Goal: Task Accomplishment & Management: Complete application form

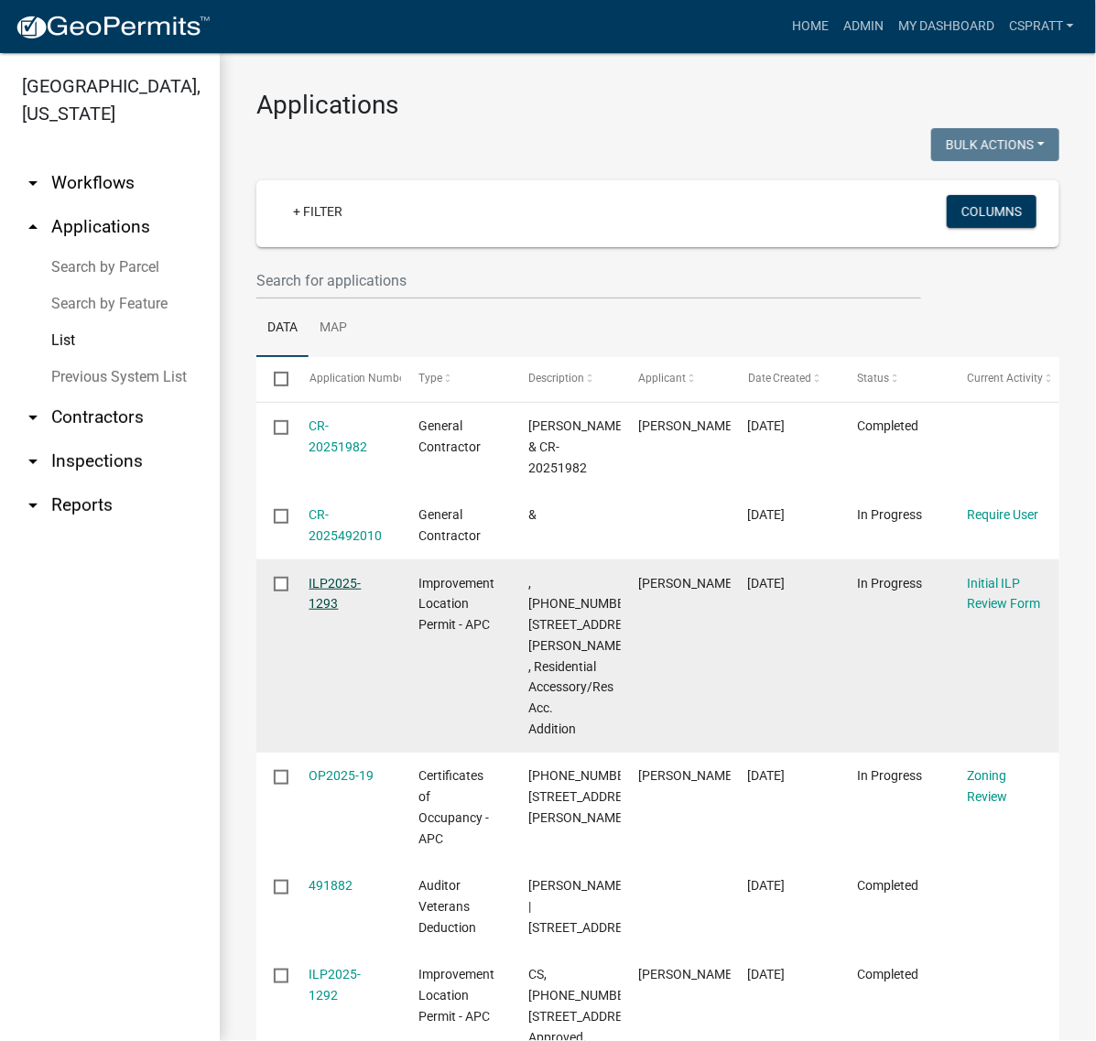
click at [346, 611] on link "ILP2025-1293" at bounding box center [335, 594] width 52 height 36
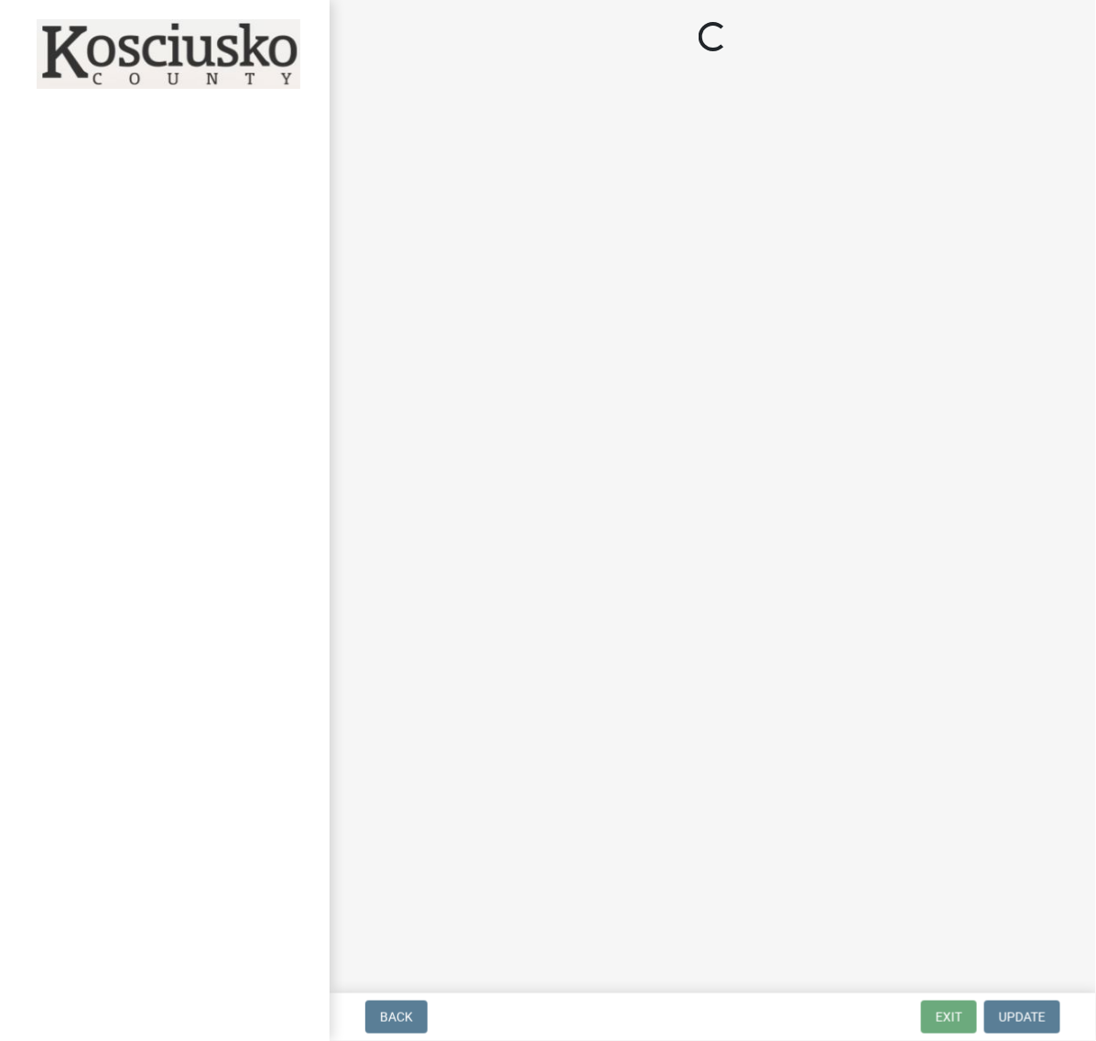
select select "c872cdc8-ca01-49f1-a213-e4b05fa58cd2"
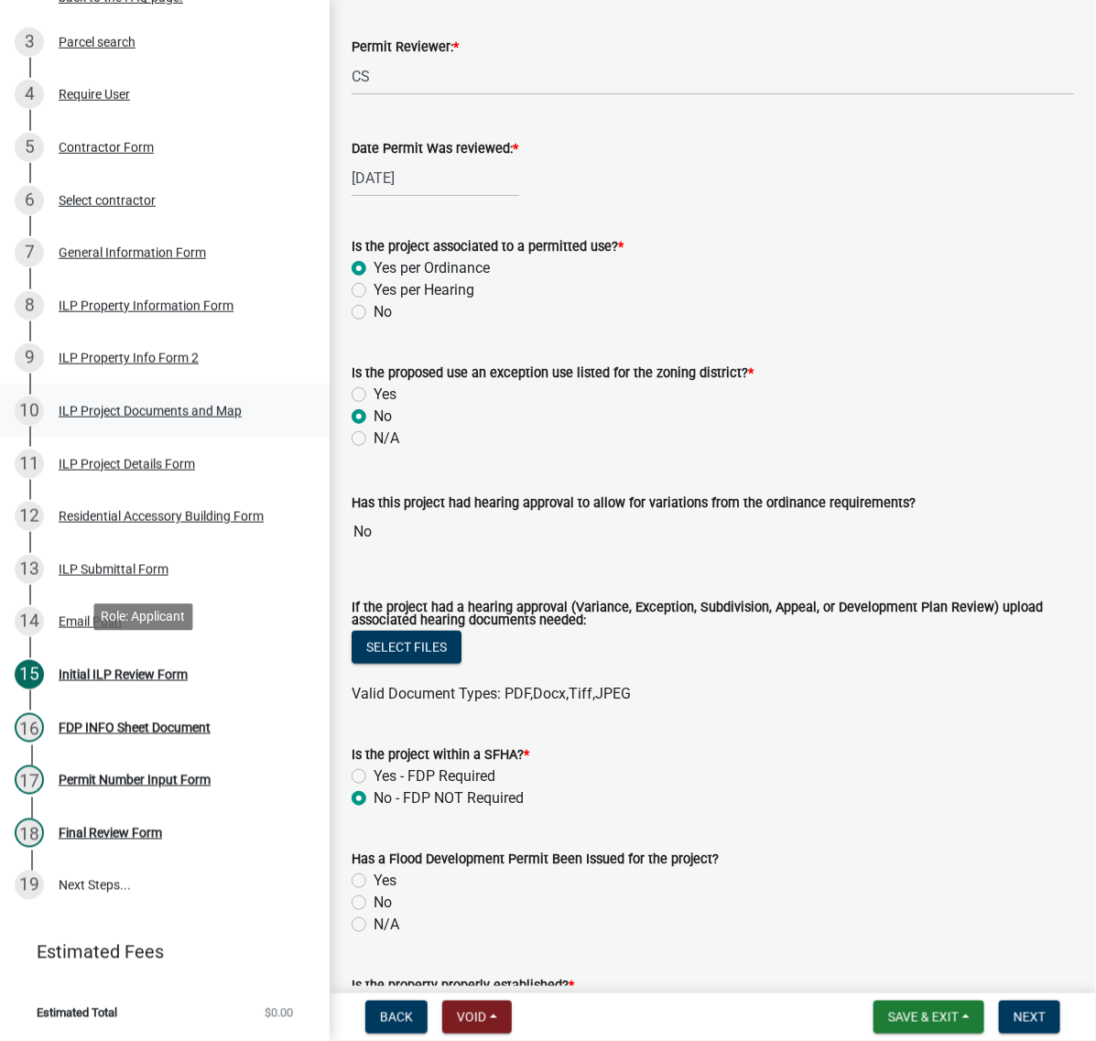
scroll to position [572, 0]
click at [101, 417] on div "ILP Project Documents and Map" at bounding box center [150, 411] width 183 height 13
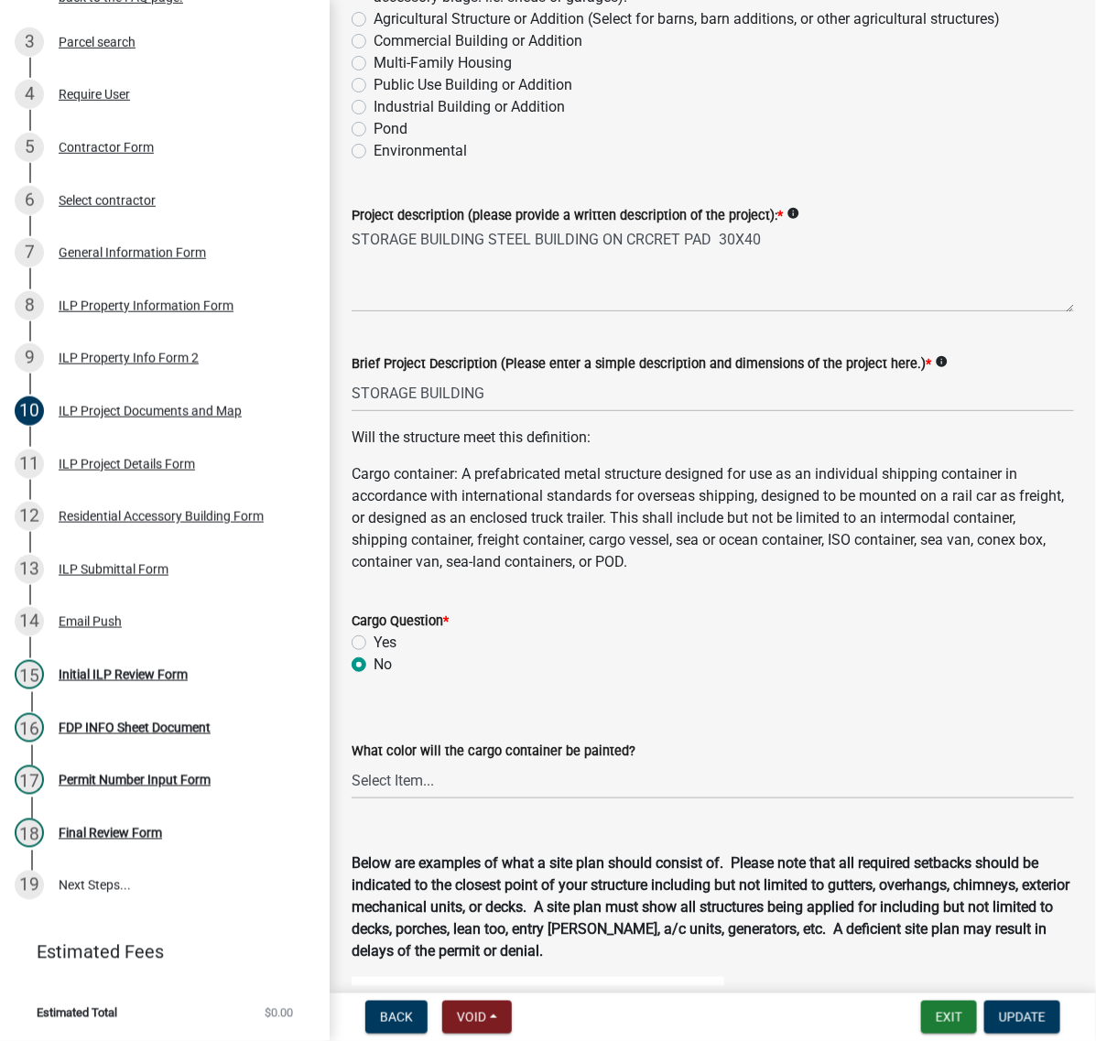
scroll to position [343, 0]
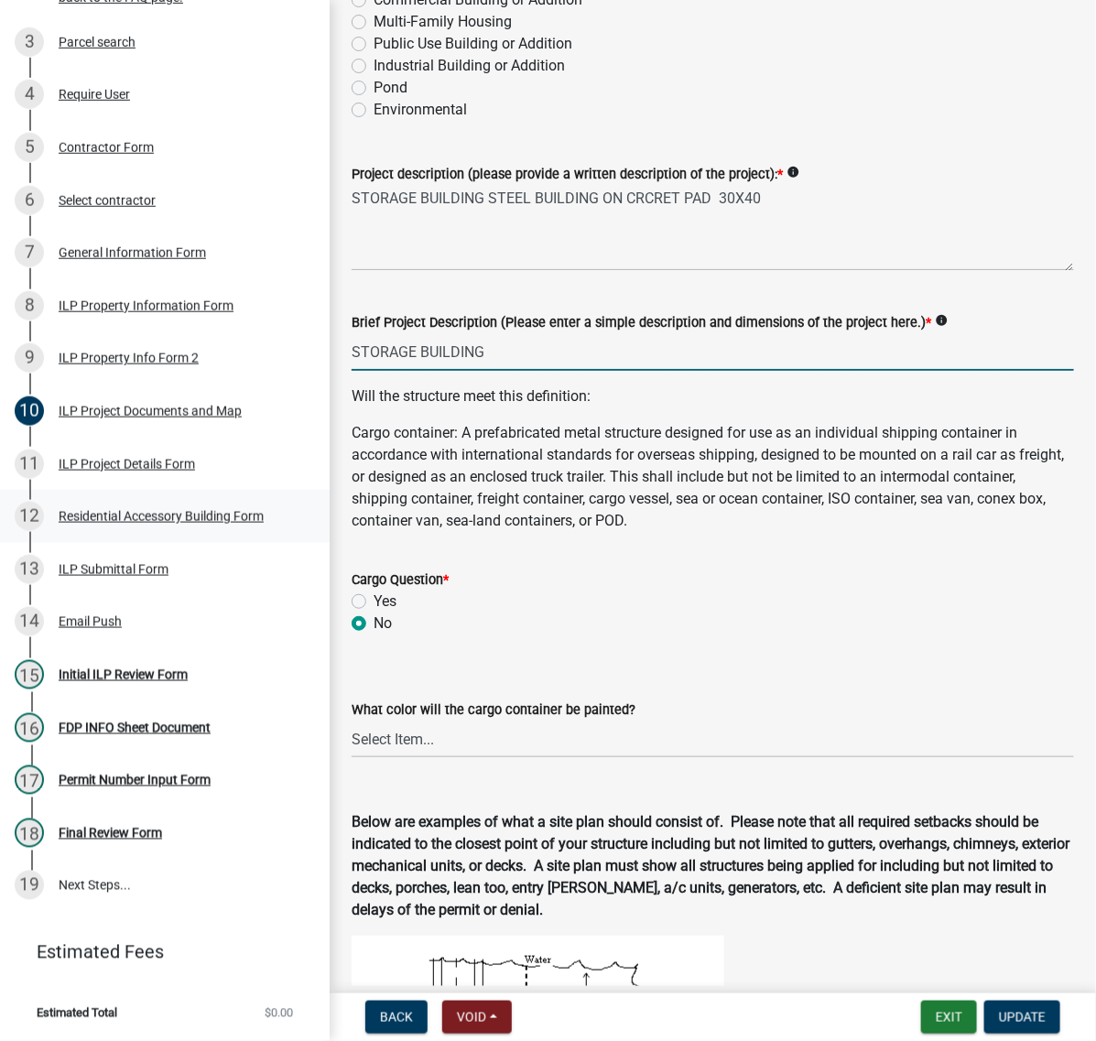
drag, startPoint x: 540, startPoint y: 651, endPoint x: 163, endPoint y: 664, distance: 377.3
click at [163, 664] on div "Improvement Location Permit - APC ILP2025-1293 Edit View Summary Notes 1 Start …" at bounding box center [548, 520] width 1096 height 1041
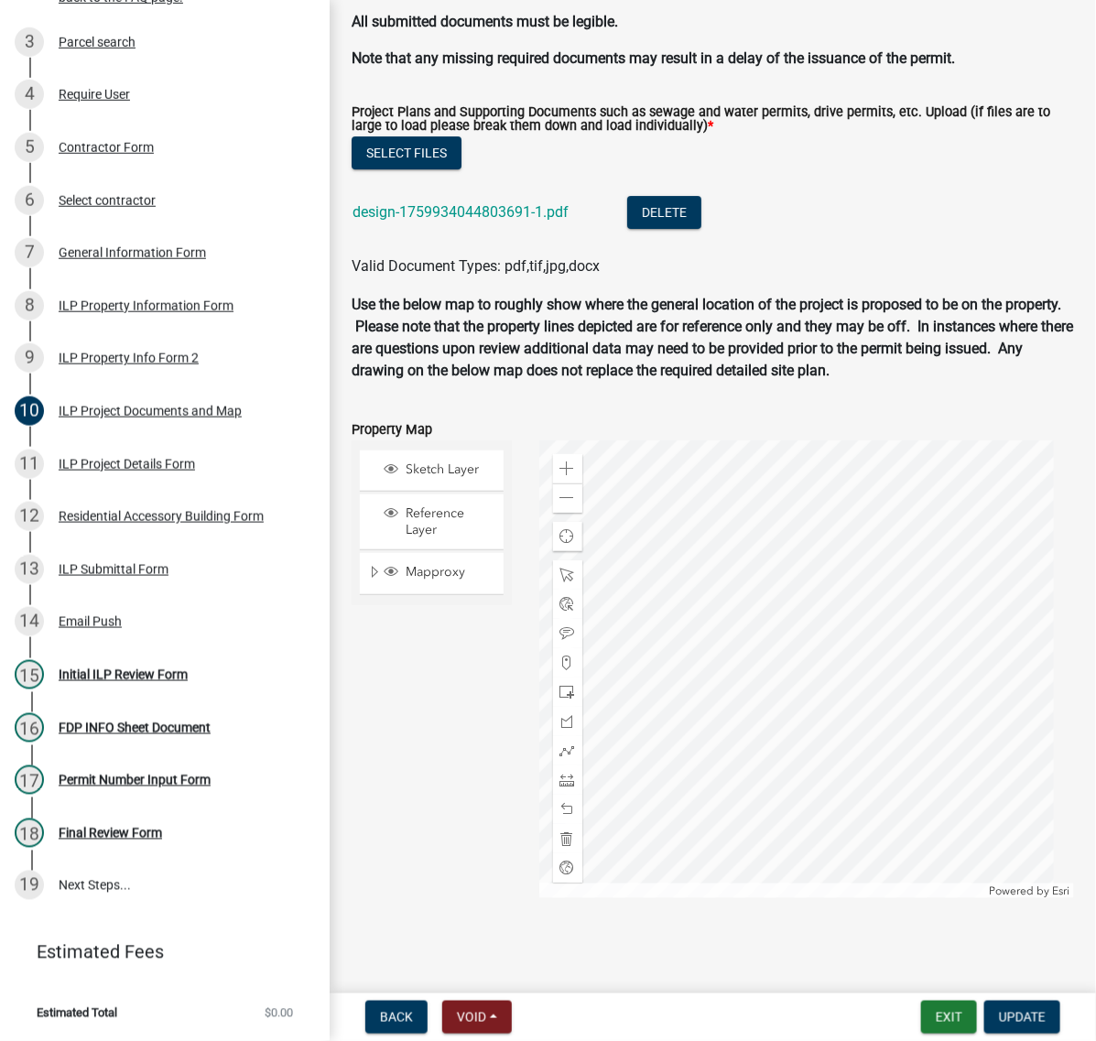
scroll to position [2288, 0]
type input "30x40 RES ACC BLDG"
click at [556, 221] on link "design-1759934044803691-1.pdf" at bounding box center [460, 211] width 216 height 17
click at [1050, 1009] on button "Update" at bounding box center [1022, 1016] width 76 height 33
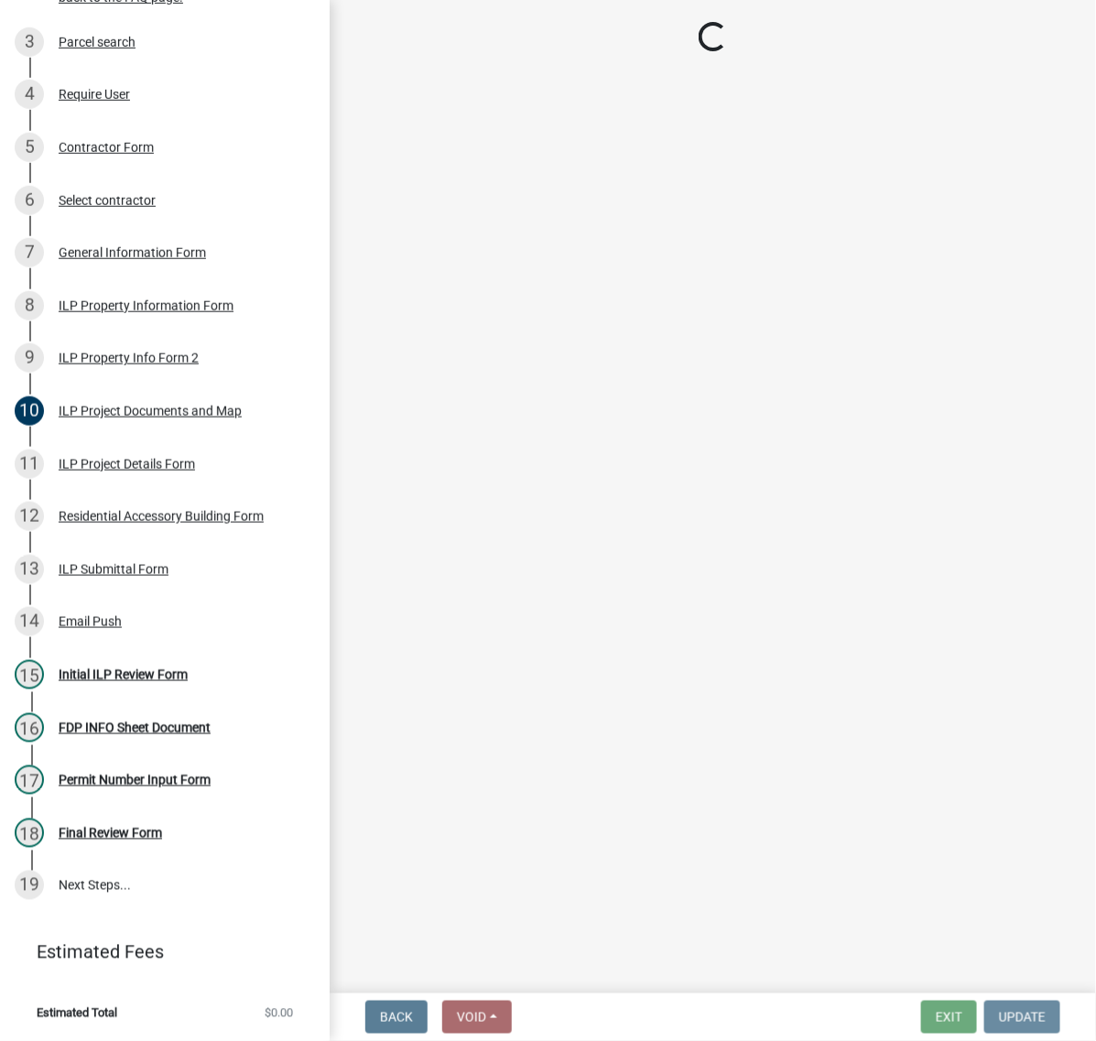
scroll to position [0, 0]
select select "c872cdc8-ca01-49f1-a213-e4b05fa58cd2"
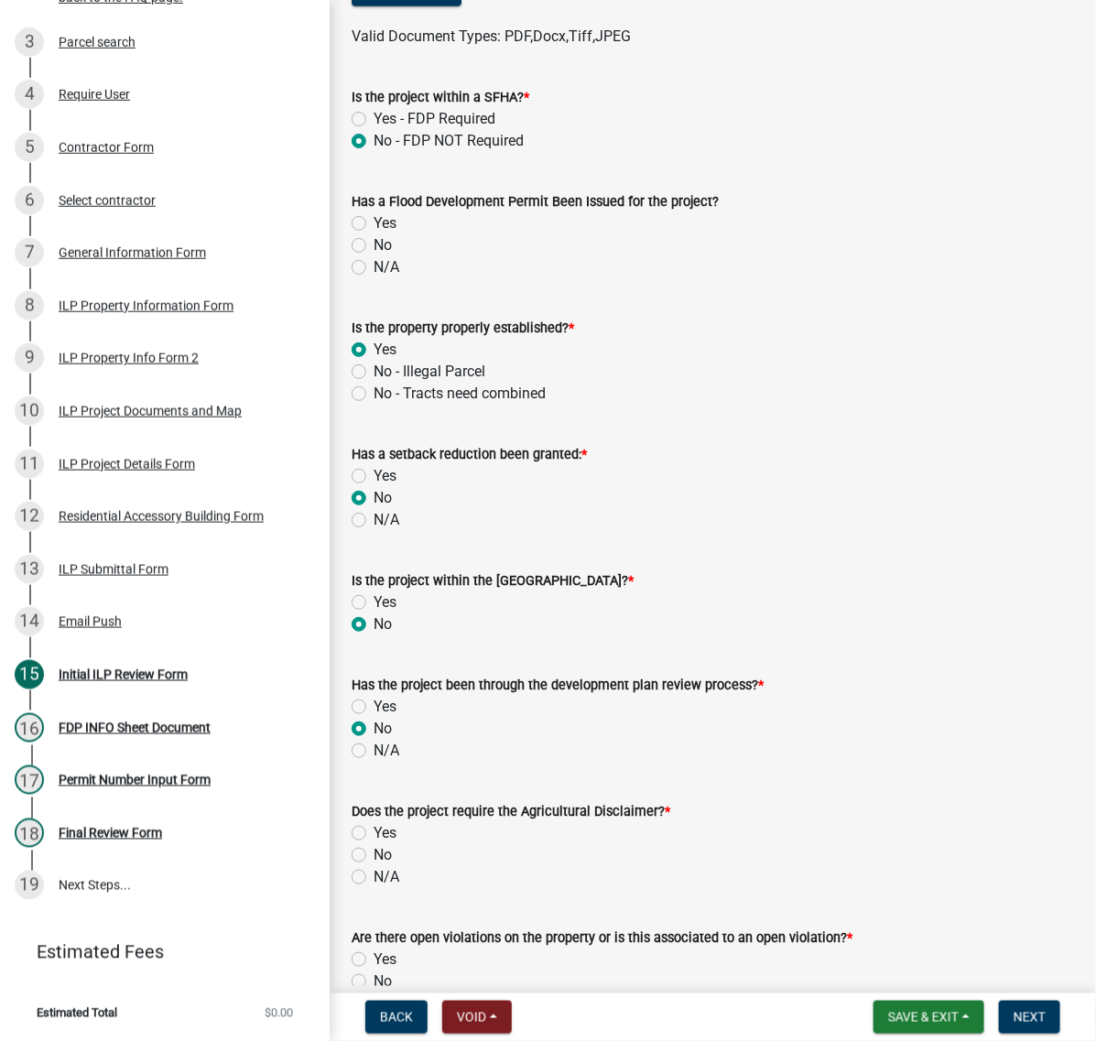
scroll to position [801, 0]
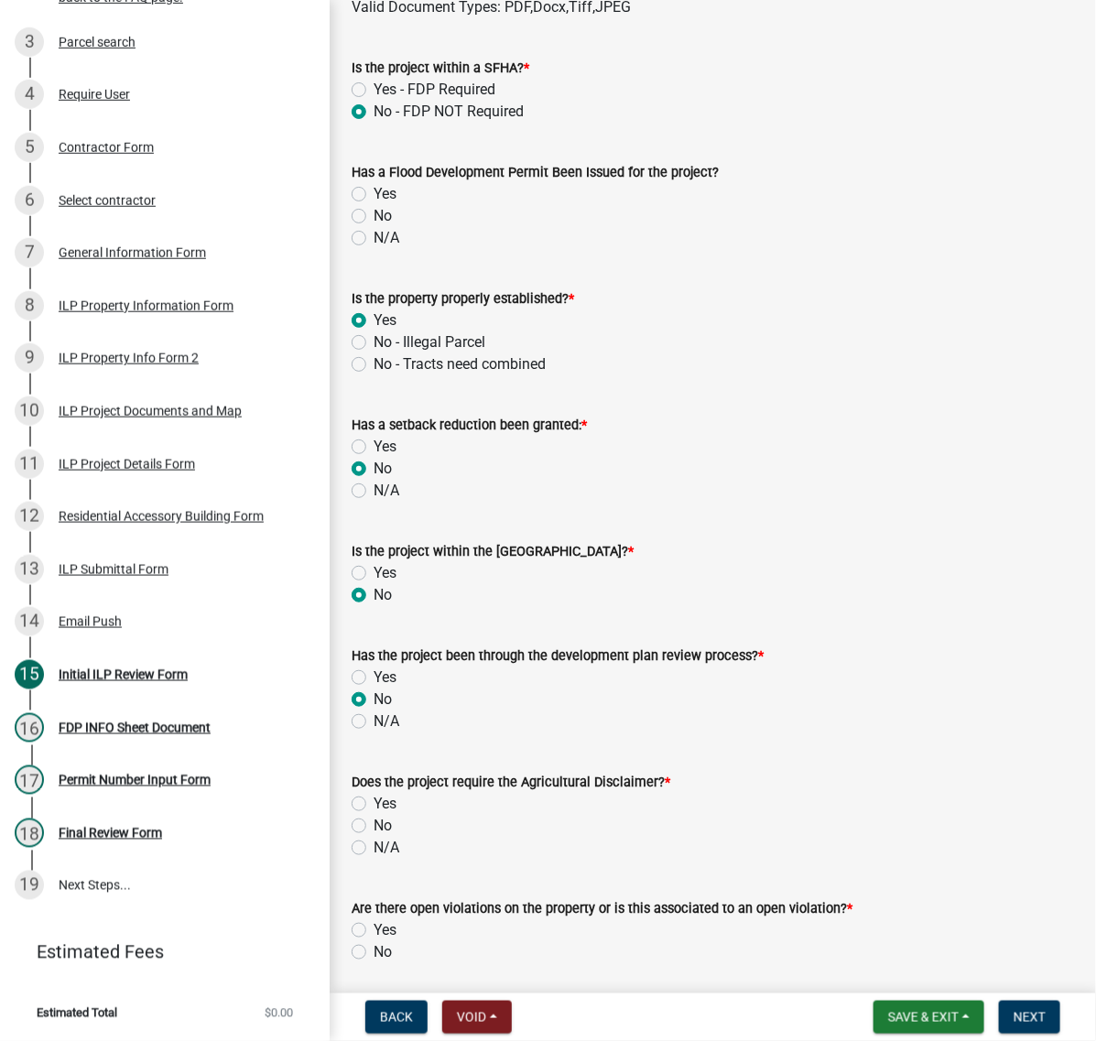
click at [373, 227] on label "No" at bounding box center [382, 216] width 18 height 22
click at [373, 217] on input "No" at bounding box center [379, 211] width 12 height 12
radio input "true"
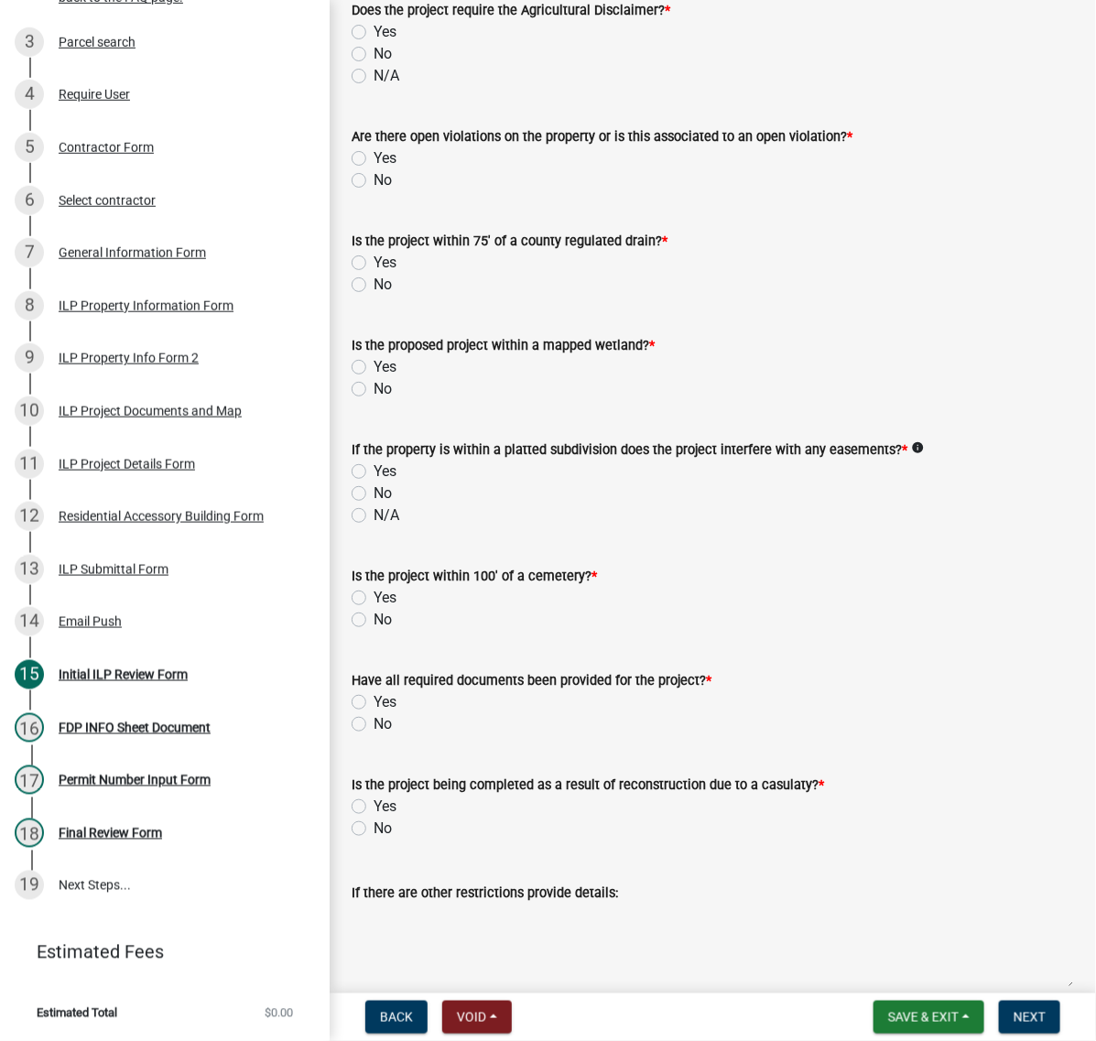
scroll to position [1602, 0]
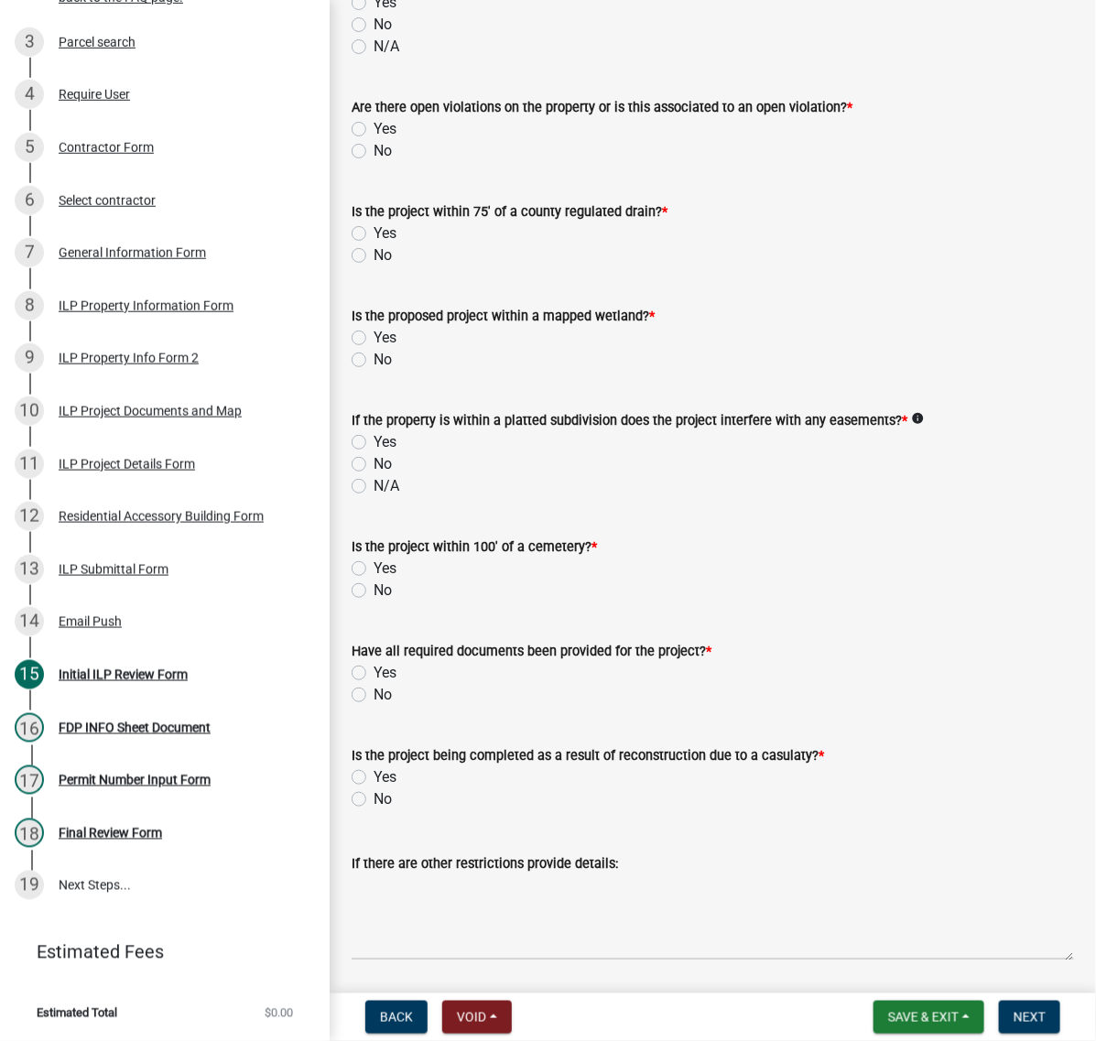
click at [373, 14] on label "Yes" at bounding box center [384, 3] width 23 height 22
radio input "true"
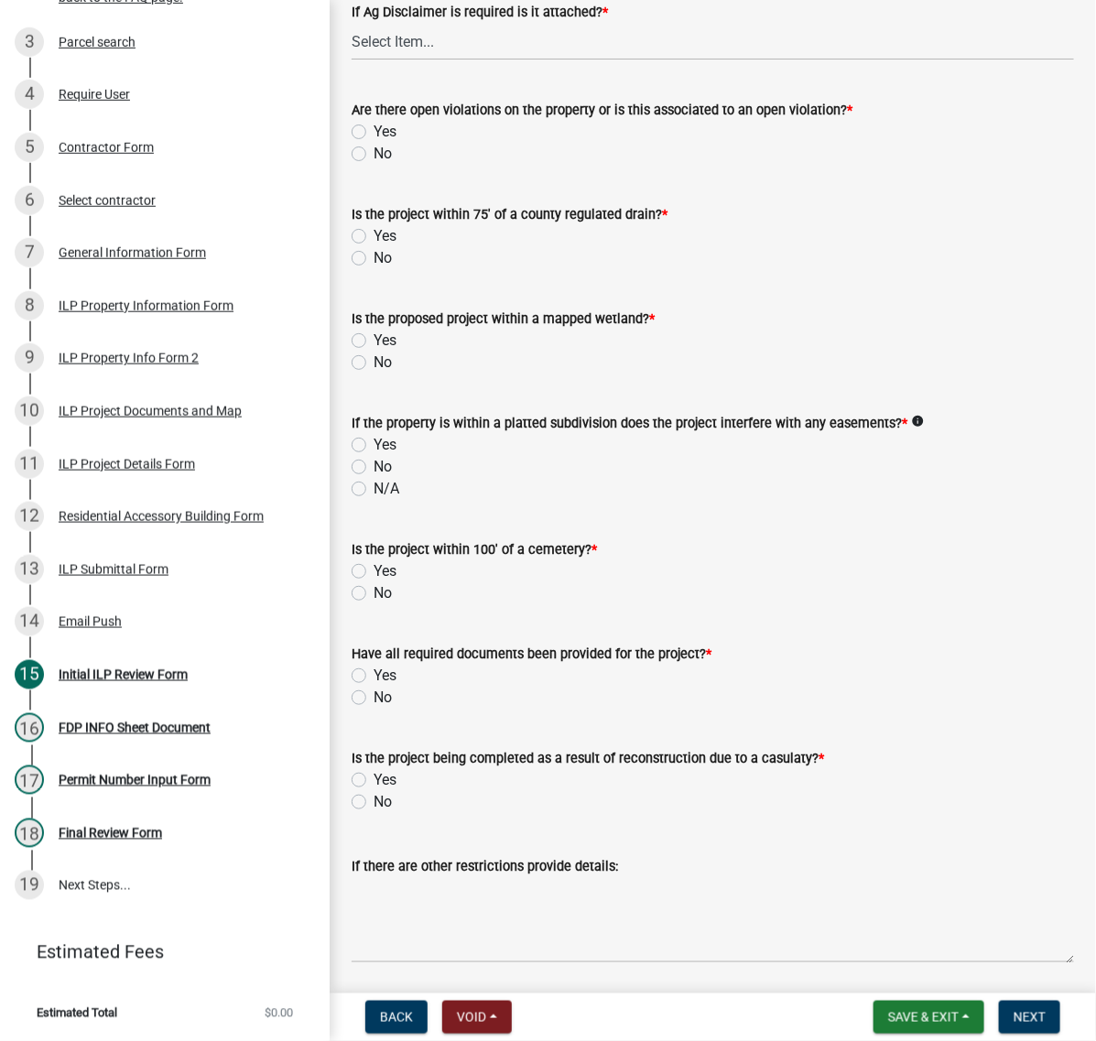
scroll to position [1831, 0]
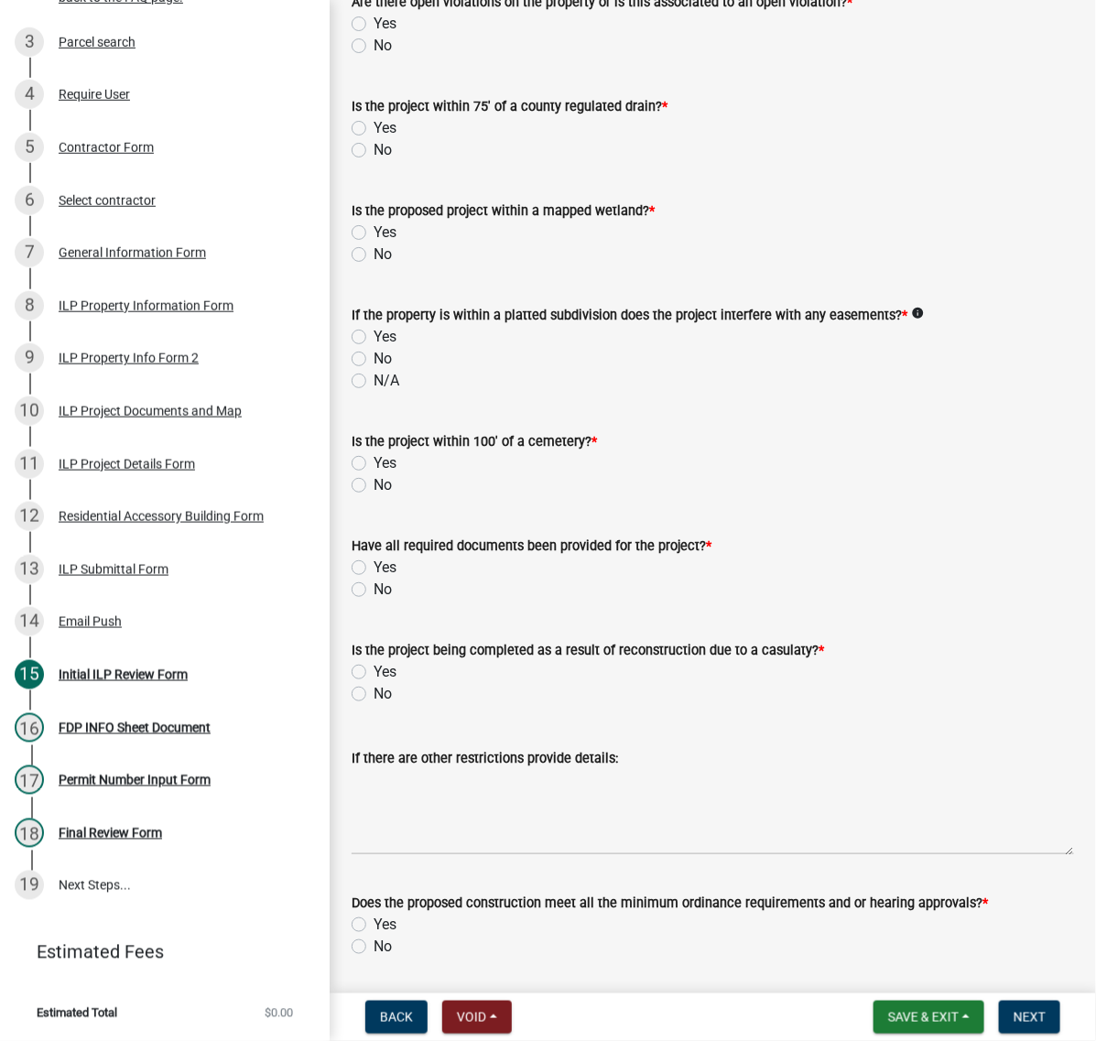
select select "848ca50e-fe36-4303-a6f7-2f0fd11b41b3"
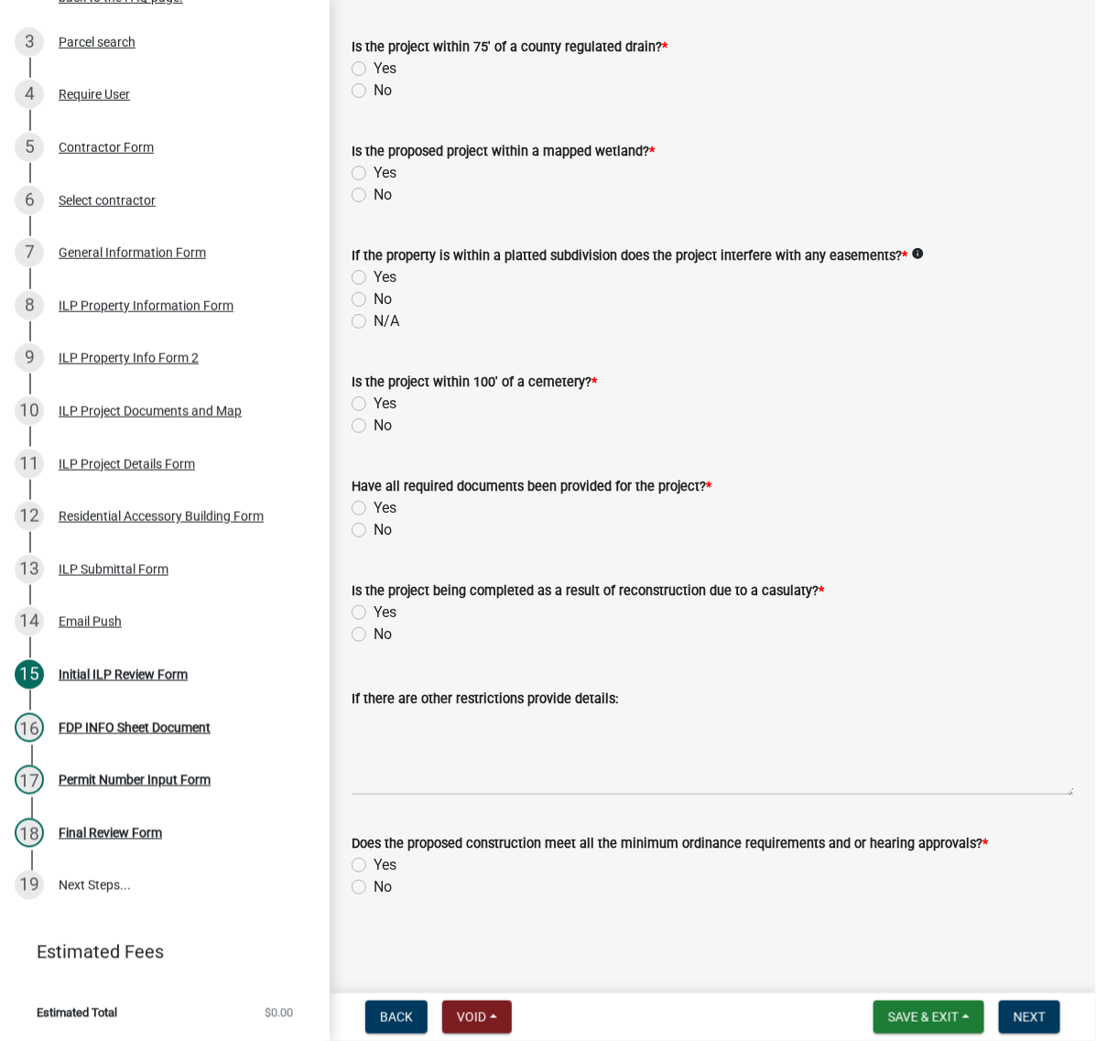
radio input "true"
click at [373, 102] on label "No" at bounding box center [382, 91] width 18 height 22
click at [373, 92] on input "No" at bounding box center [379, 86] width 12 height 12
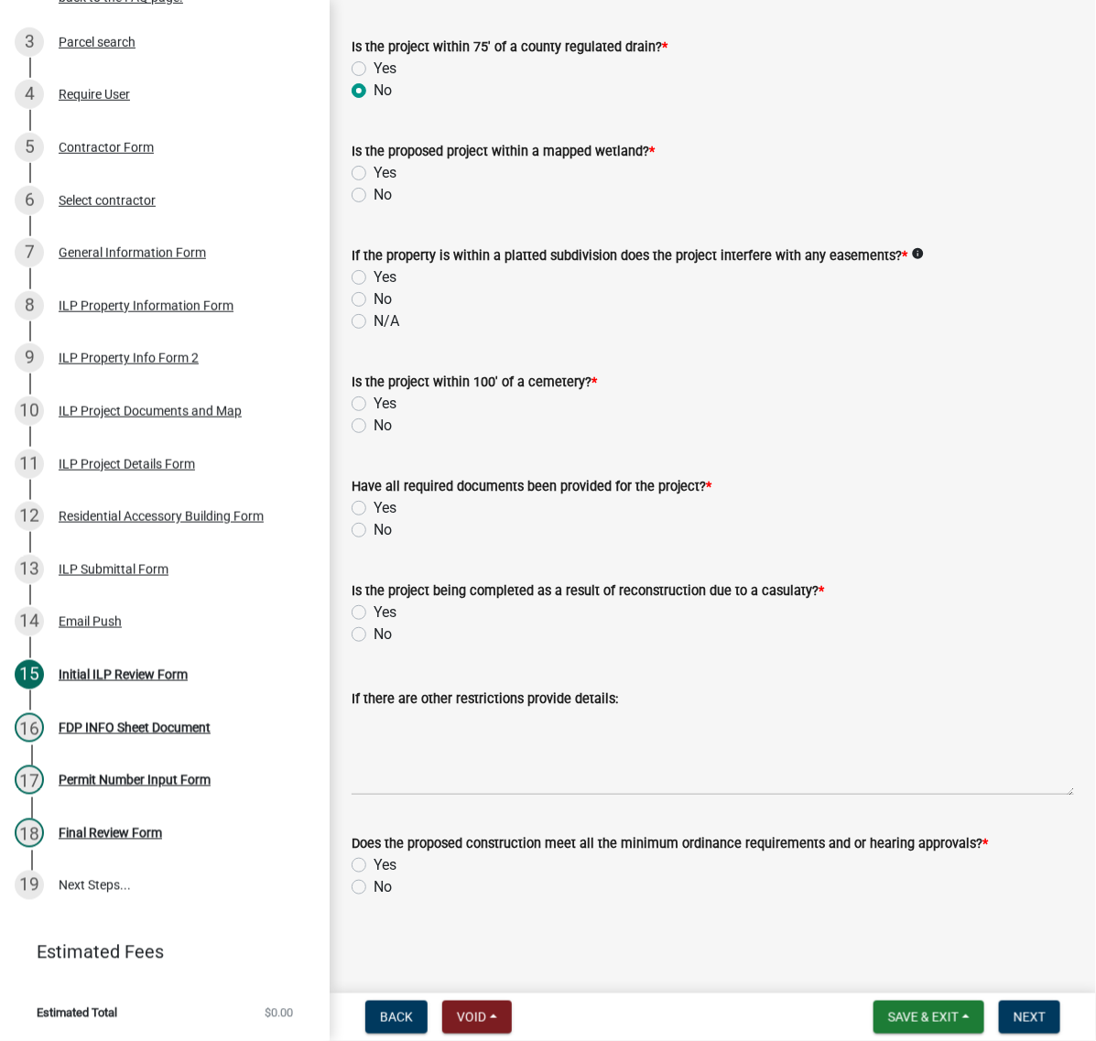
radio input "true"
click at [373, 206] on label "No" at bounding box center [382, 195] width 18 height 22
click at [373, 196] on input "No" at bounding box center [379, 190] width 12 height 12
radio input "true"
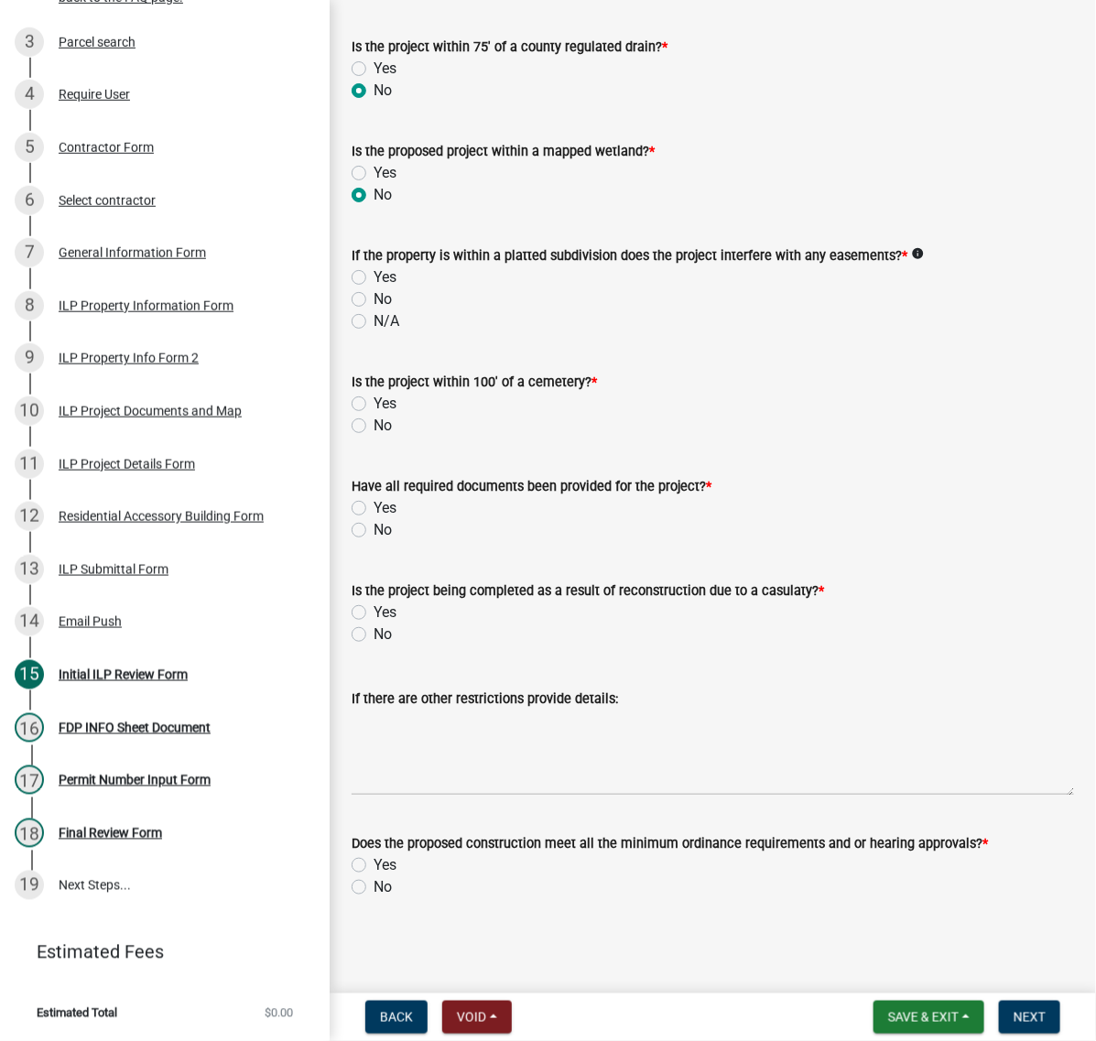
scroll to position [2403, 0]
click at [373, 310] on label "No" at bounding box center [382, 299] width 18 height 22
click at [373, 300] on input "No" at bounding box center [379, 294] width 12 height 12
radio input "true"
click at [373, 437] on label "No" at bounding box center [382, 426] width 18 height 22
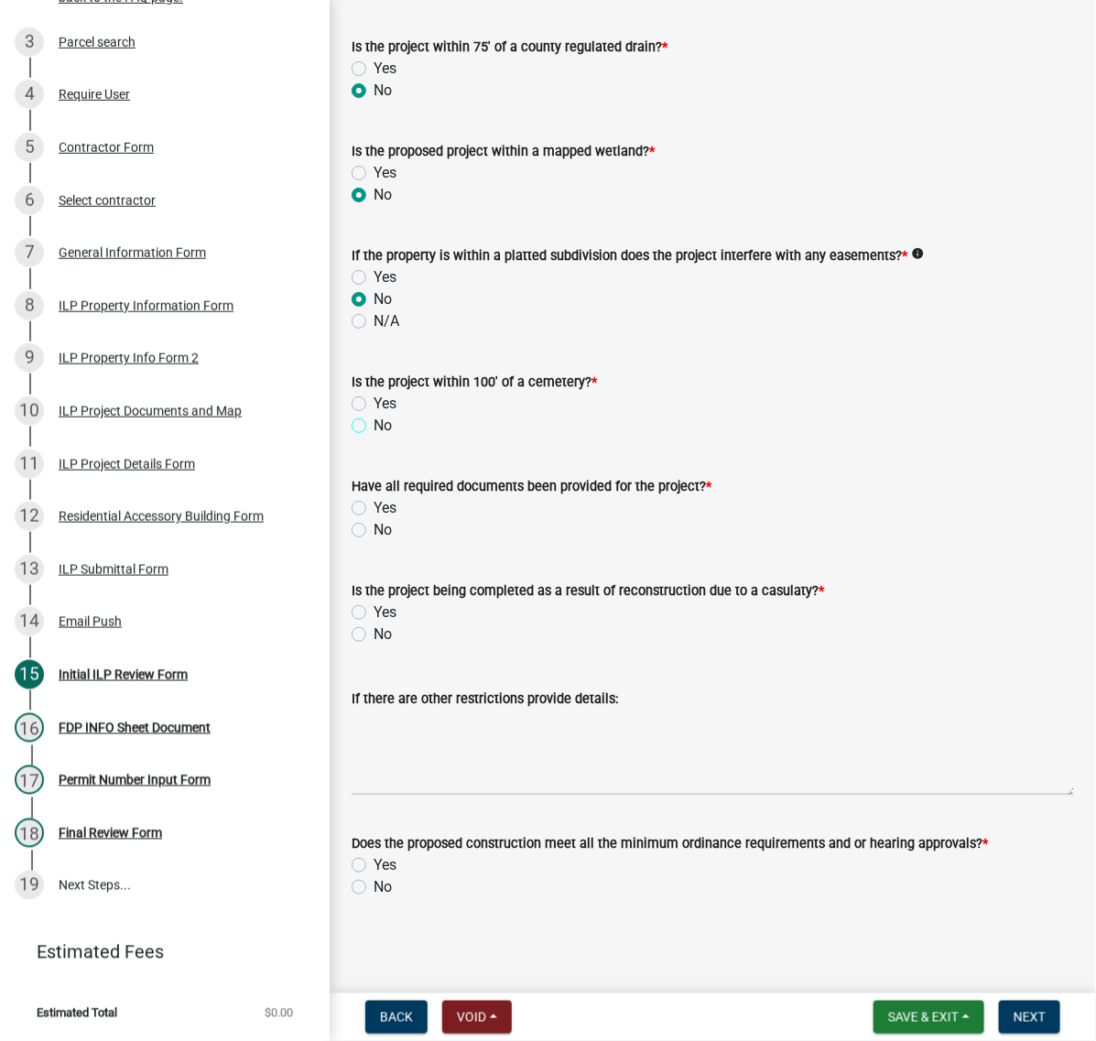
click at [373, 427] on input "No" at bounding box center [379, 421] width 12 height 12
radio input "true"
click at [373, 519] on label "No" at bounding box center [382, 530] width 18 height 22
click at [373, 519] on input "No" at bounding box center [379, 525] width 12 height 12
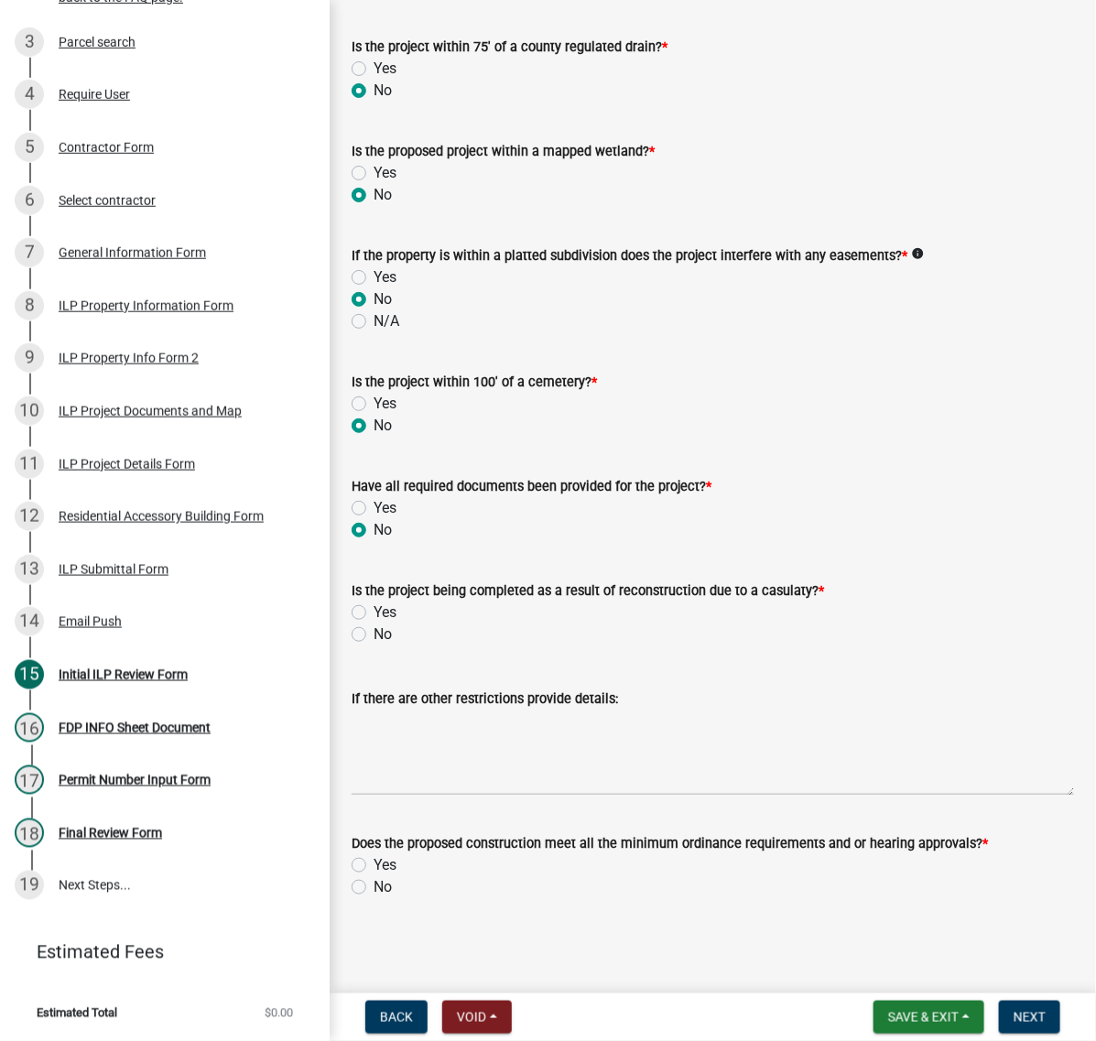
radio input "true"
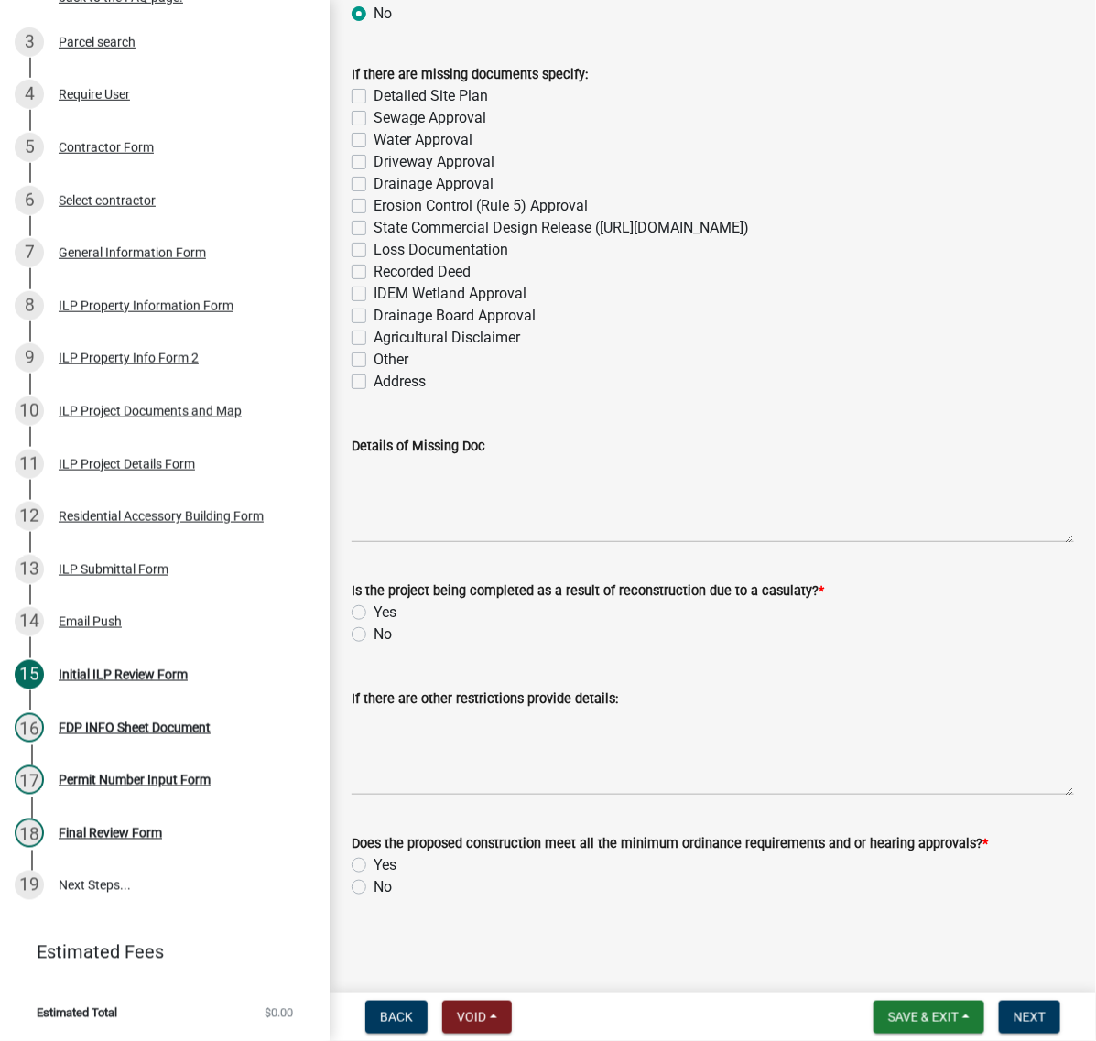
click at [373, 107] on label "Detailed Site Plan" at bounding box center [430, 96] width 114 height 22
click at [373, 97] on input "Detailed Site Plan" at bounding box center [379, 91] width 12 height 12
checkbox input "true"
checkbox input "false"
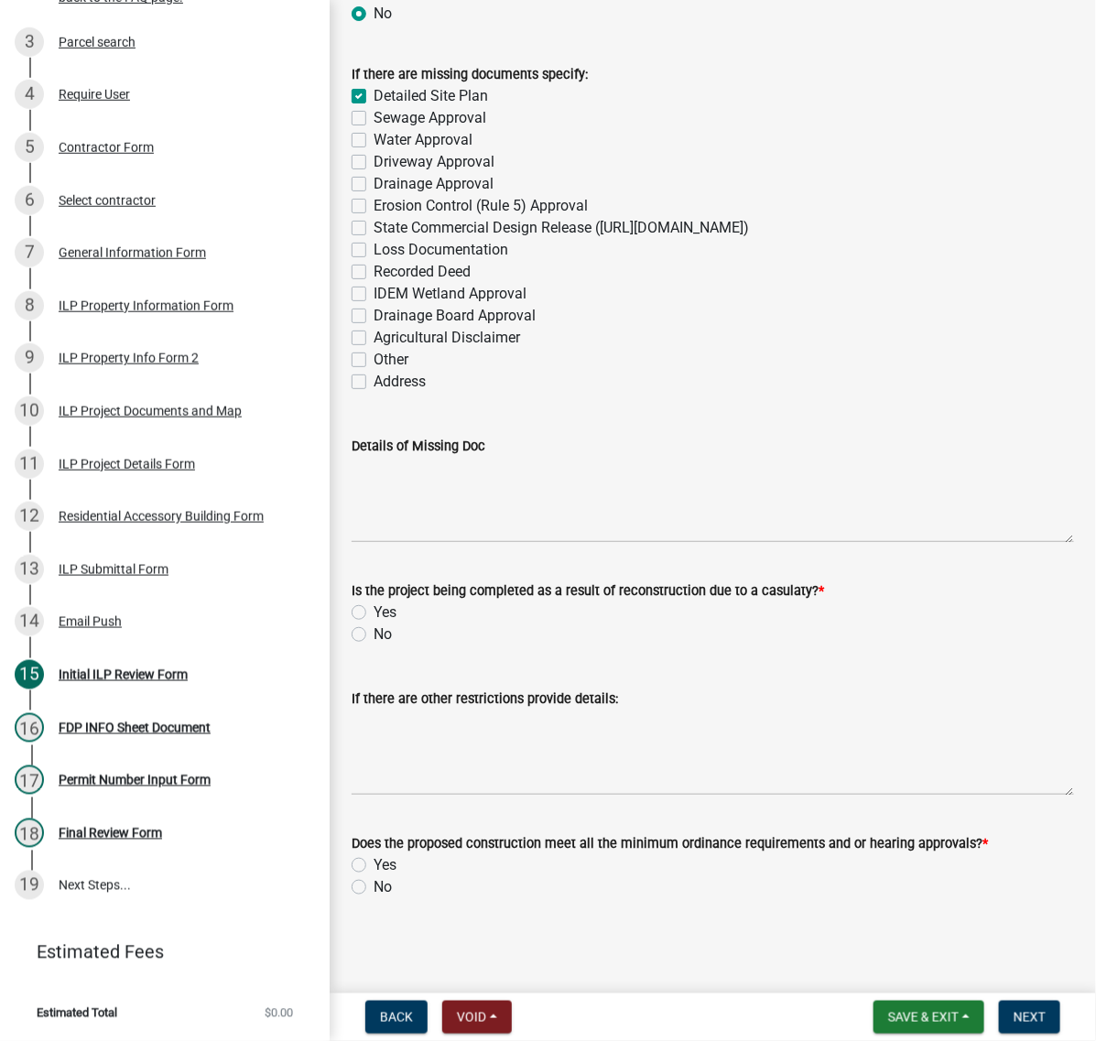
checkbox input "false"
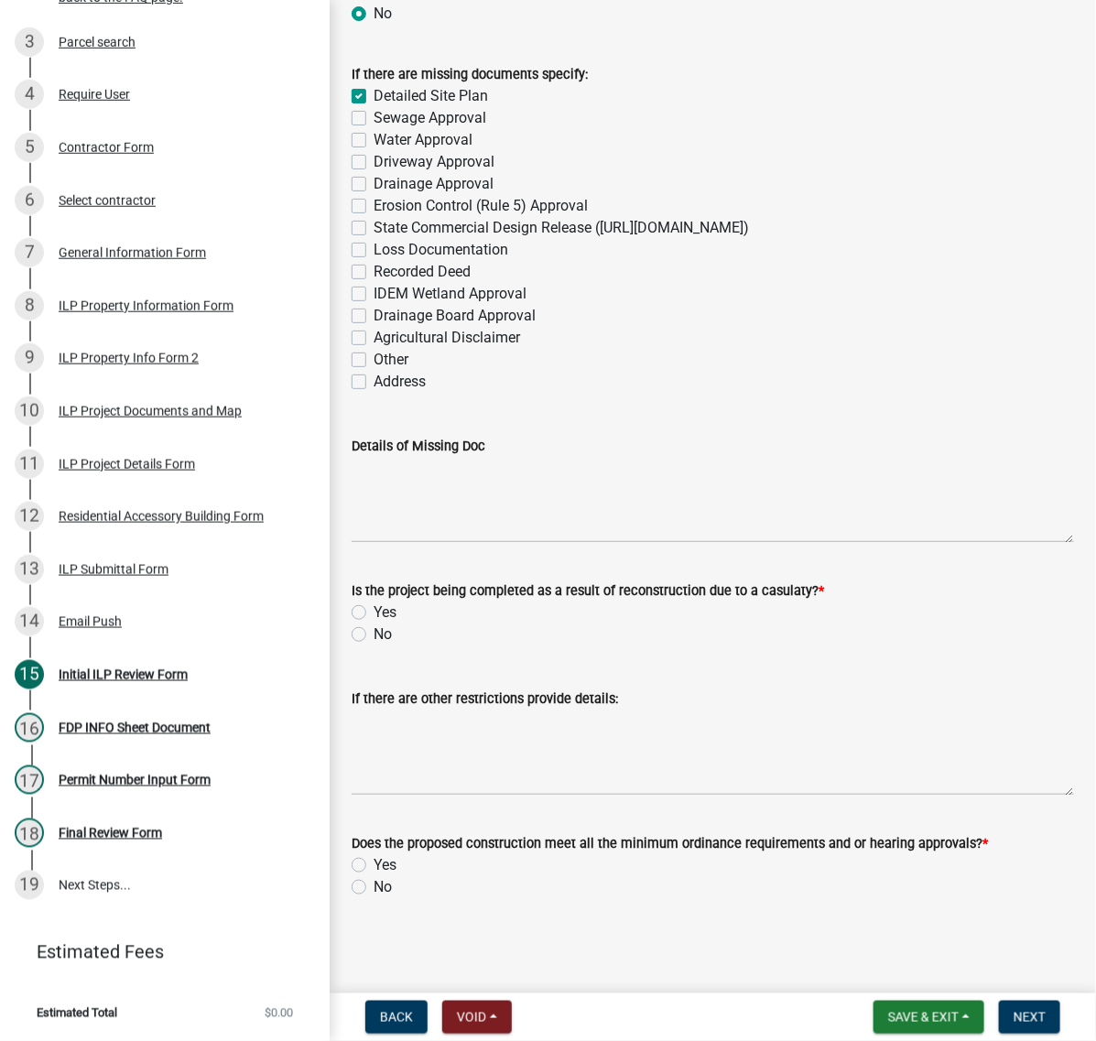
checkbox input "false"
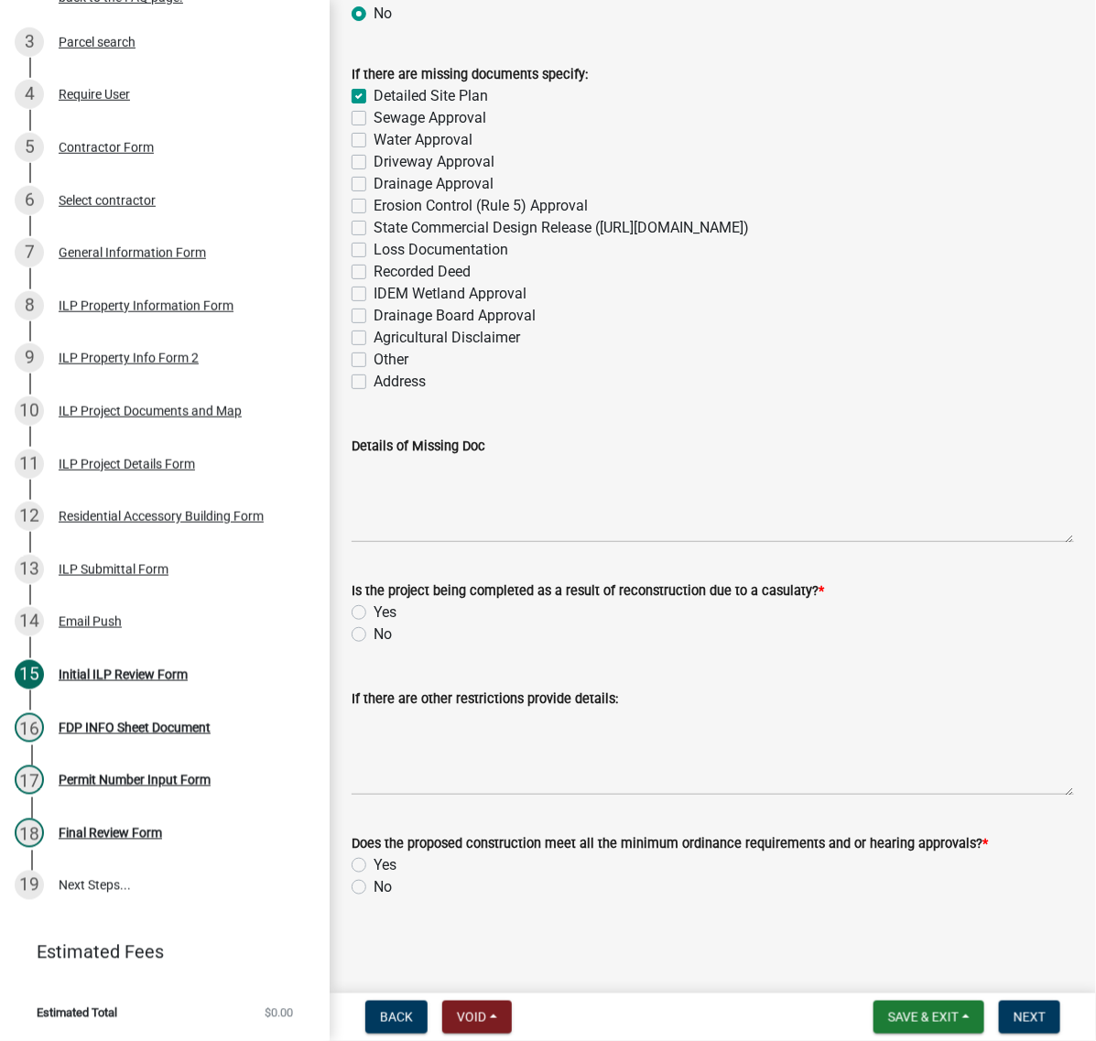
checkbox input "false"
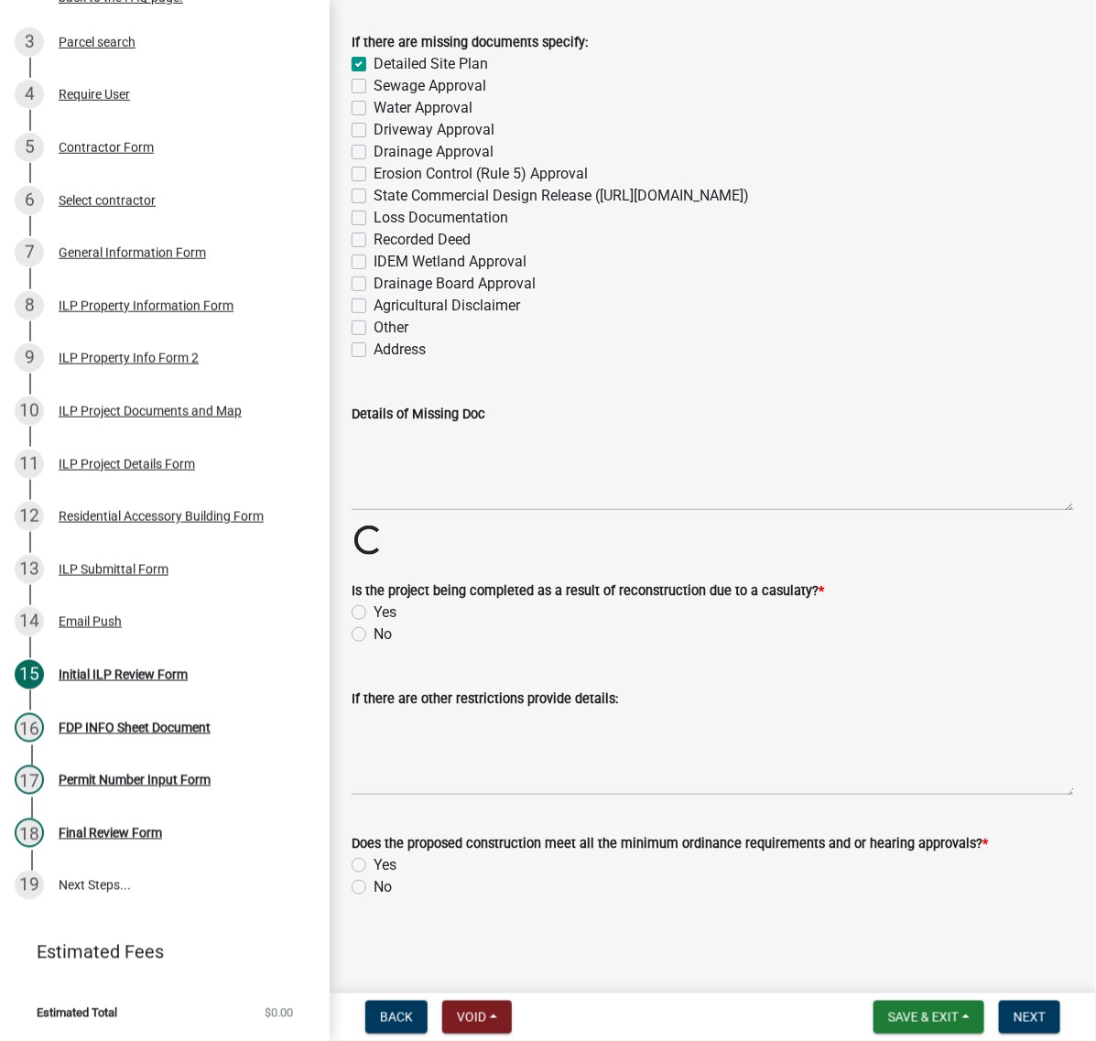
click at [373, 97] on label "Sewage Approval" at bounding box center [429, 86] width 113 height 22
click at [373, 87] on input "Sewage Approval" at bounding box center [379, 81] width 12 height 12
checkbox input "true"
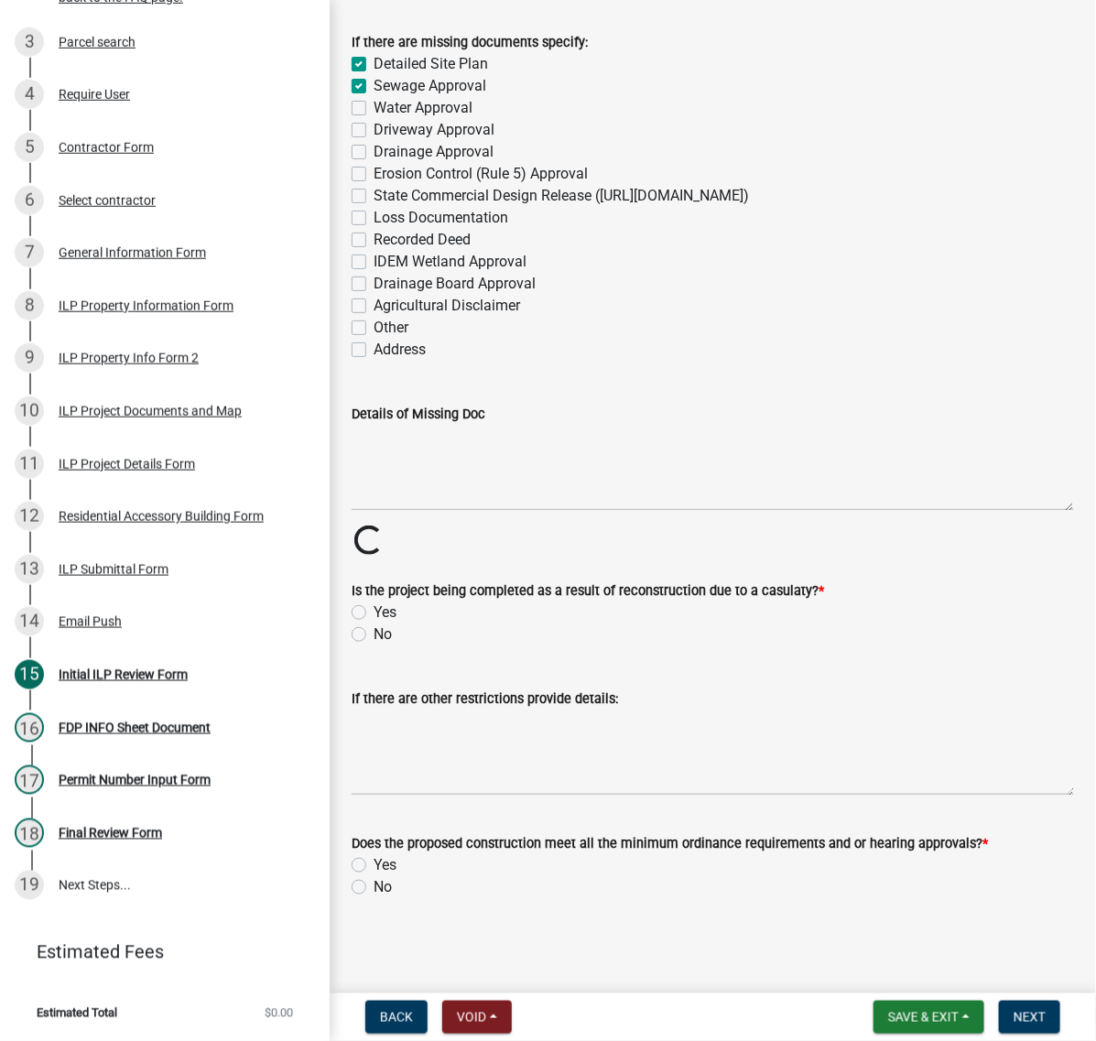
checkbox input "false"
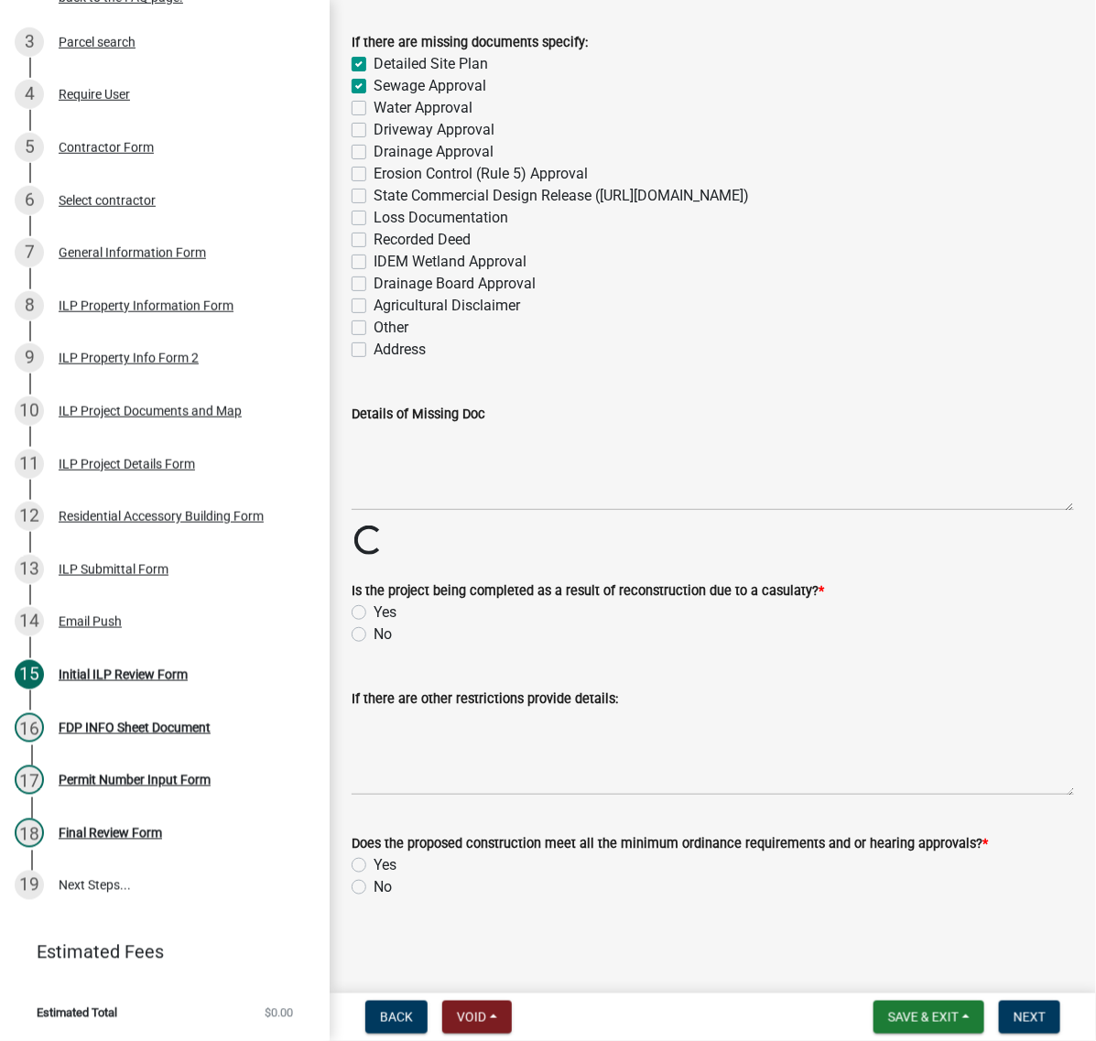
checkbox input "false"
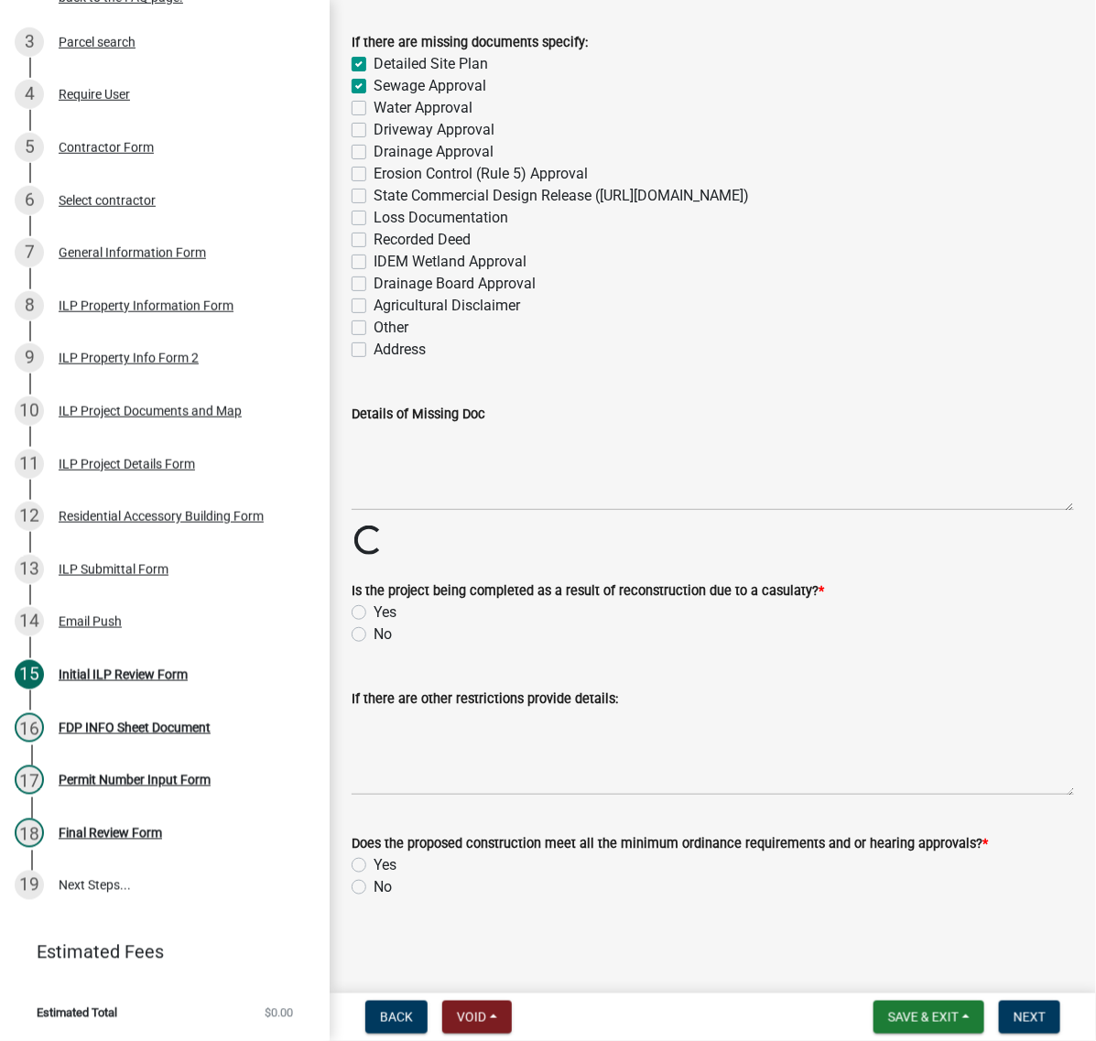
checkbox input "false"
click at [373, 119] on label "Water Approval" at bounding box center [422, 108] width 99 height 22
click at [373, 109] on input "Water Approval" at bounding box center [379, 103] width 12 height 12
checkbox input "true"
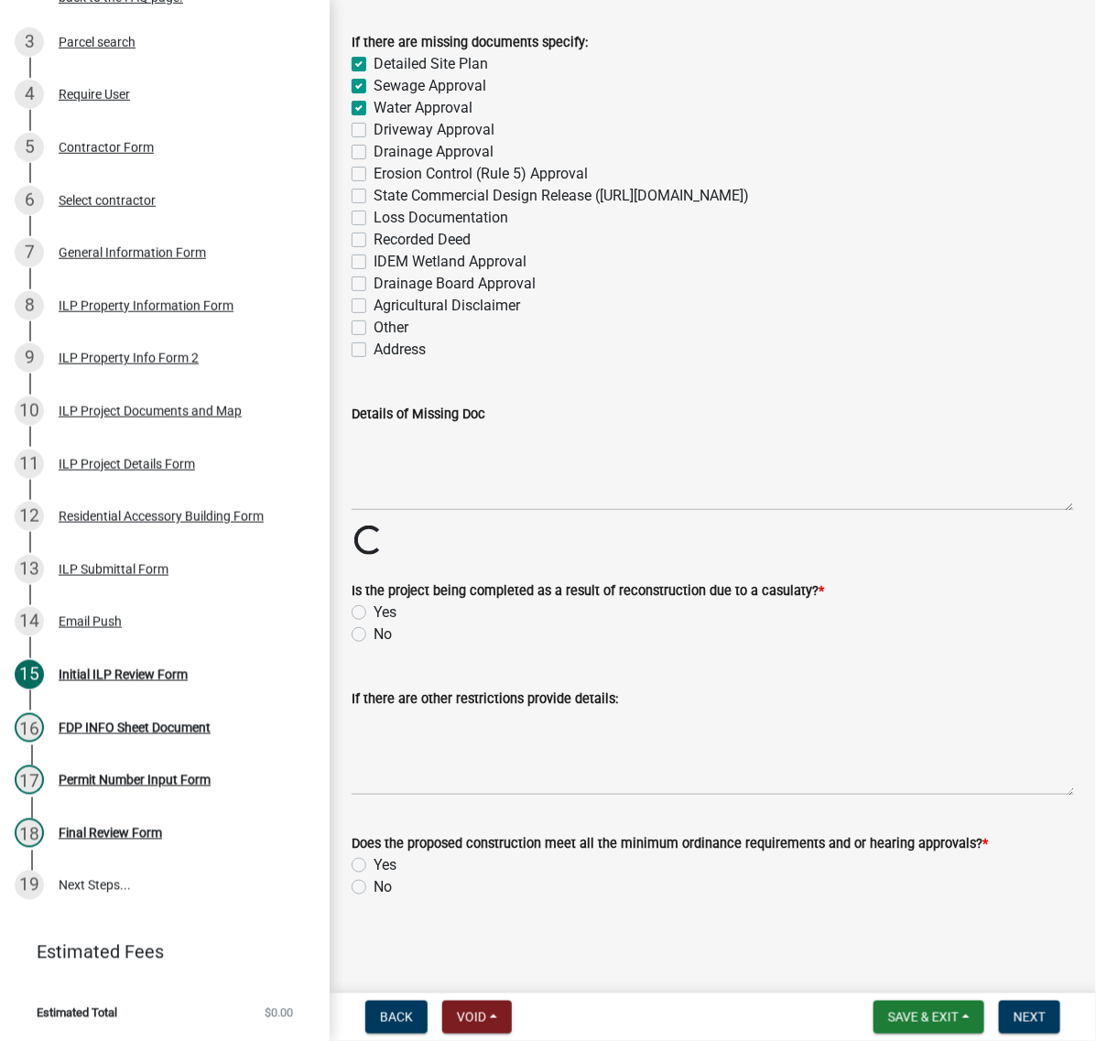
checkbox input "true"
checkbox input "false"
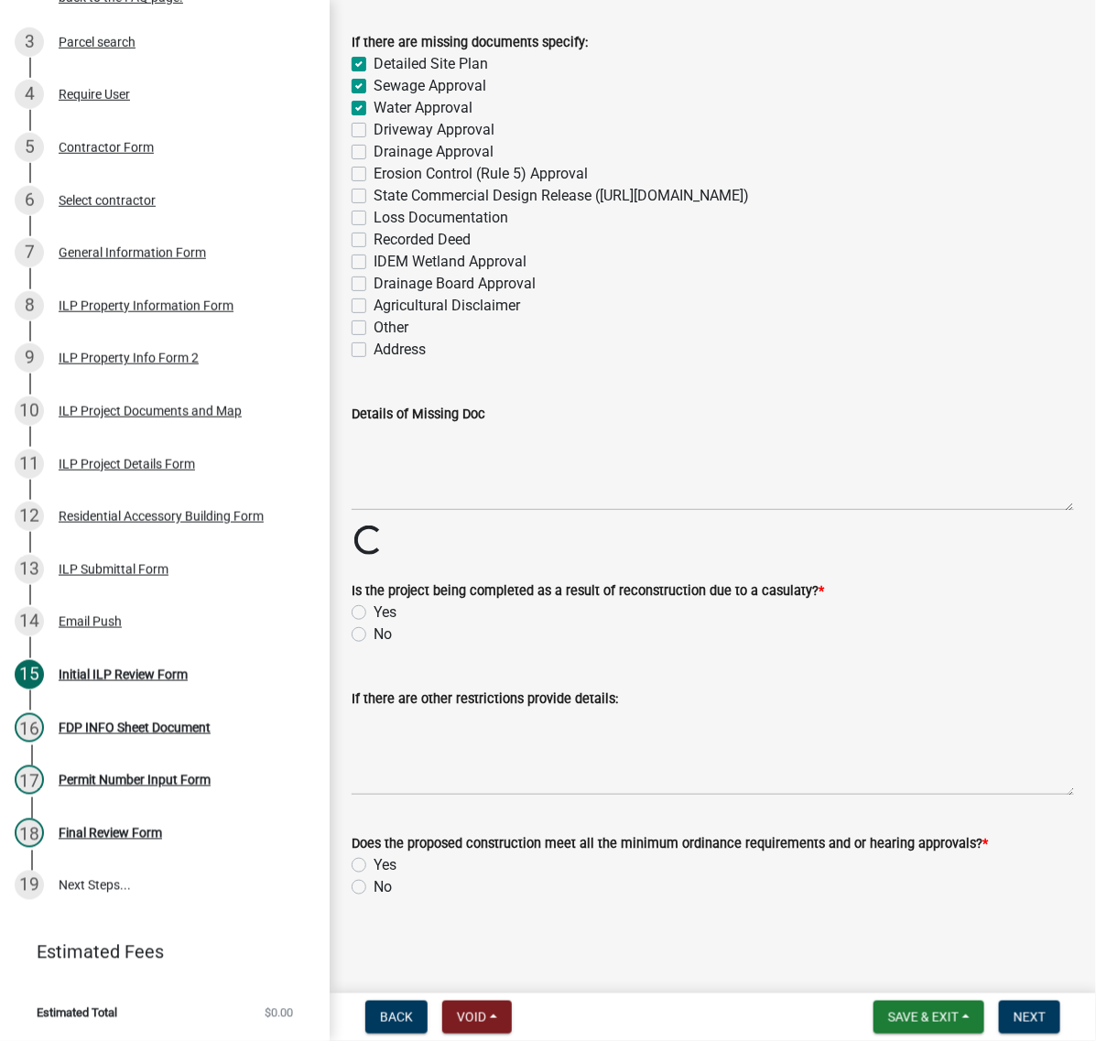
checkbox input "false"
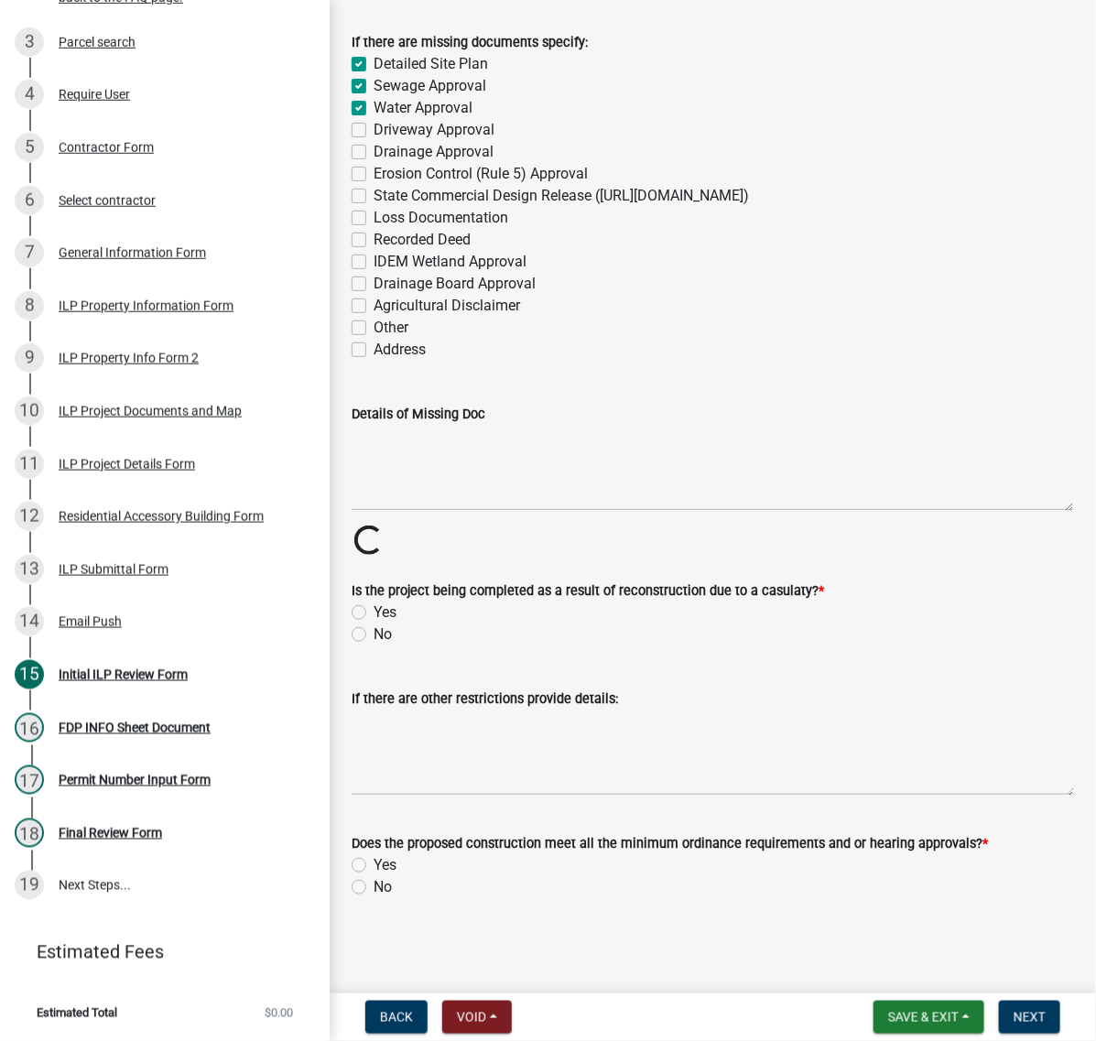
checkbox input "false"
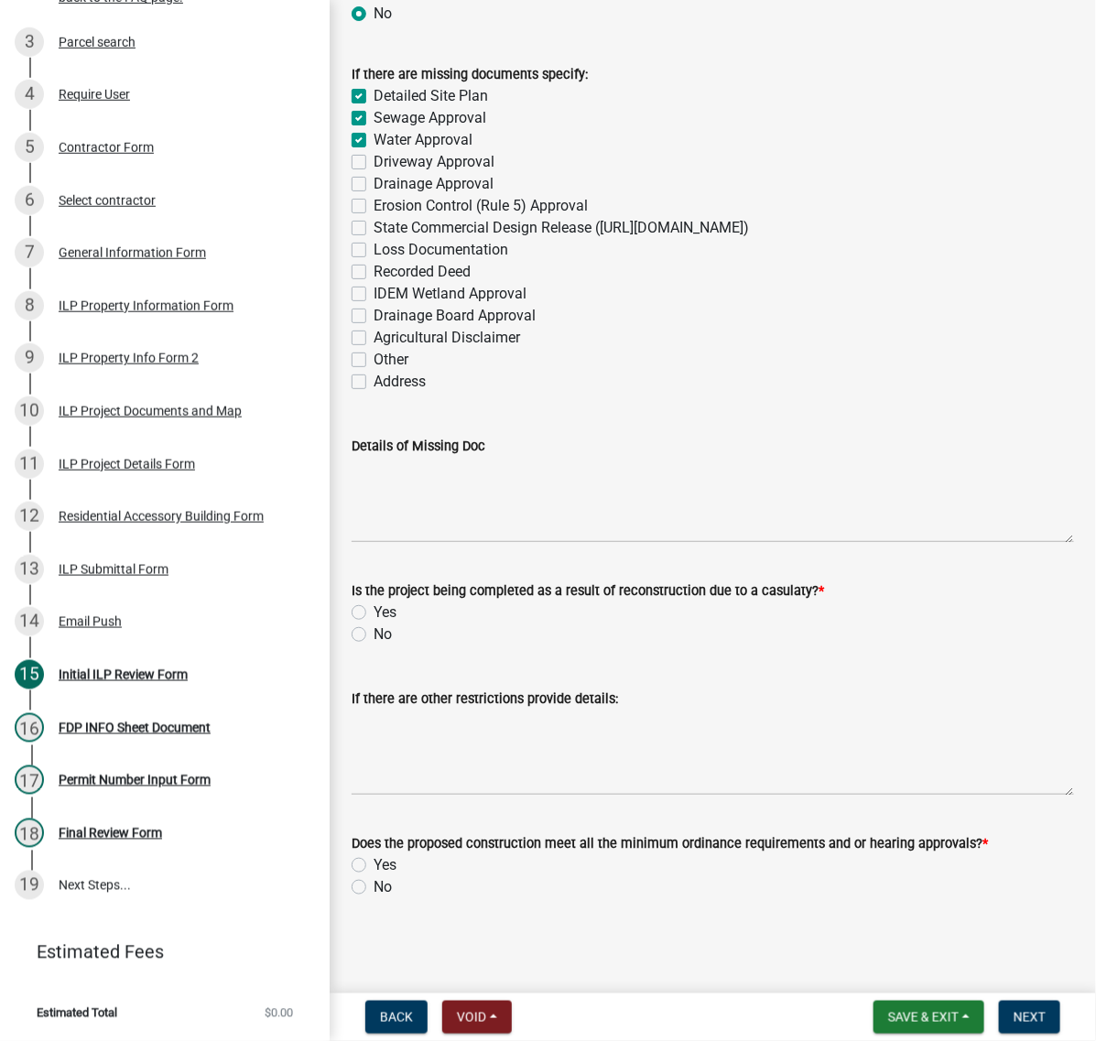
click at [373, 349] on label "Agricultural Disclaimer" at bounding box center [446, 338] width 146 height 22
click at [373, 339] on input "Agricultural Disclaimer" at bounding box center [379, 333] width 12 height 12
checkbox input "true"
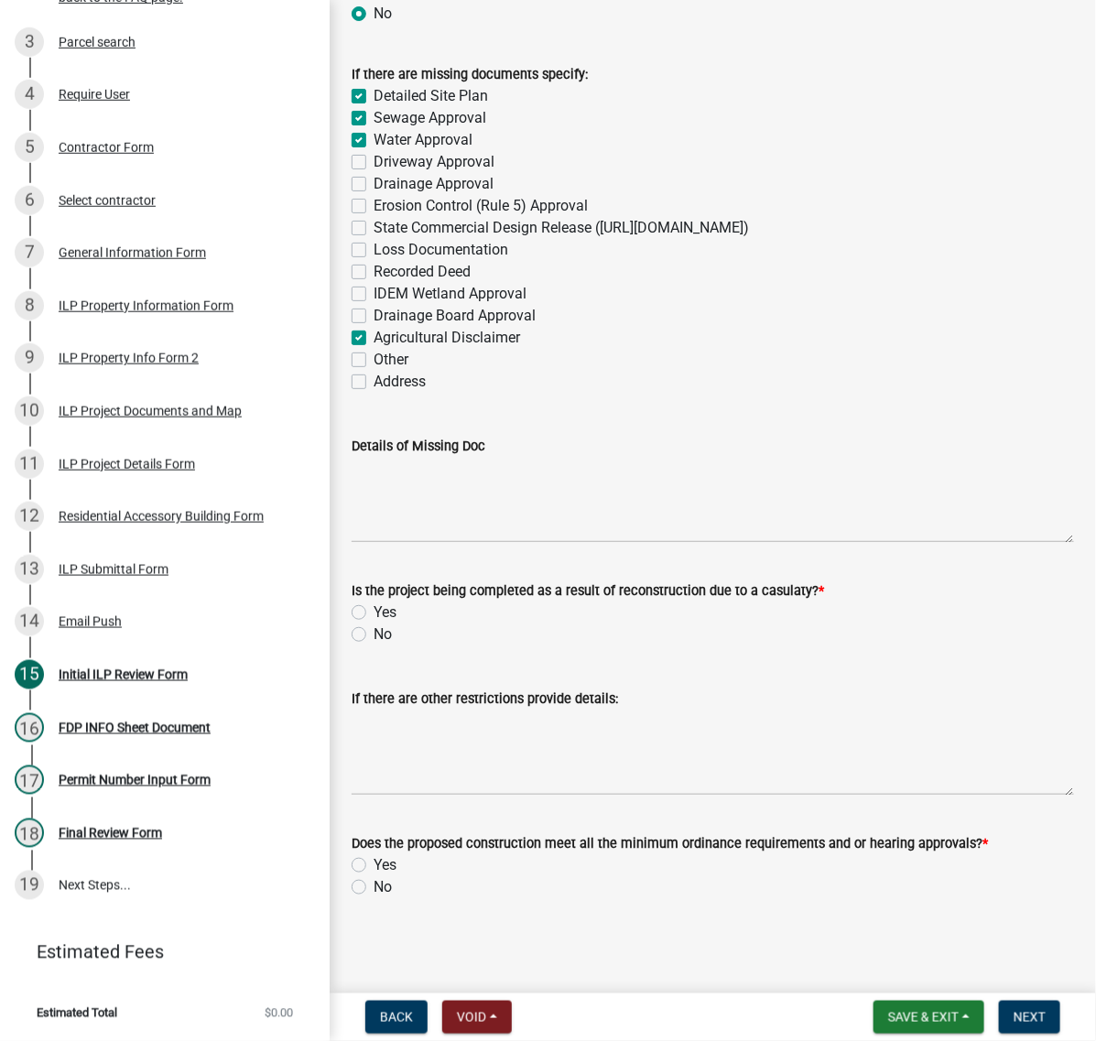
checkbox input "true"
checkbox input "false"
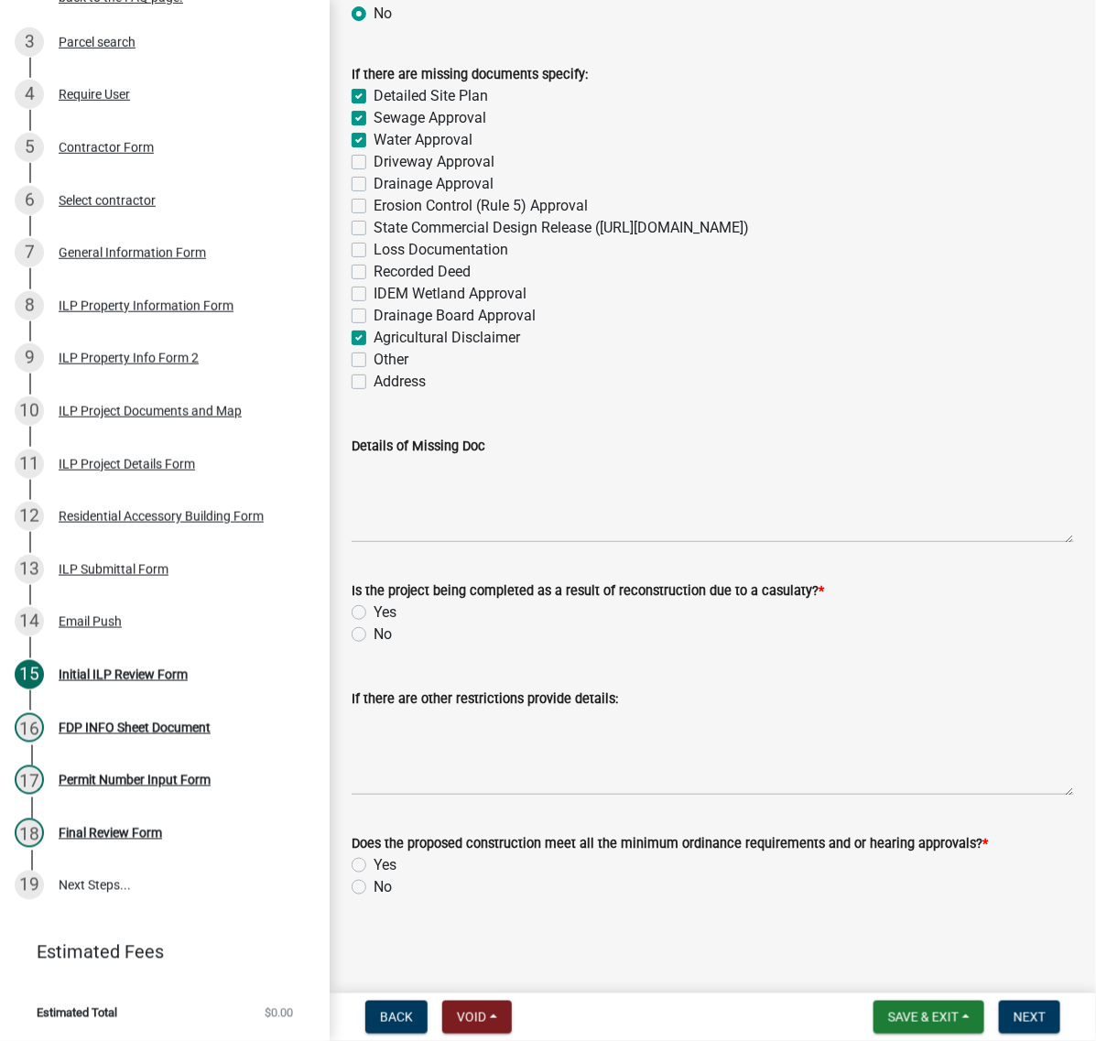
checkbox input "false"
checkbox input "true"
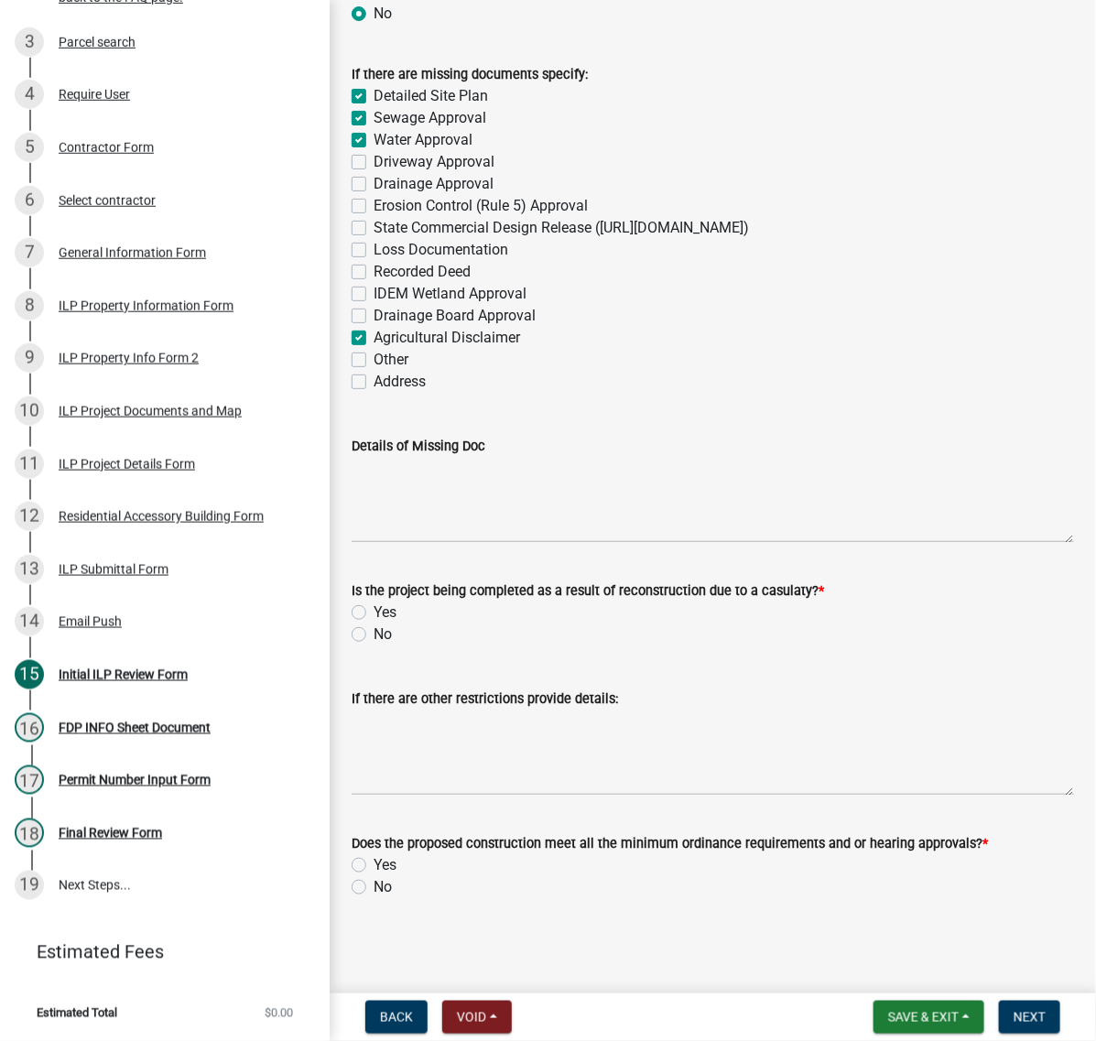
checkbox input "false"
click at [373, 645] on label "No" at bounding box center [382, 634] width 18 height 22
click at [373, 635] on input "No" at bounding box center [379, 629] width 12 height 12
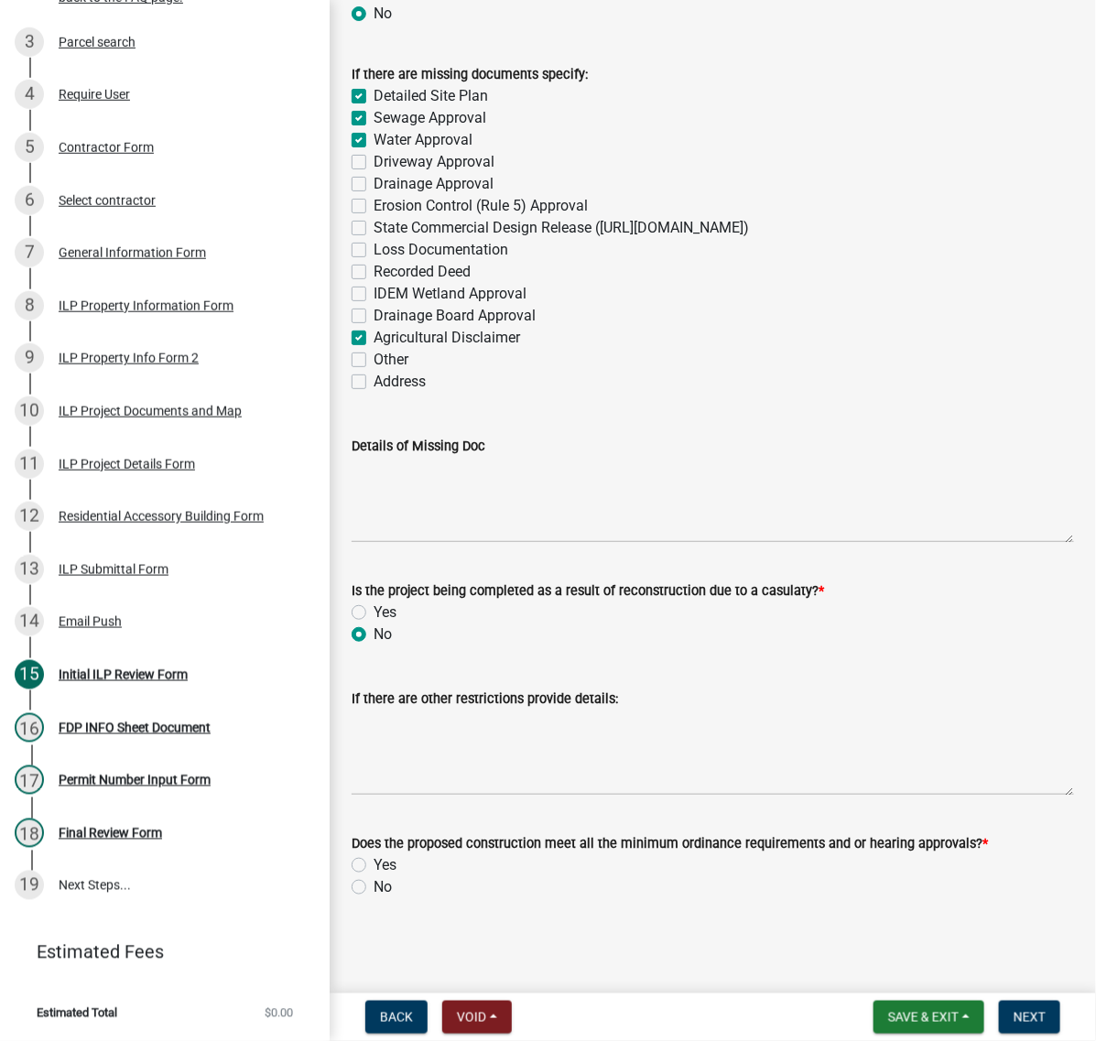
radio input "true"
click at [373, 876] on label "No" at bounding box center [382, 887] width 18 height 22
click at [373, 876] on input "No" at bounding box center [379, 882] width 12 height 12
radio input "true"
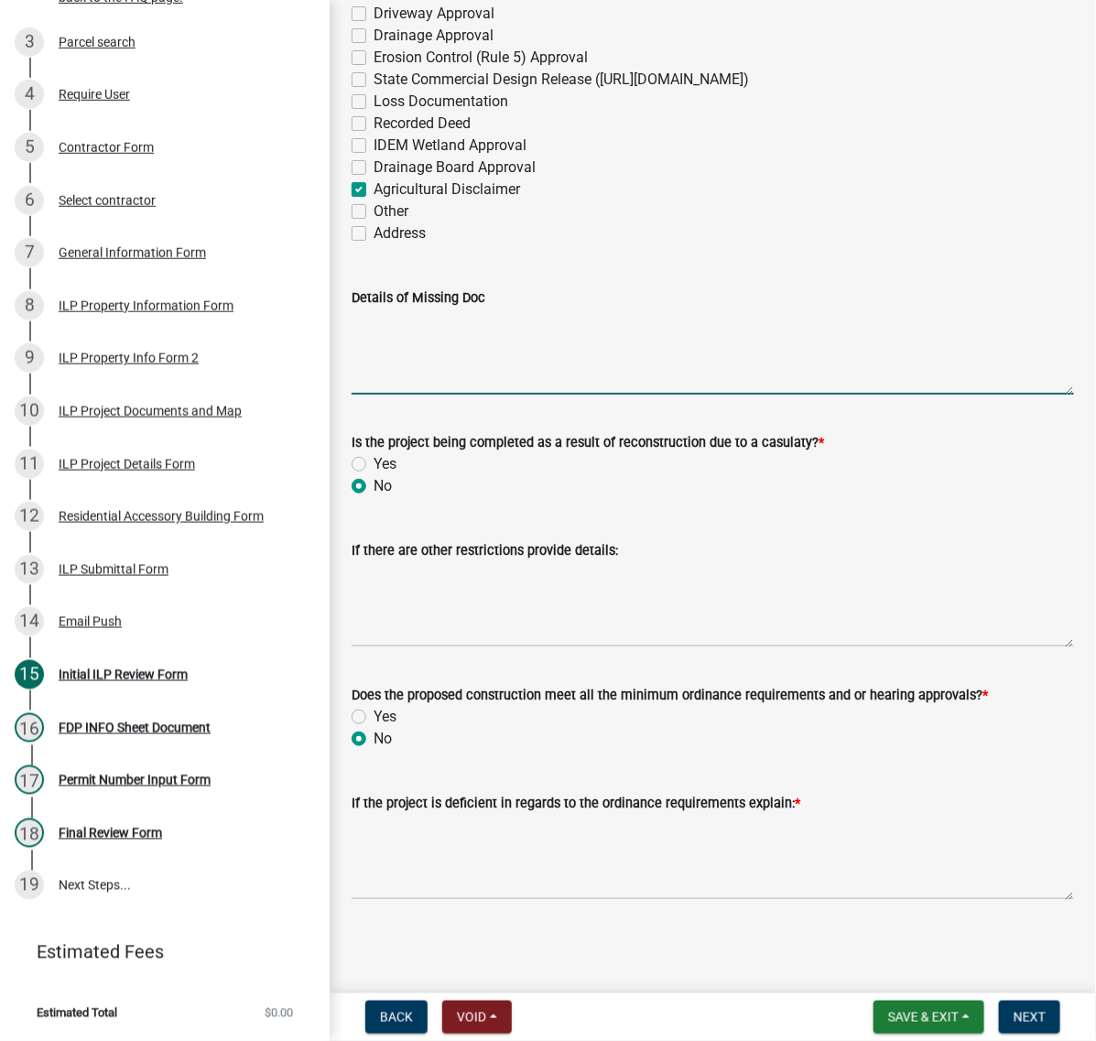
click at [404, 350] on textarea "Details of Missing Doc" at bounding box center [712, 351] width 722 height 86
type textarea "N"
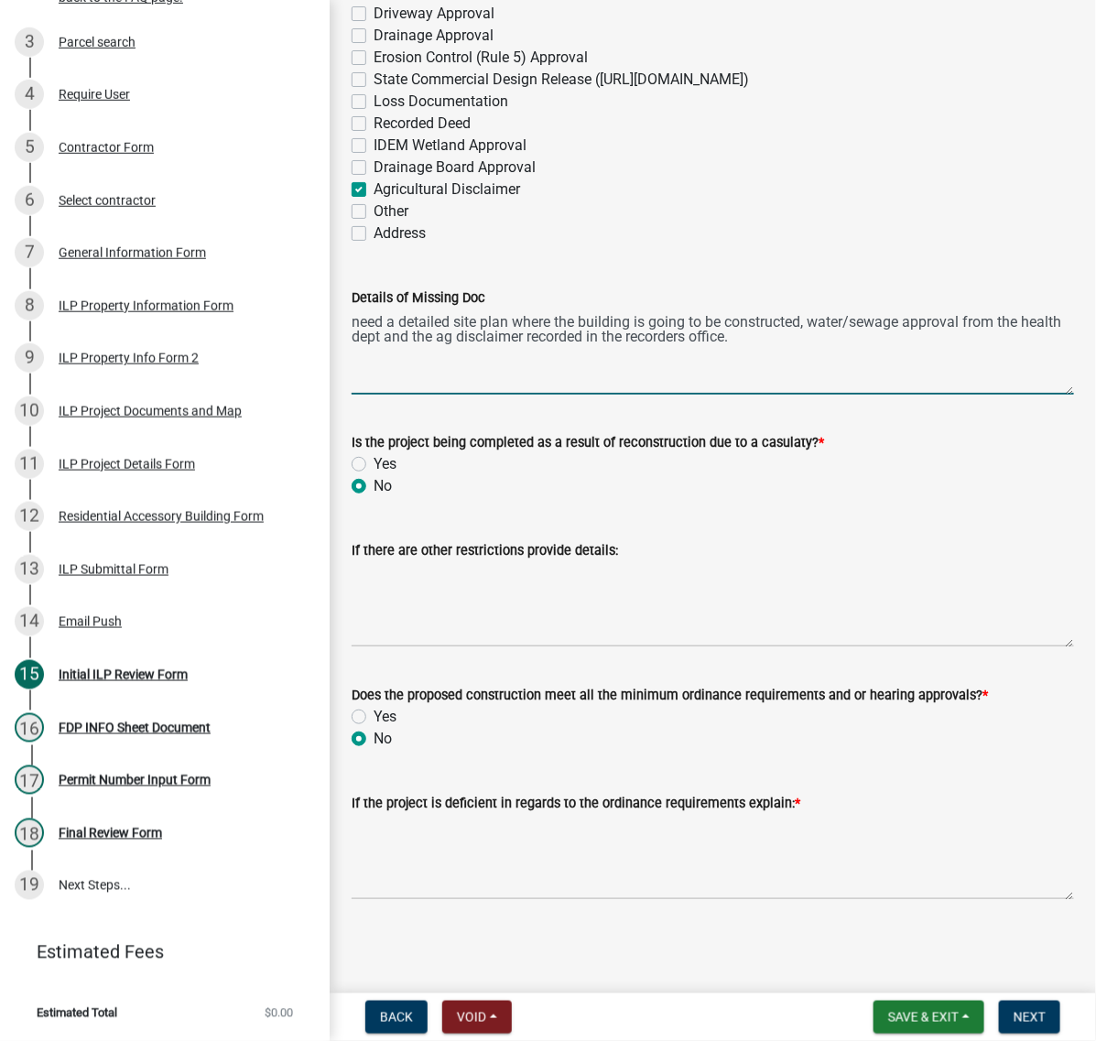
click at [661, 373] on textarea "need a detailed site plan where the building is going to be constructed, water/…" at bounding box center [712, 351] width 722 height 86
type textarea "need a detailed site plan where the building is going to be constructed, water/…"
click at [888, 1010] on span "Save & Exit" at bounding box center [923, 1017] width 70 height 15
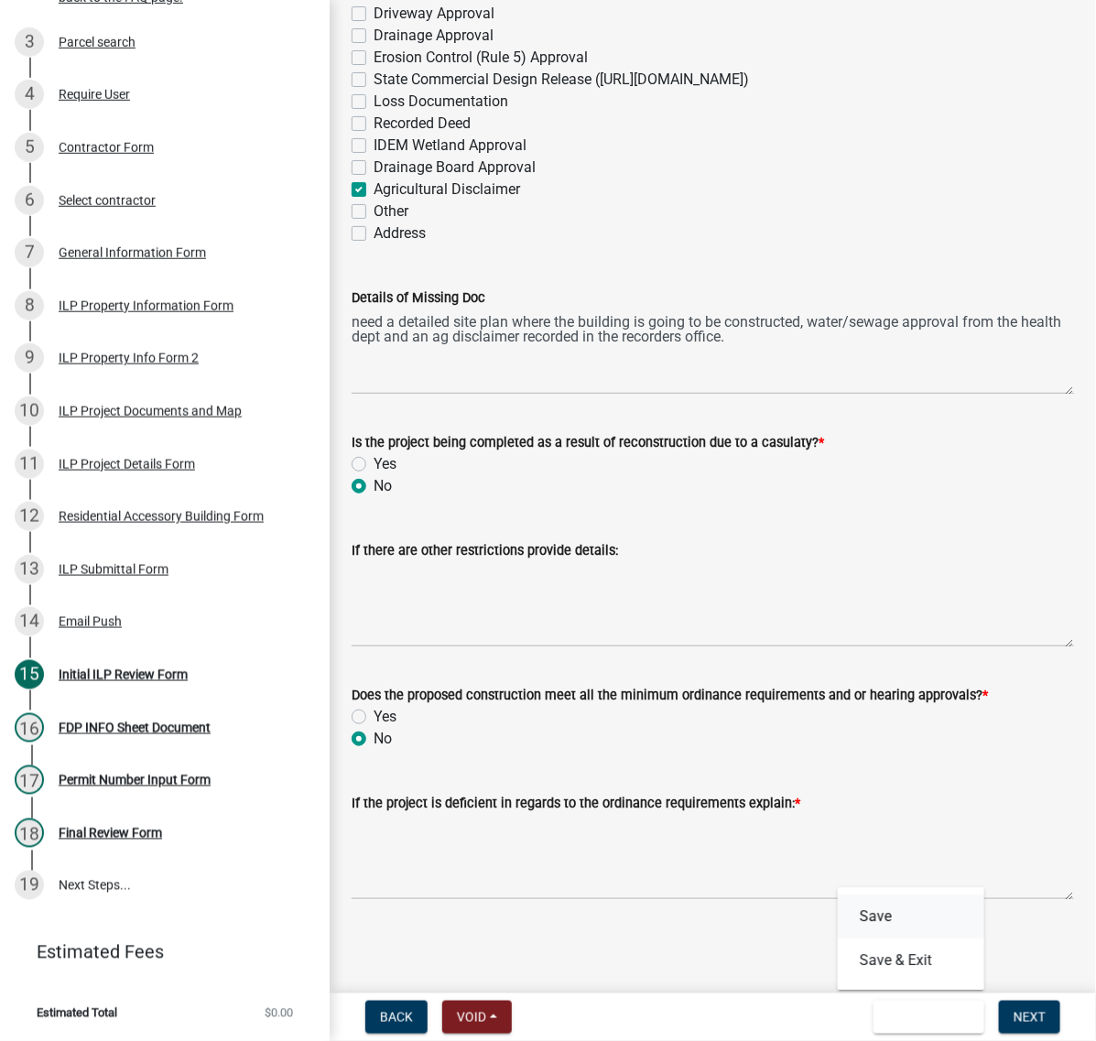
click at [838, 904] on button "Save" at bounding box center [910, 917] width 146 height 44
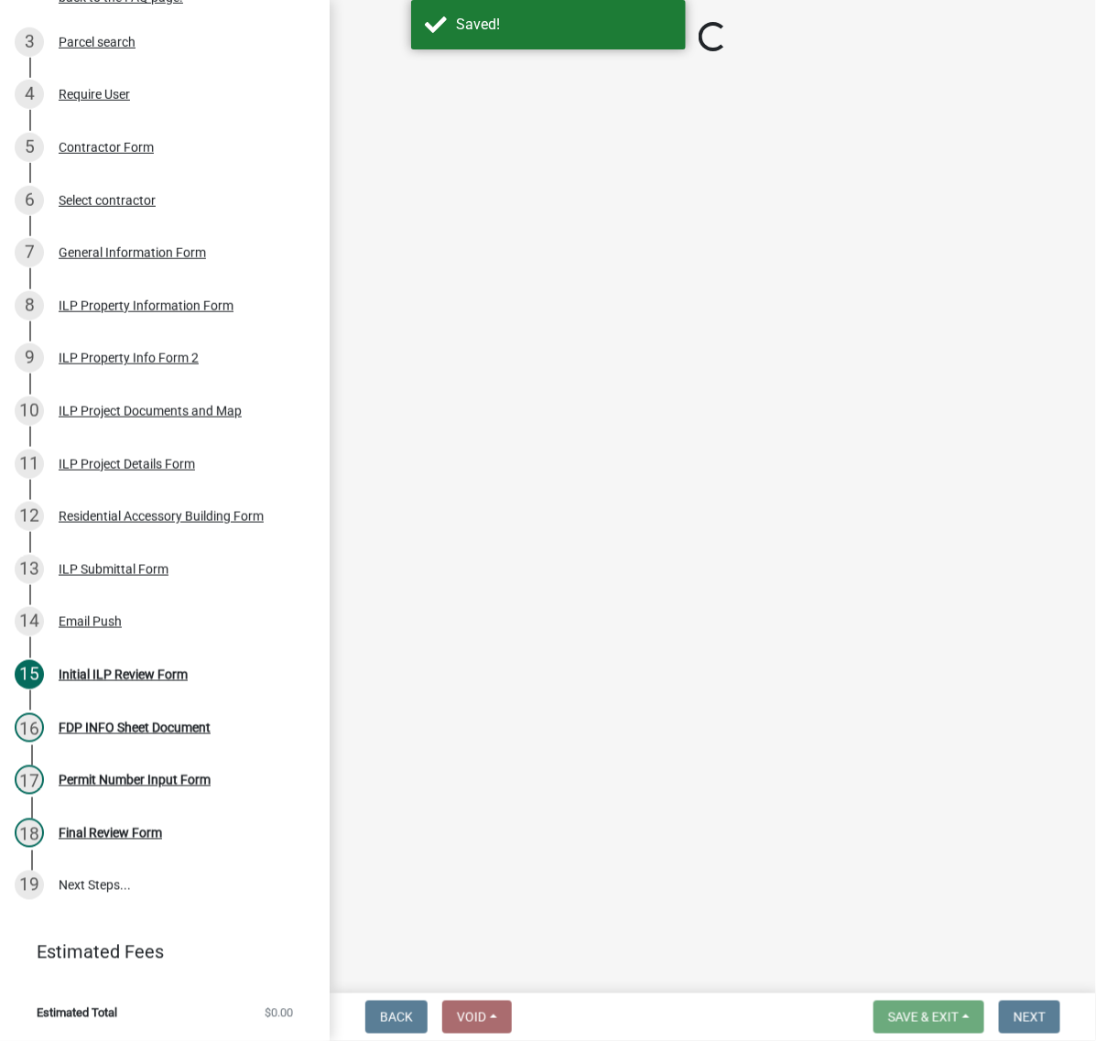
select select "c872cdc8-ca01-49f1-a213-e4b05fa58cd2"
select select "848ca50e-fe36-4303-a6f7-2f0fd11b41b3"
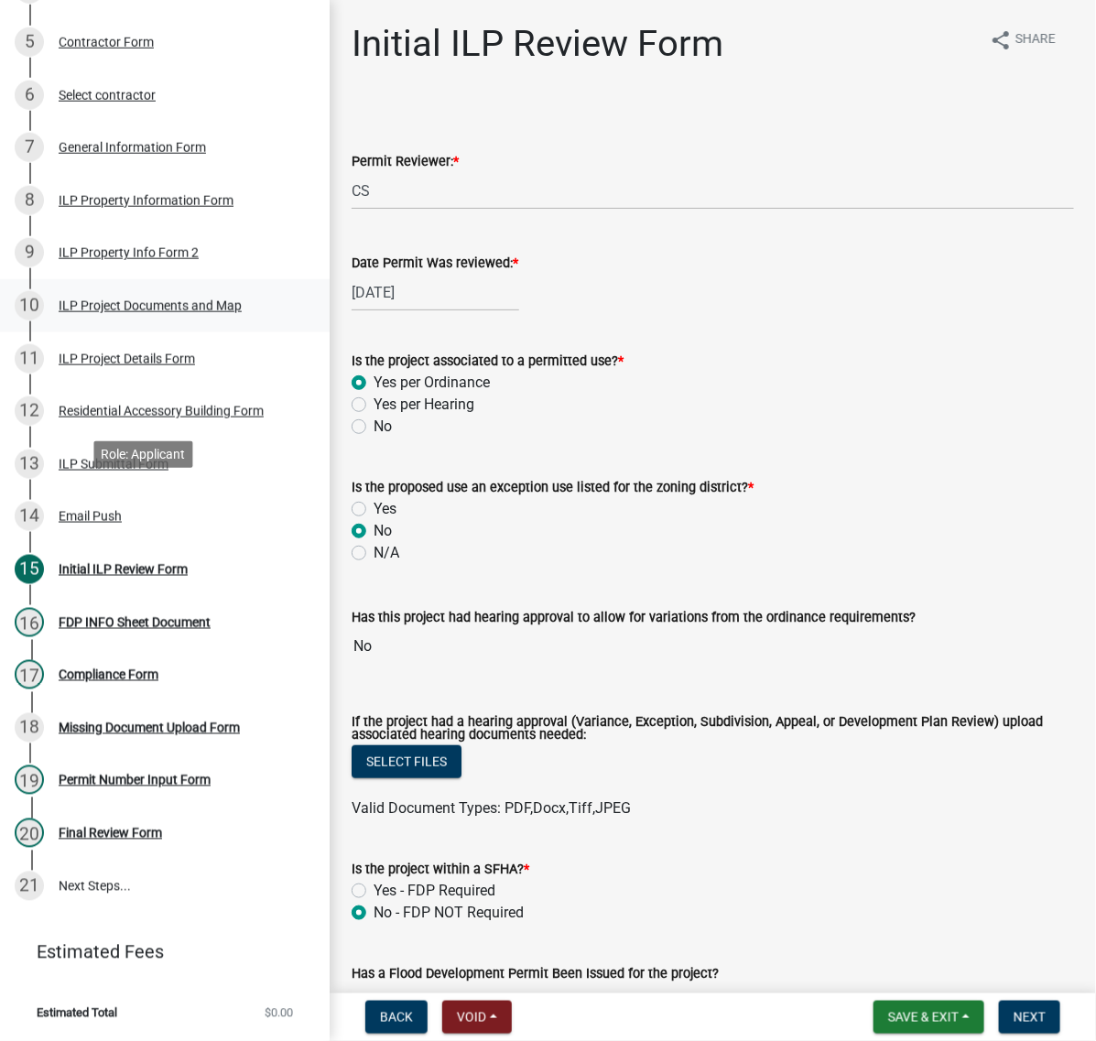
click at [105, 312] on div "ILP Project Documents and Map" at bounding box center [150, 305] width 183 height 13
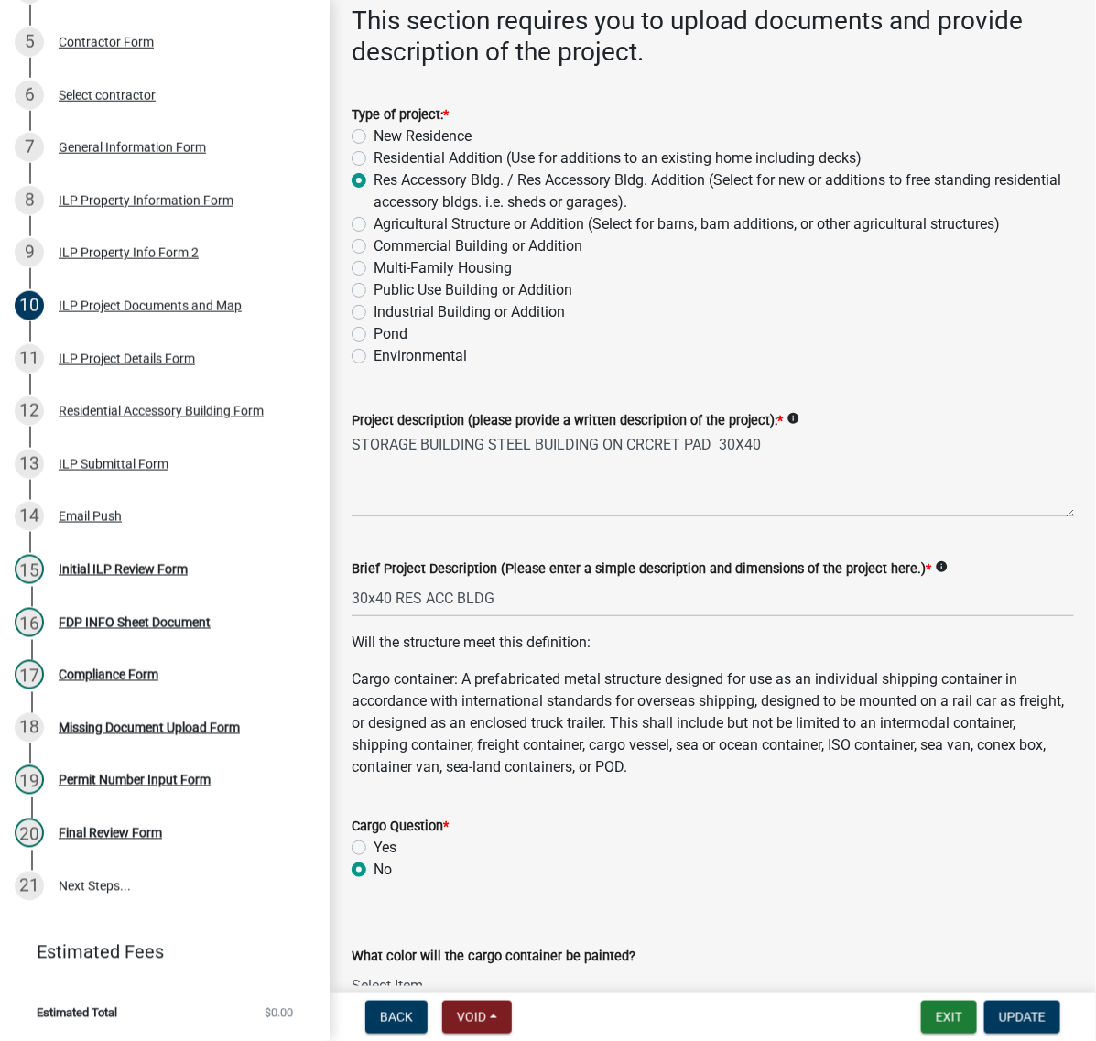
scroll to position [229, 0]
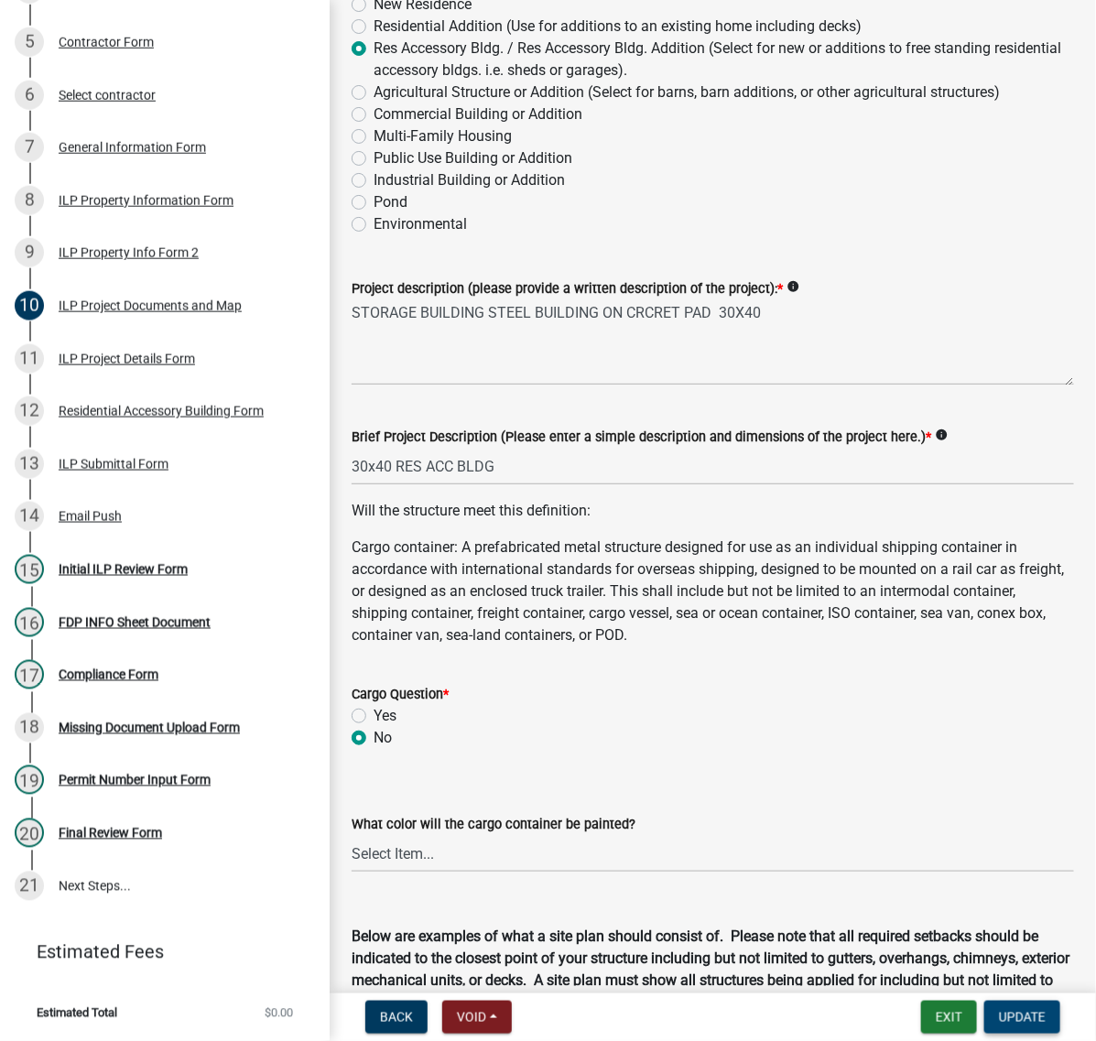
click at [1004, 1010] on span "Update" at bounding box center [1022, 1017] width 47 height 15
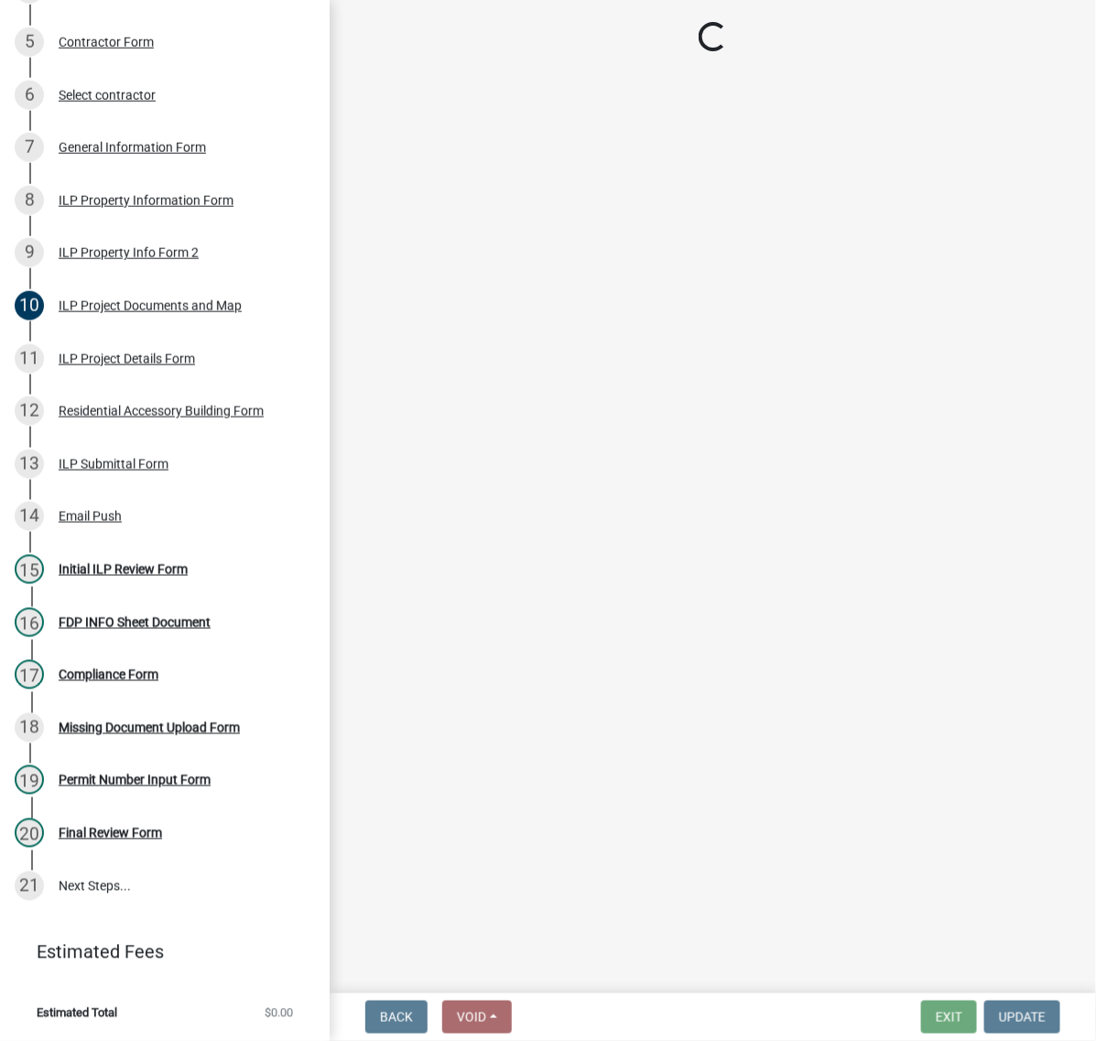
select select "c872cdc8-ca01-49f1-a213-e4b05fa58cd2"
select select "848ca50e-fe36-4303-a6f7-2f0fd11b41b3"
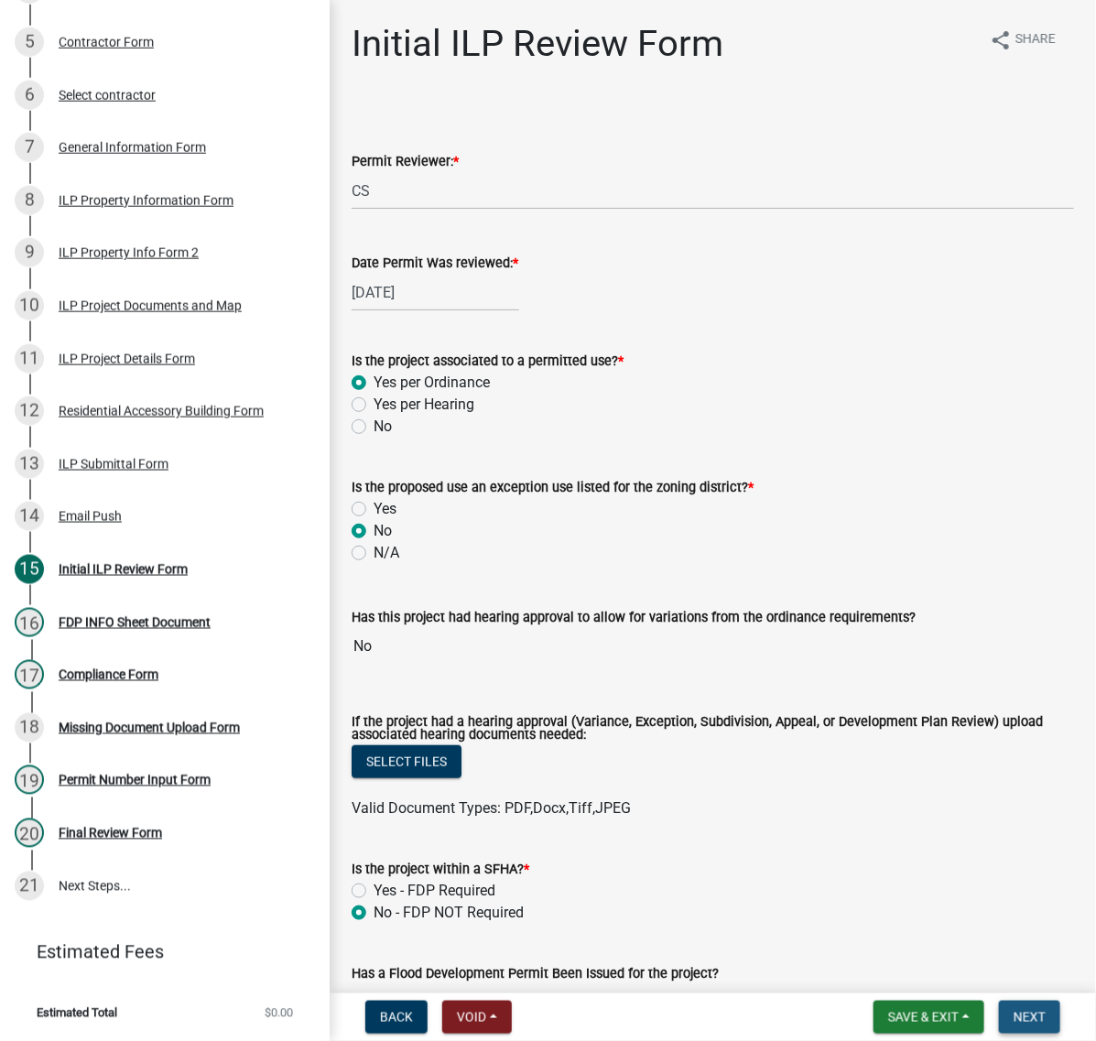
click at [1018, 1012] on span "Next" at bounding box center [1029, 1017] width 32 height 15
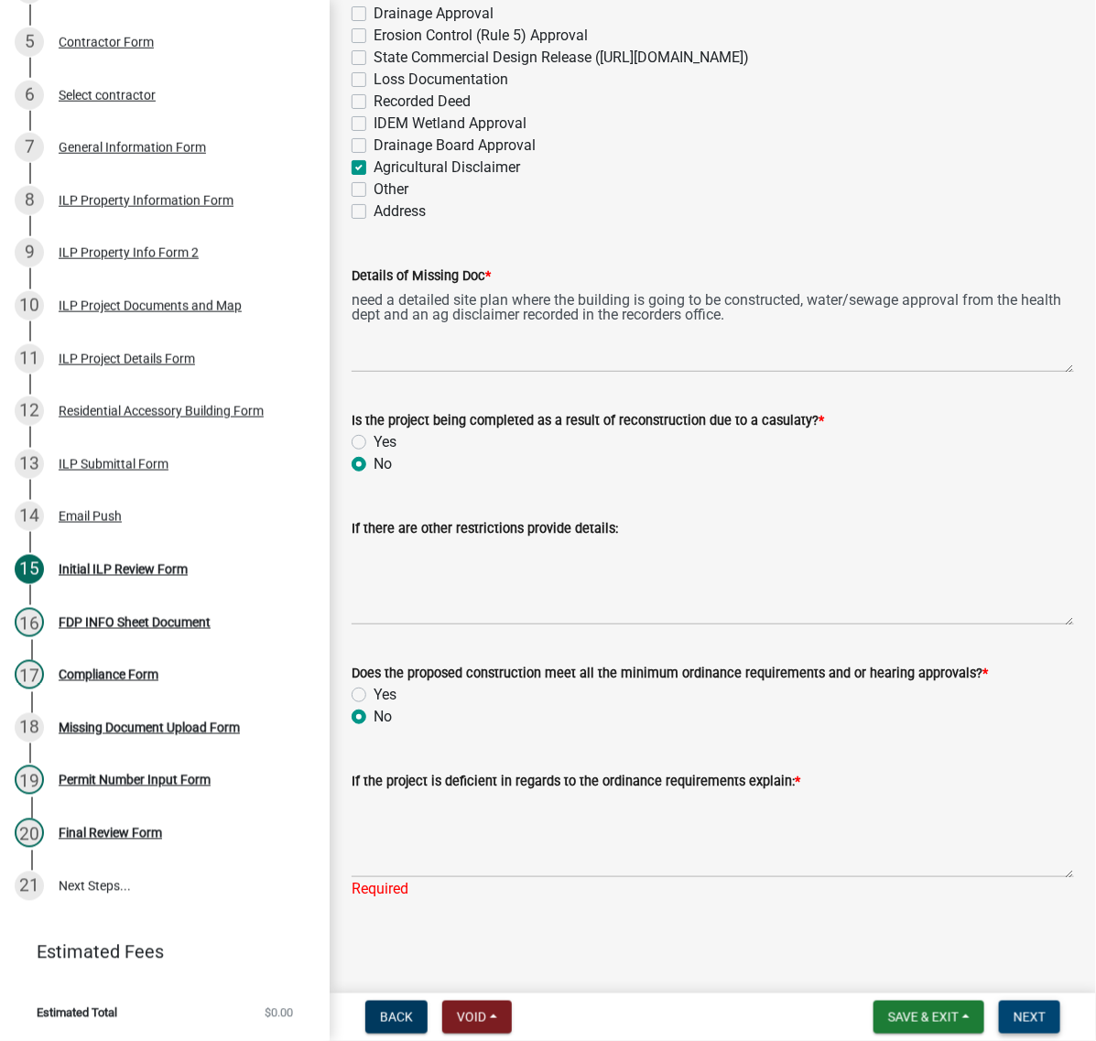
scroll to position [3519, 0]
drag, startPoint x: 929, startPoint y: 124, endPoint x: 348, endPoint y: 124, distance: 581.2
click at [348, 239] on div "Details of Missing Doc * need a detailed site plan where the building is going …" at bounding box center [713, 306] width 750 height 134
click at [373, 684] on label "Yes" at bounding box center [384, 695] width 23 height 22
click at [373, 684] on input "Yes" at bounding box center [379, 690] width 12 height 12
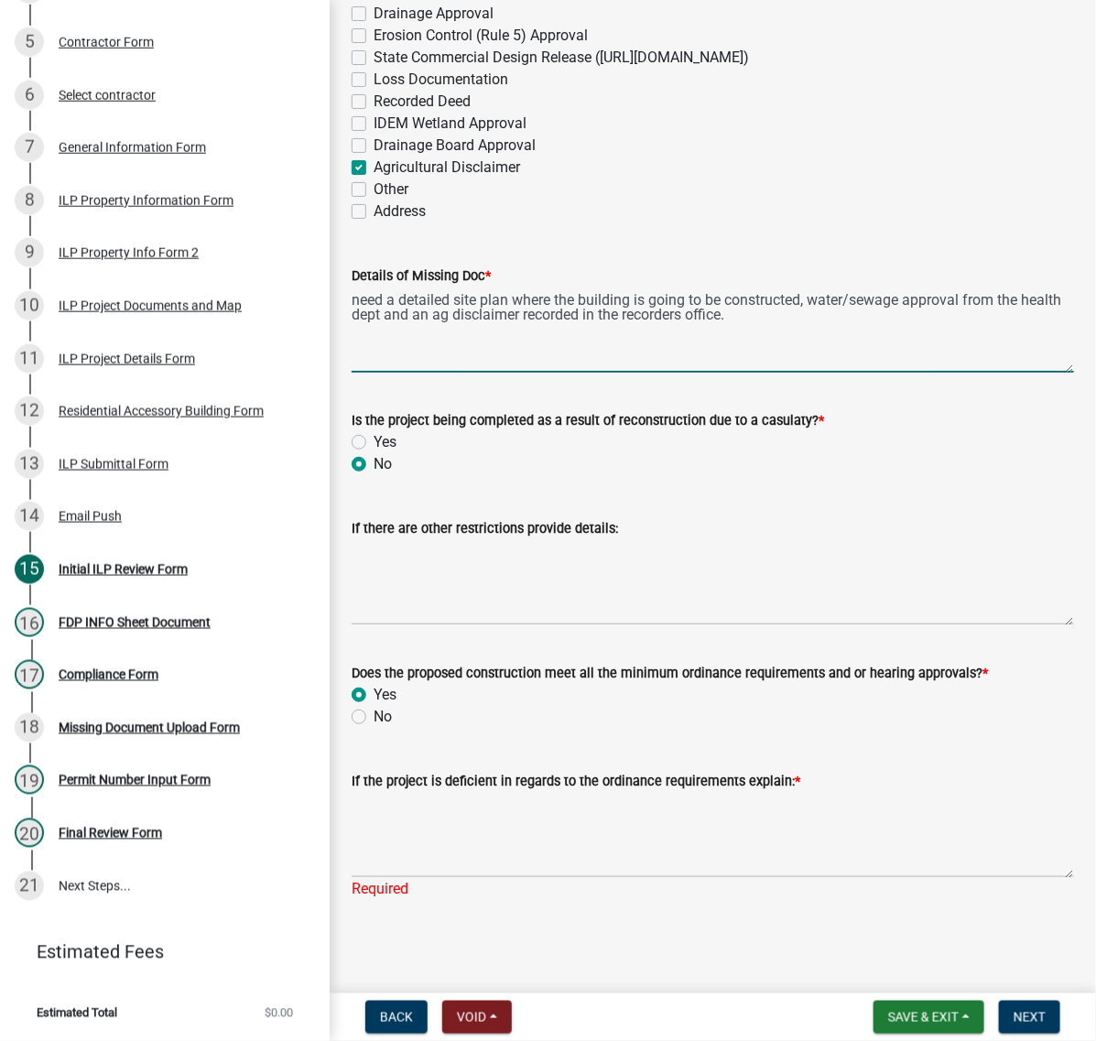
radio input "true"
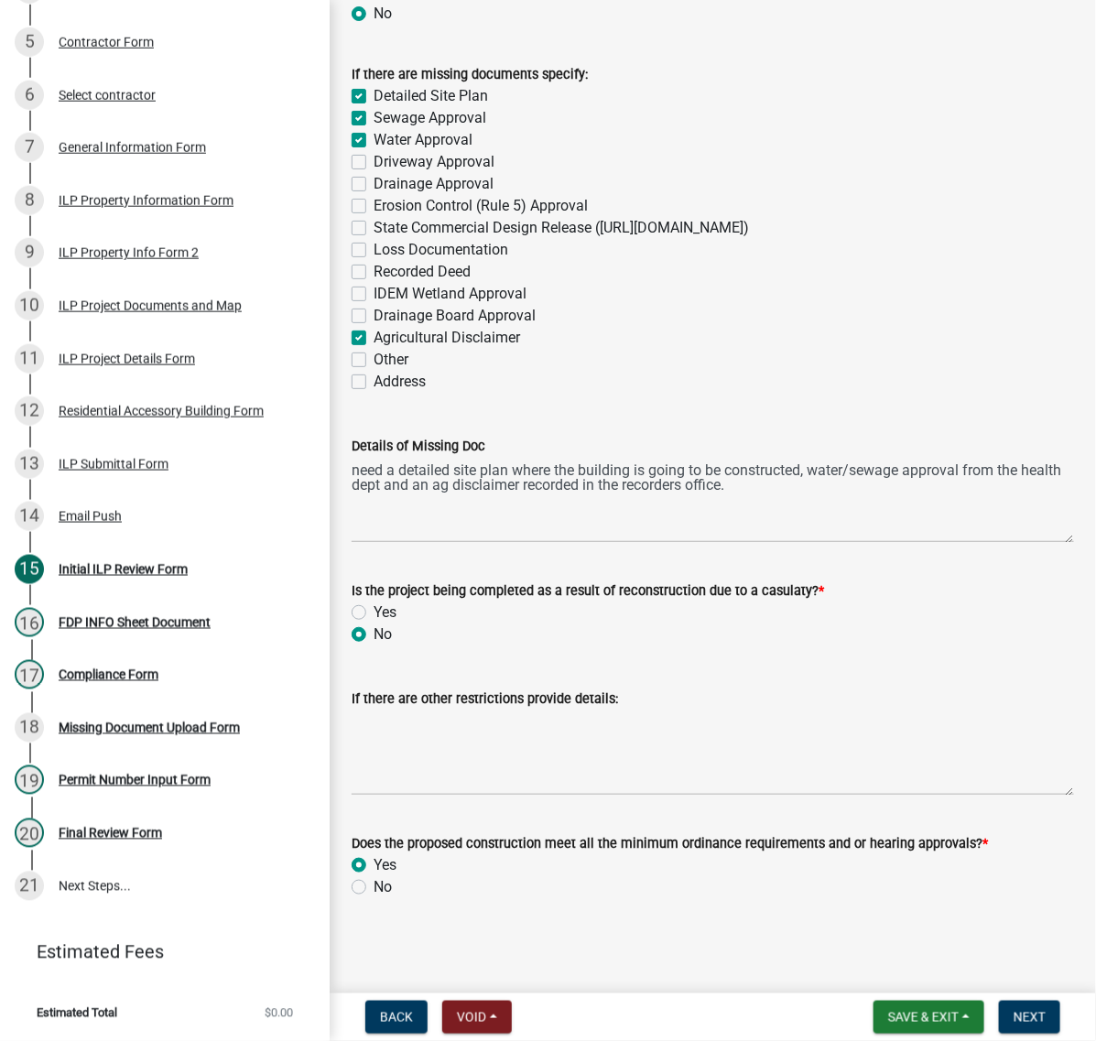
scroll to position [3306, 0]
click at [1010, 1025] on button "Next" at bounding box center [1029, 1016] width 61 height 33
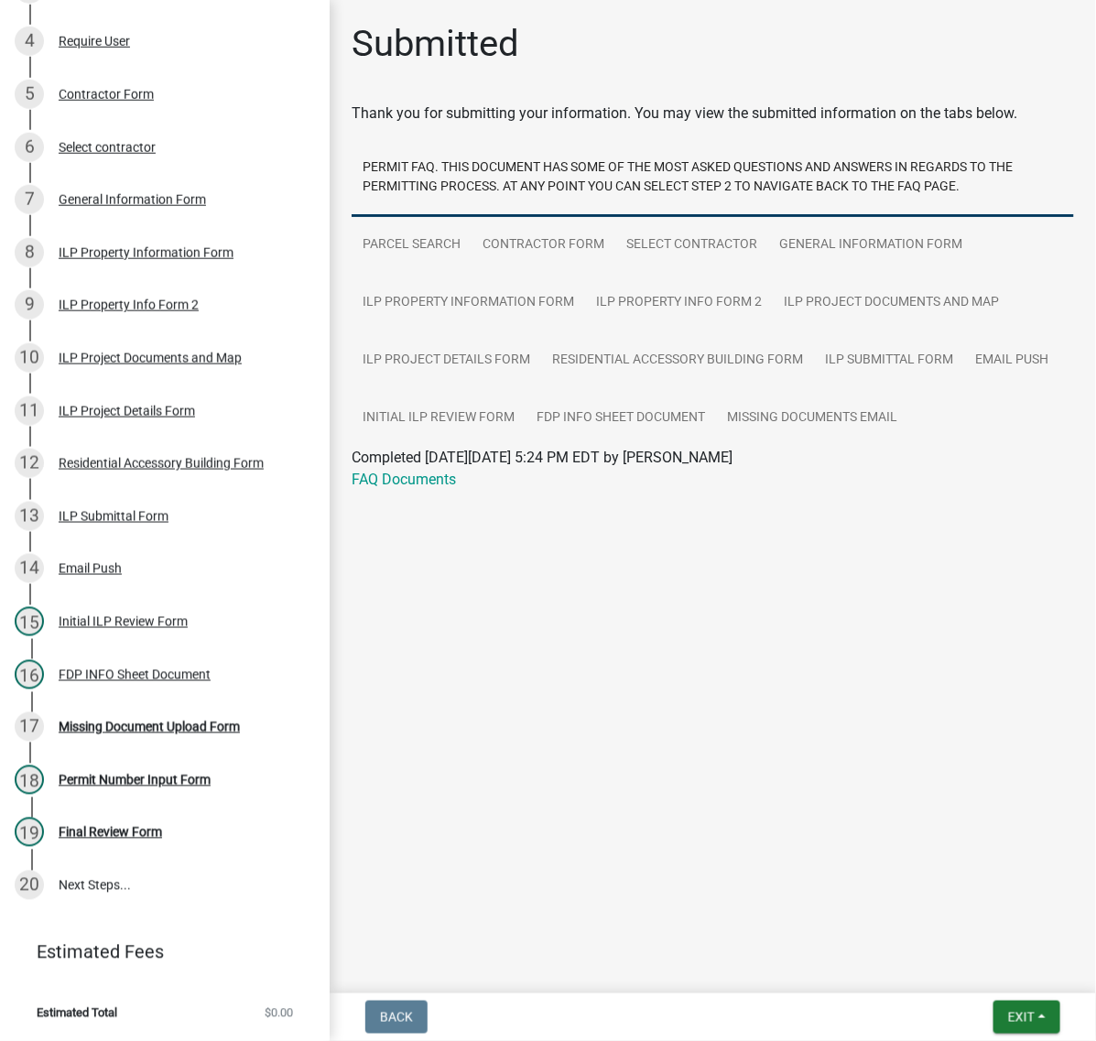
scroll to position [618, 0]
click at [993, 1000] on button "Exit" at bounding box center [1026, 1016] width 67 height 33
click at [978, 952] on button "Save & Exit" at bounding box center [986, 961] width 146 height 44
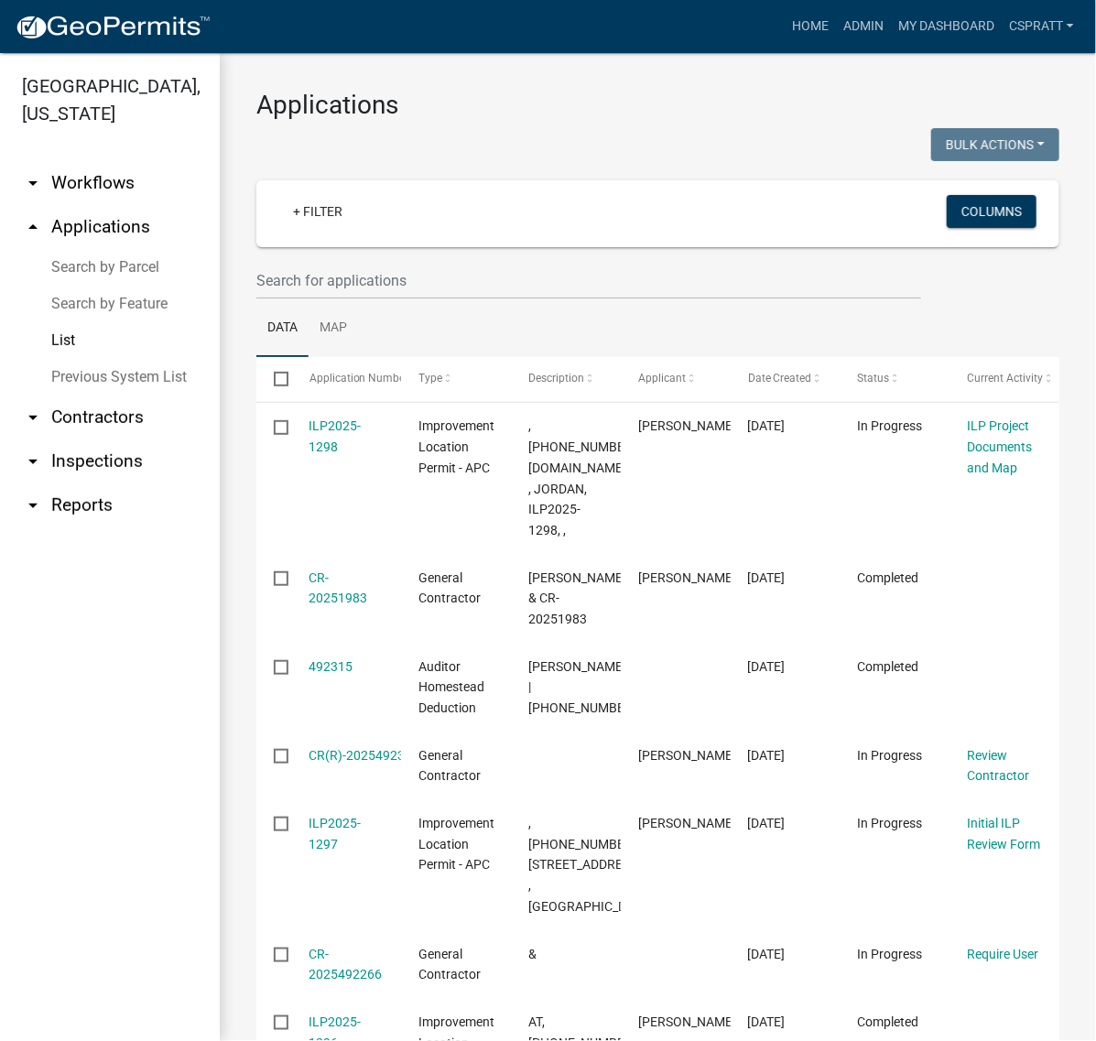
click at [62, 359] on link "List" at bounding box center [110, 340] width 220 height 37
click at [331, 228] on link "+ Filter" at bounding box center [317, 211] width 79 height 33
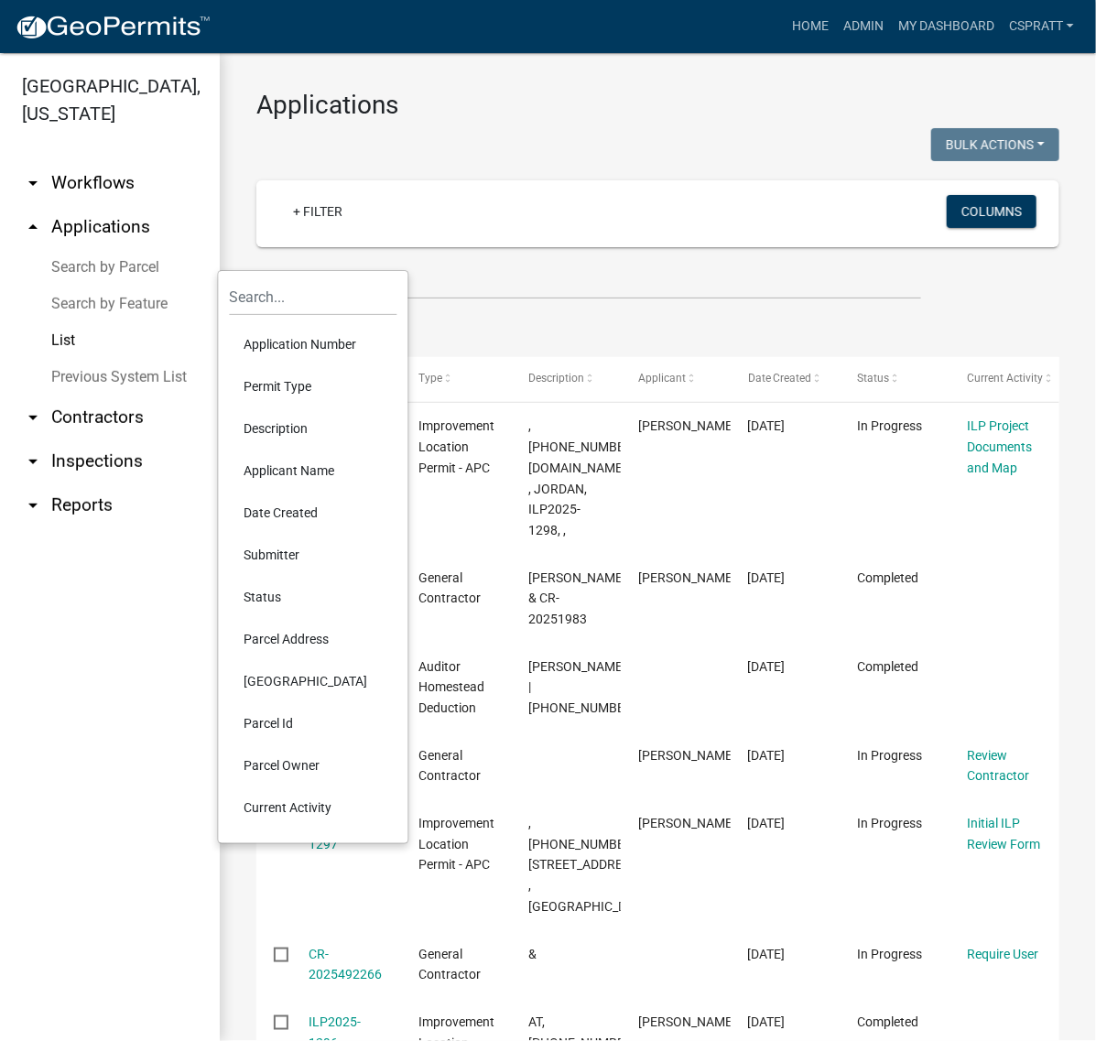
click at [314, 407] on li "Permit Type" at bounding box center [313, 386] width 167 height 42
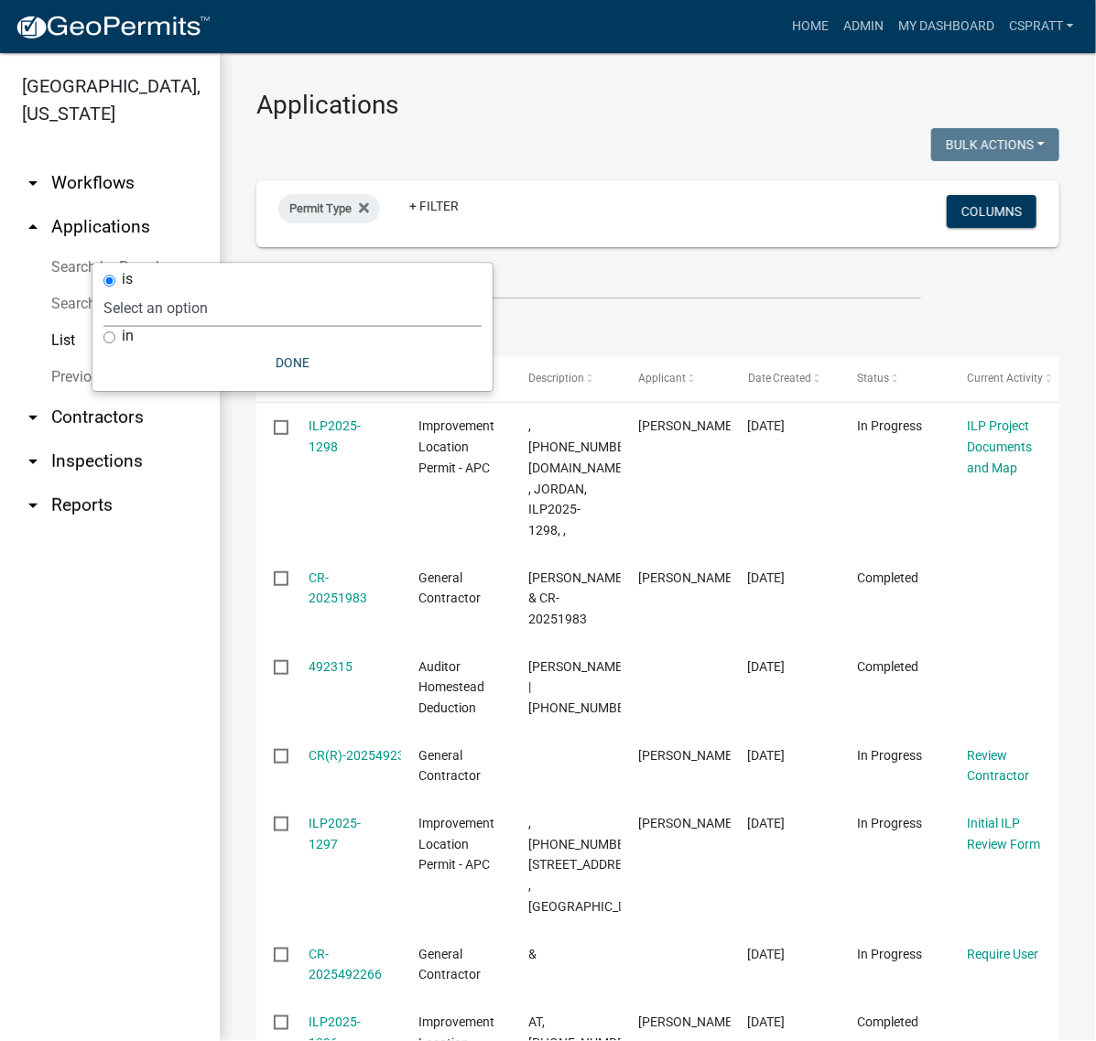
click at [343, 316] on select "Select an option 6 27 2024 Copy Of - Subdivision Plat Application - APC APC Add…" at bounding box center [292, 308] width 378 height 38
select select "a2c991f8-68ce-43d3-971c-57015753063b"
click at [208, 296] on select "Select an option 6 27 2024 Copy Of - Subdivision Plat Application - APC APC Add…" at bounding box center [292, 308] width 378 height 38
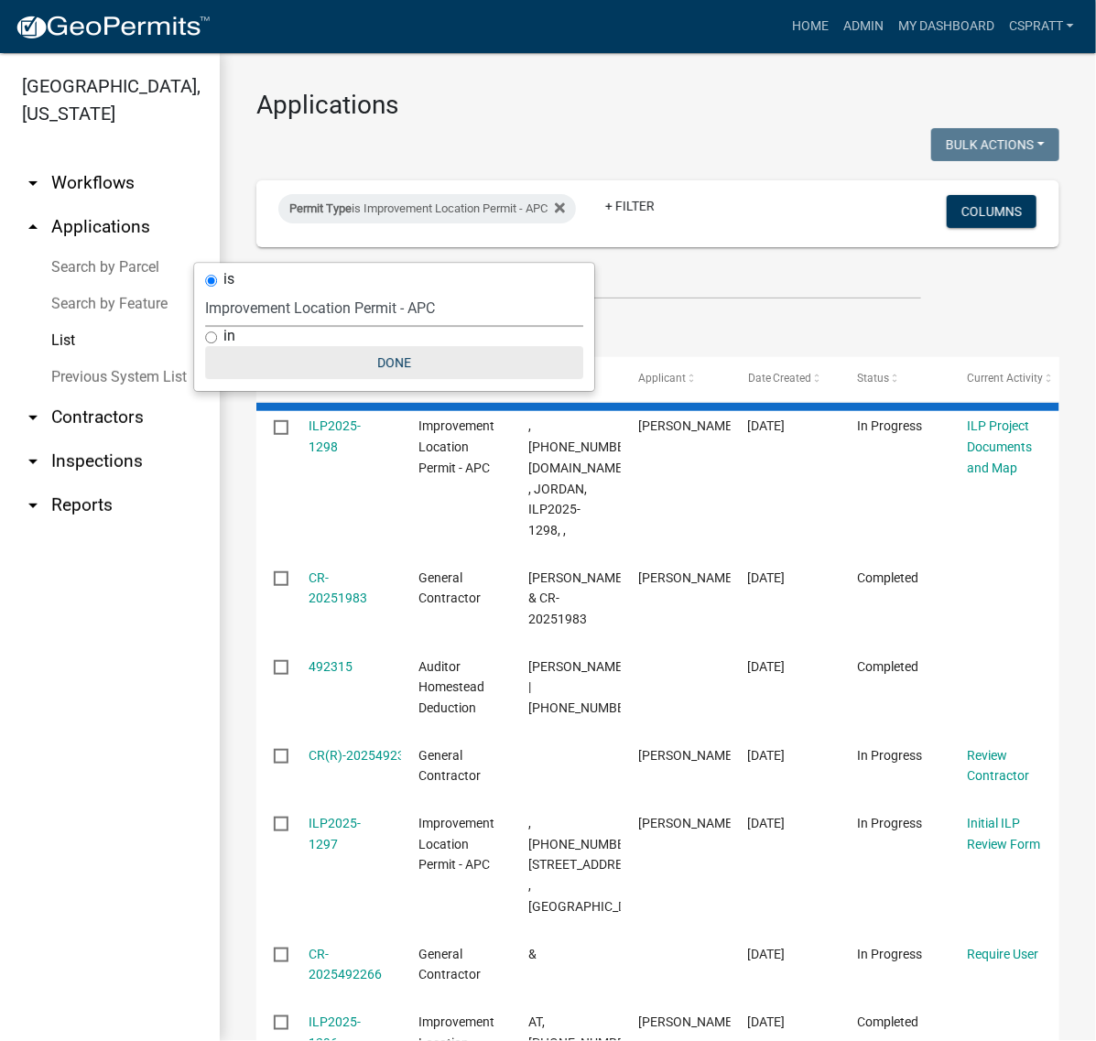
click at [431, 372] on button "Done" at bounding box center [394, 362] width 378 height 33
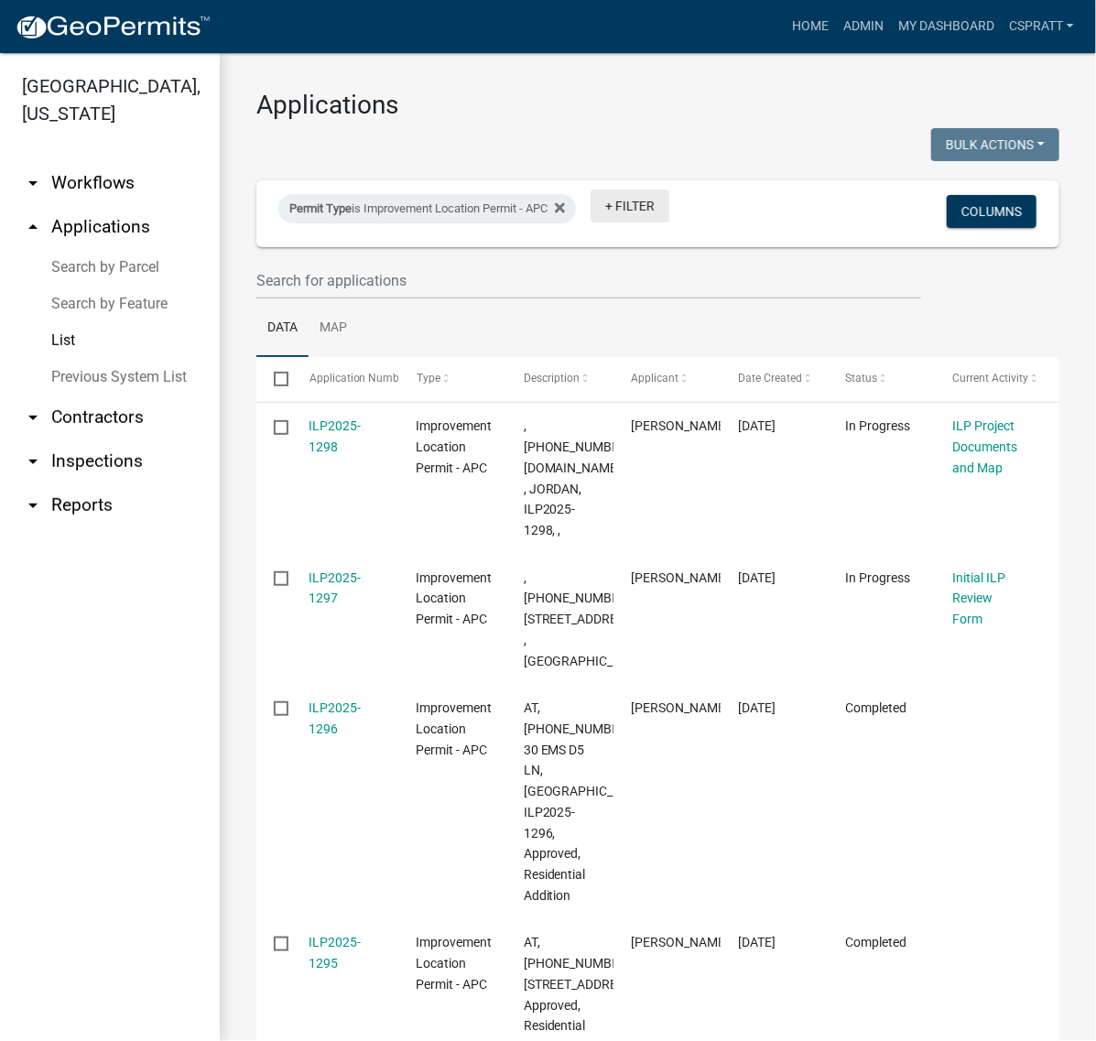
click at [646, 222] on link "+ Filter" at bounding box center [629, 205] width 79 height 33
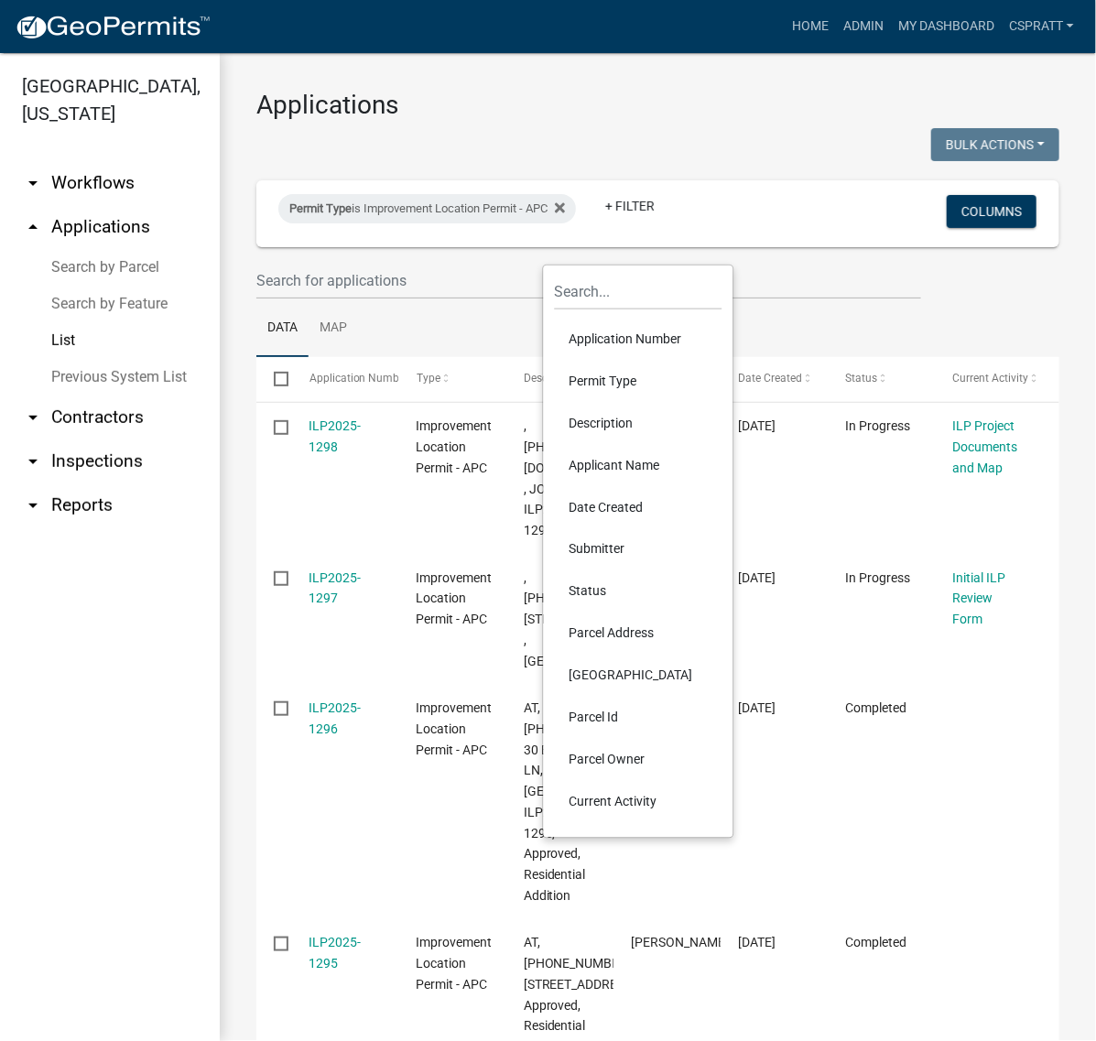
click at [598, 612] on li "Status" at bounding box center [638, 591] width 167 height 42
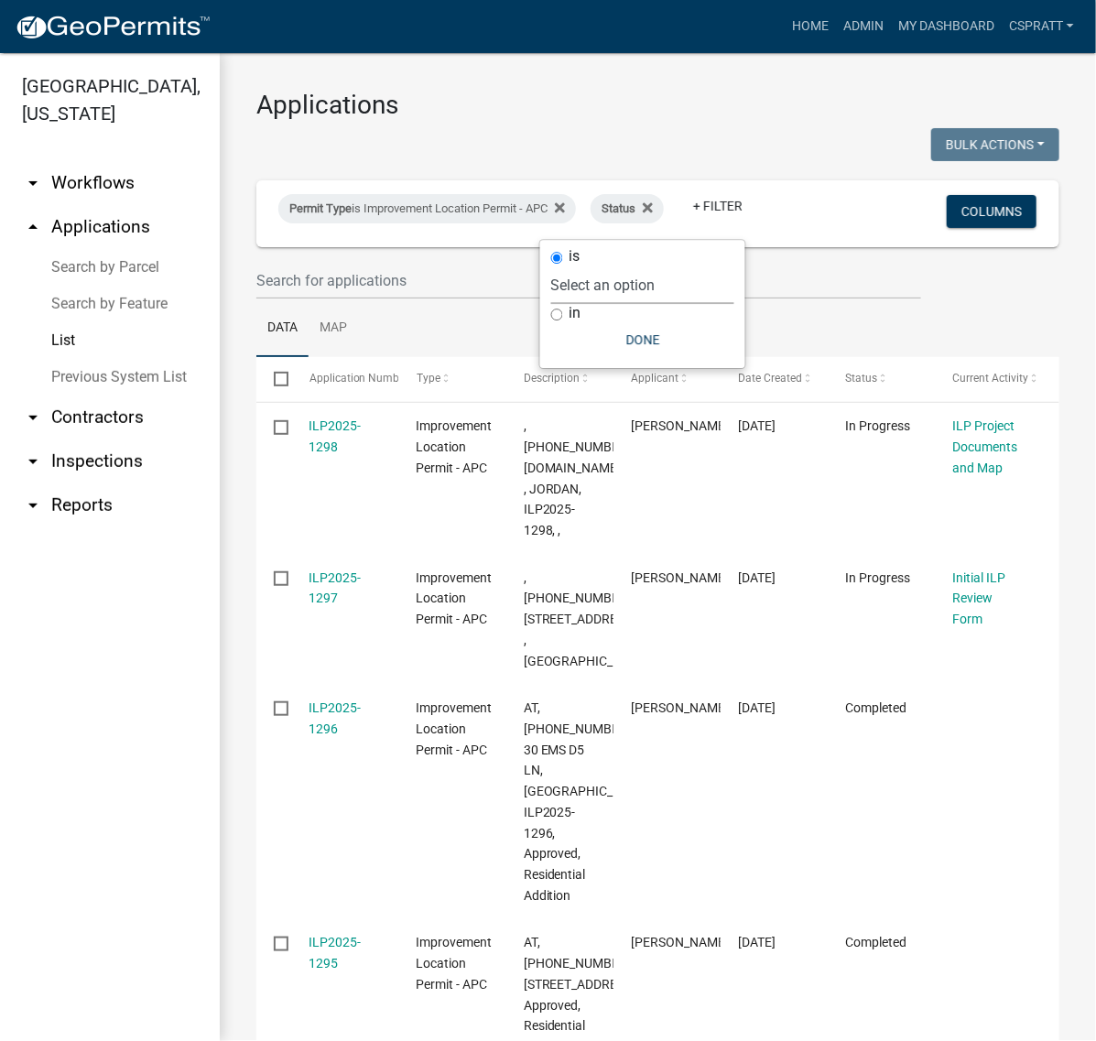
click at [653, 304] on select "Select an option Not Started In Progress Completed Expired Locked Withdrawn Voi…" at bounding box center [642, 285] width 183 height 38
select select "1"
click at [551, 304] on select "Select an option Not Started In Progress Completed Expired Locked Withdrawn Voi…" at bounding box center [642, 285] width 183 height 38
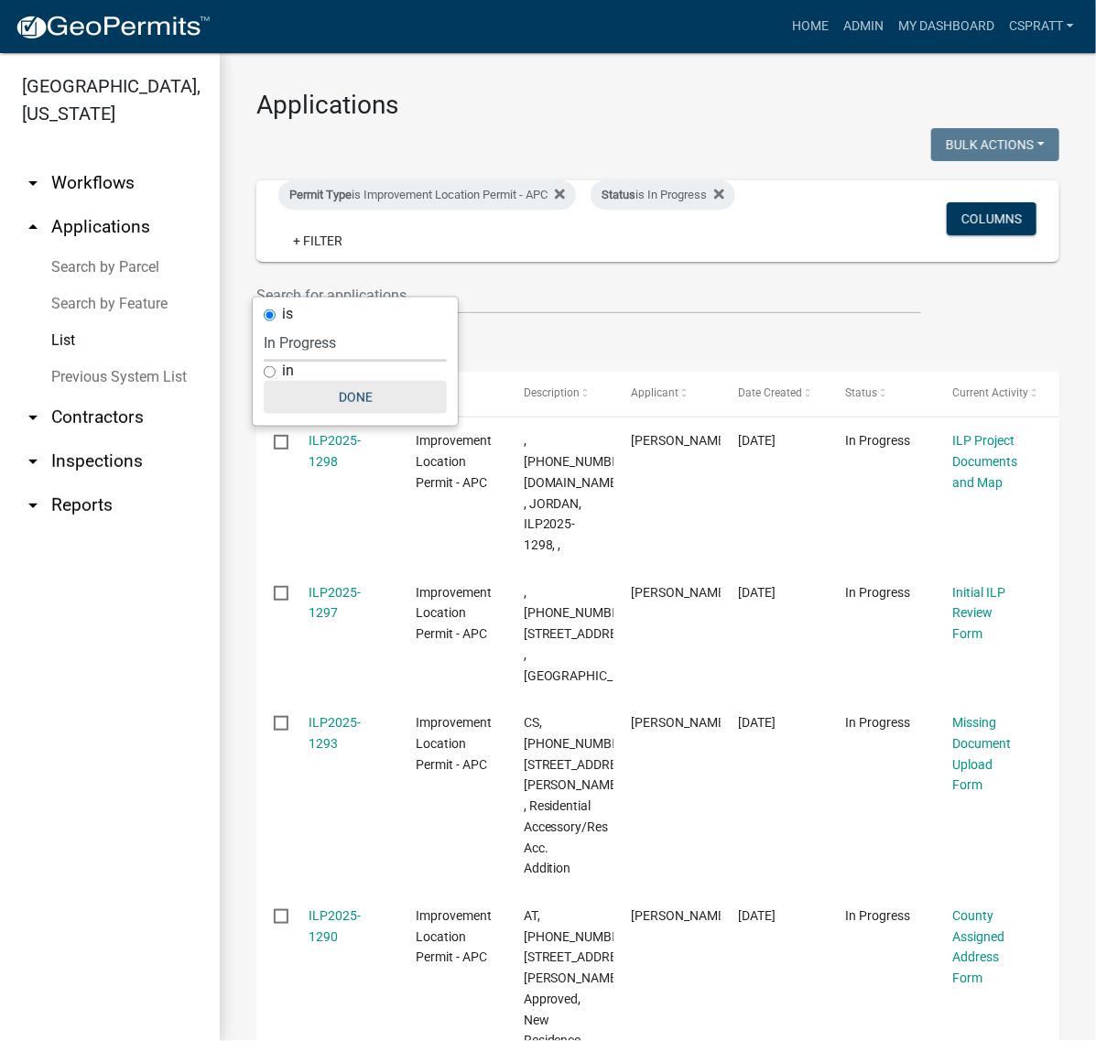
click at [358, 414] on button "Done" at bounding box center [355, 397] width 183 height 33
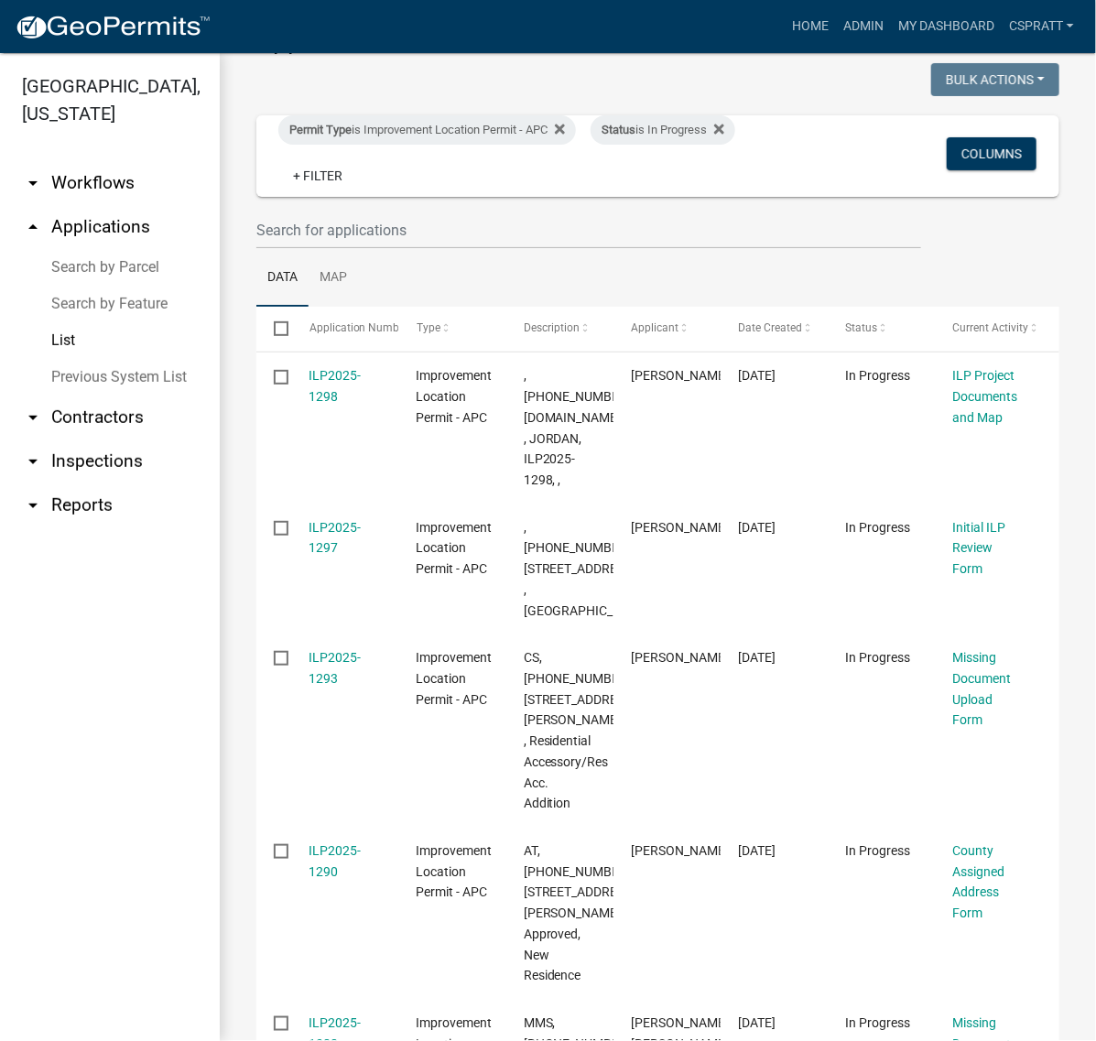
scroll to position [229, 0]
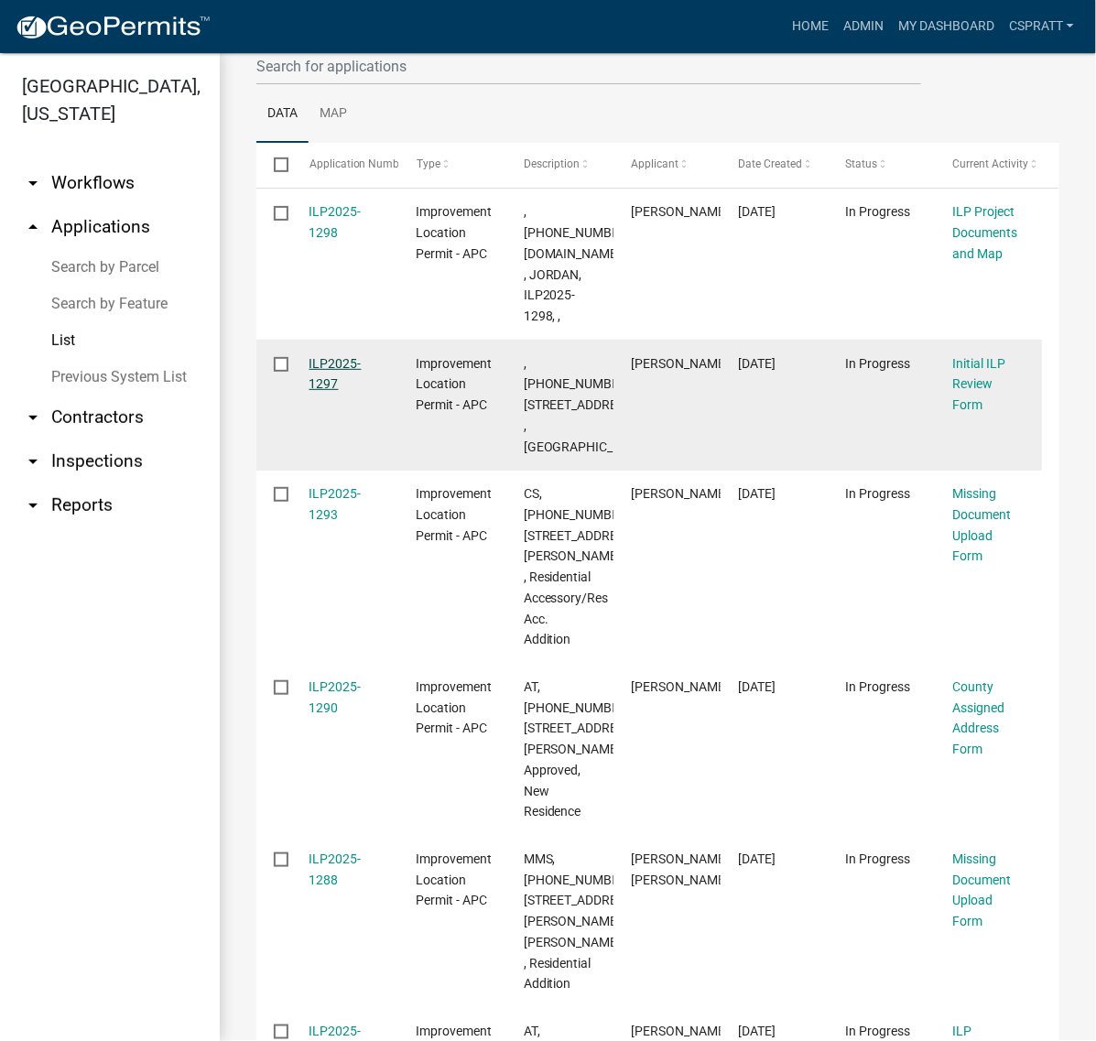
click at [359, 392] on link "ILP2025-1297" at bounding box center [335, 374] width 52 height 36
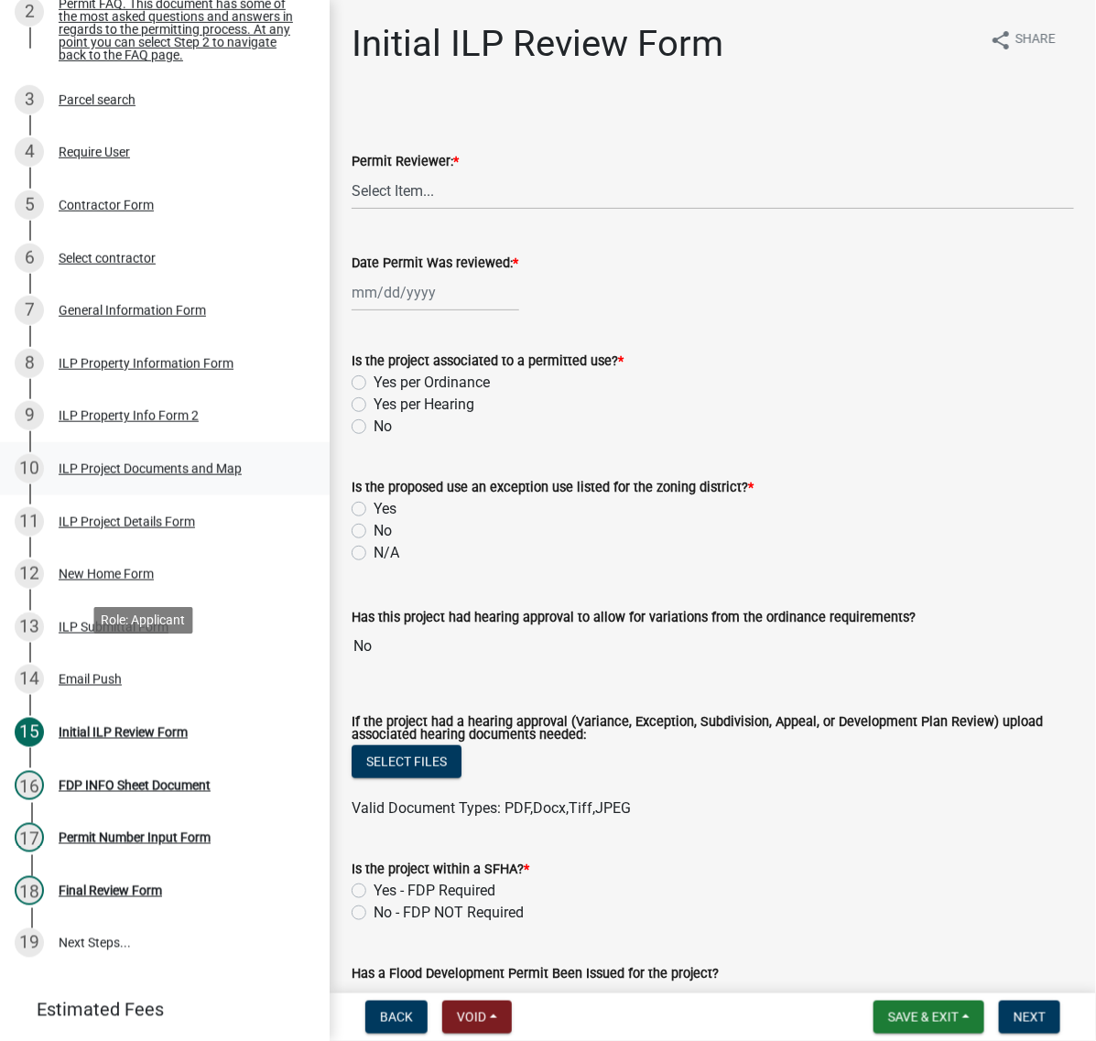
scroll to position [343, 0]
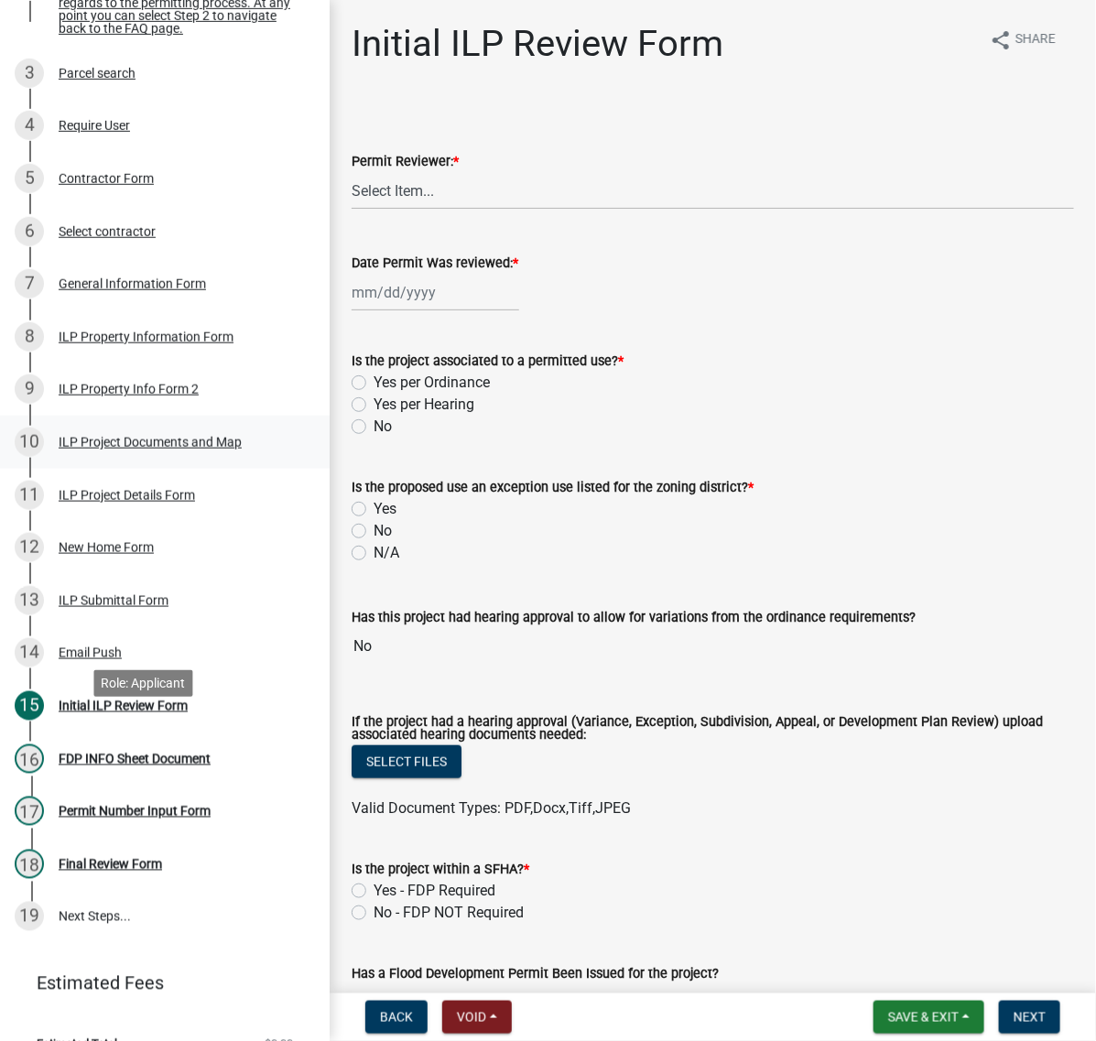
click at [84, 448] on div "ILP Project Documents and Map" at bounding box center [150, 442] width 183 height 13
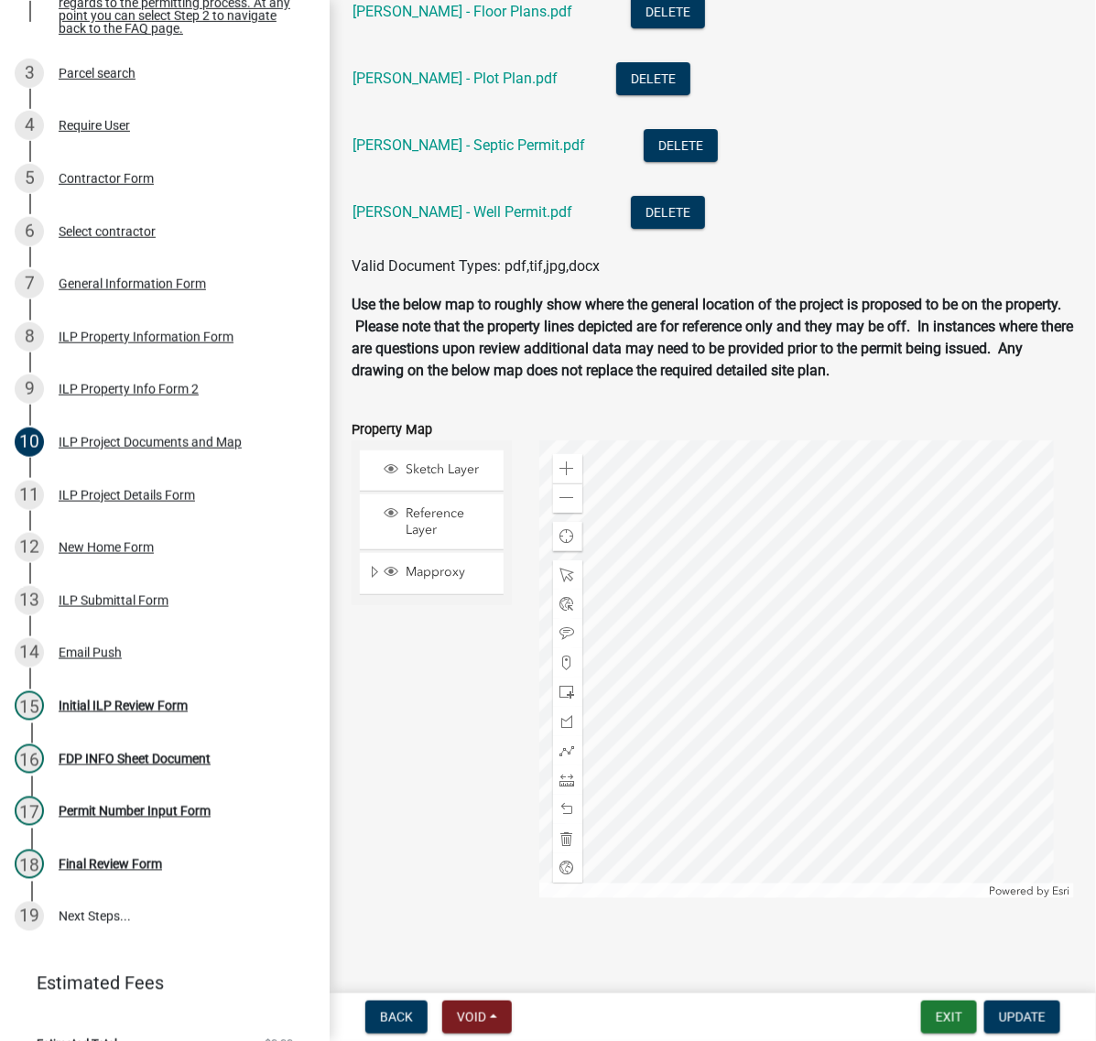
scroll to position [2403, 0]
click at [513, 20] on link "Carpenter - Floor Plans.pdf" at bounding box center [462, 11] width 220 height 17
click at [478, 87] on link "Carpenter - Plot Plan.pdf" at bounding box center [454, 78] width 205 height 17
click at [476, 154] on link "Carpenter - Septic Permit.pdf" at bounding box center [468, 144] width 232 height 17
click at [499, 233] on div "Carpenter - Well Permit.pdf" at bounding box center [476, 215] width 249 height 38
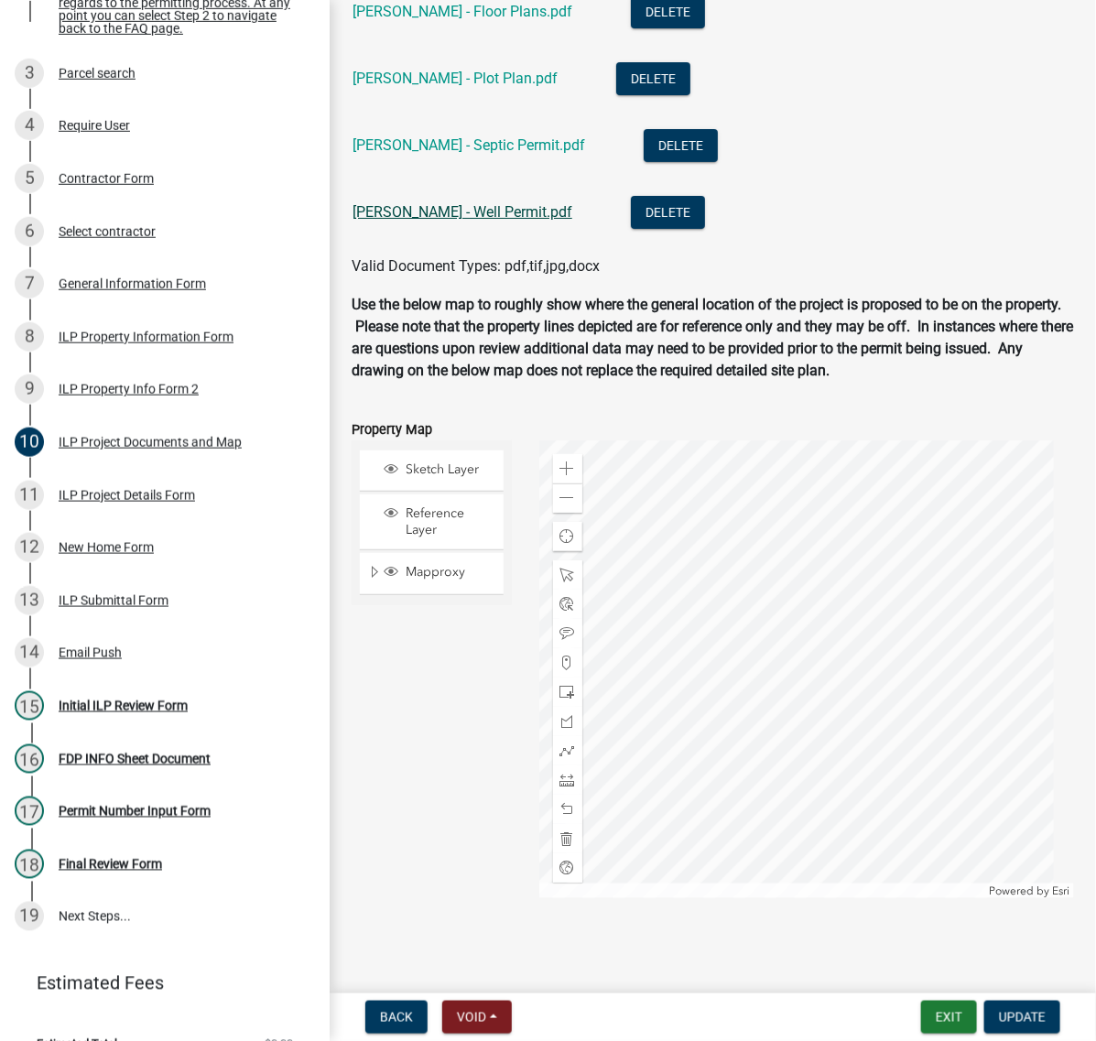
click at [504, 221] on link "Carpenter - Well Permit.pdf" at bounding box center [462, 211] width 220 height 17
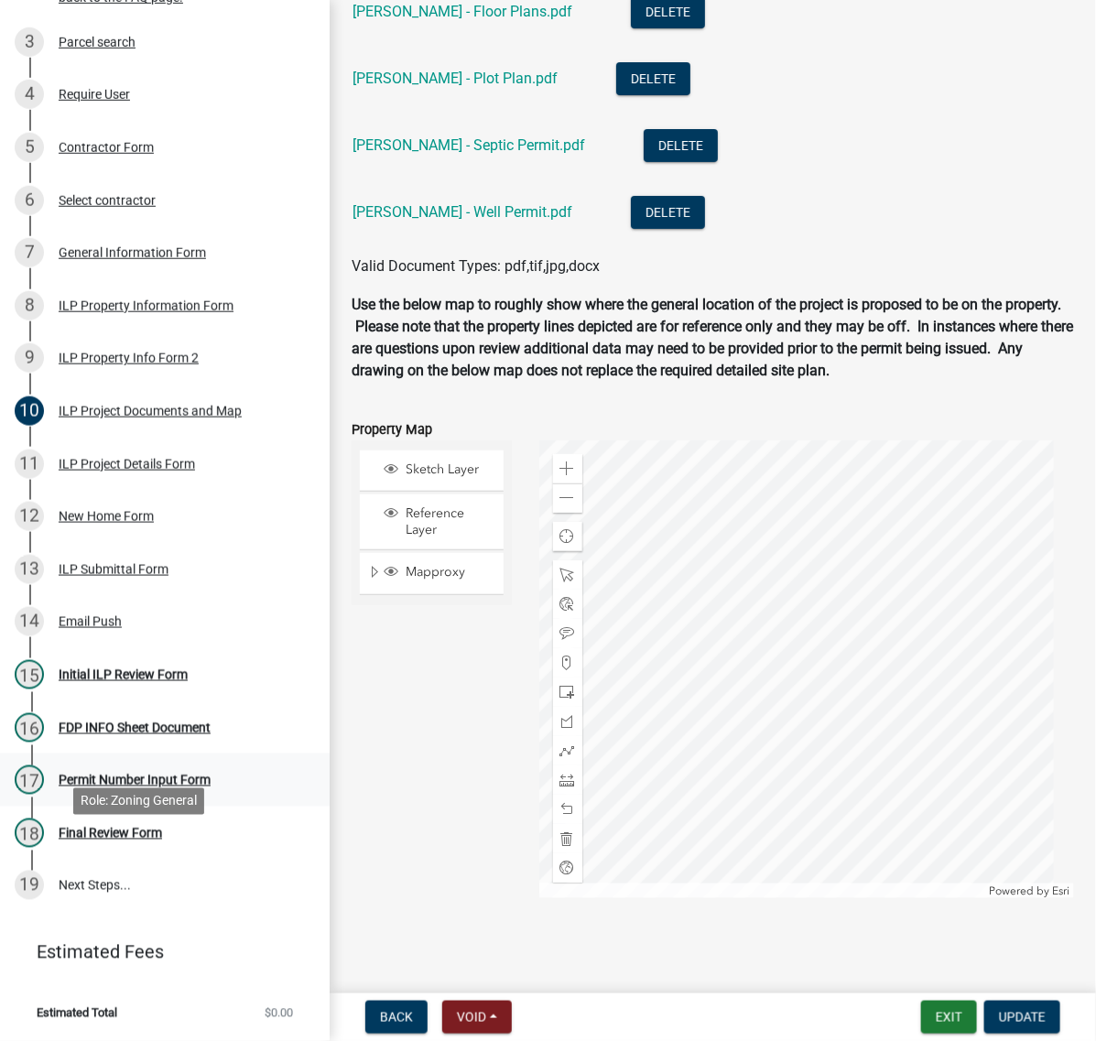
scroll to position [686, 0]
click at [115, 681] on div "Initial ILP Review Form" at bounding box center [123, 674] width 129 height 13
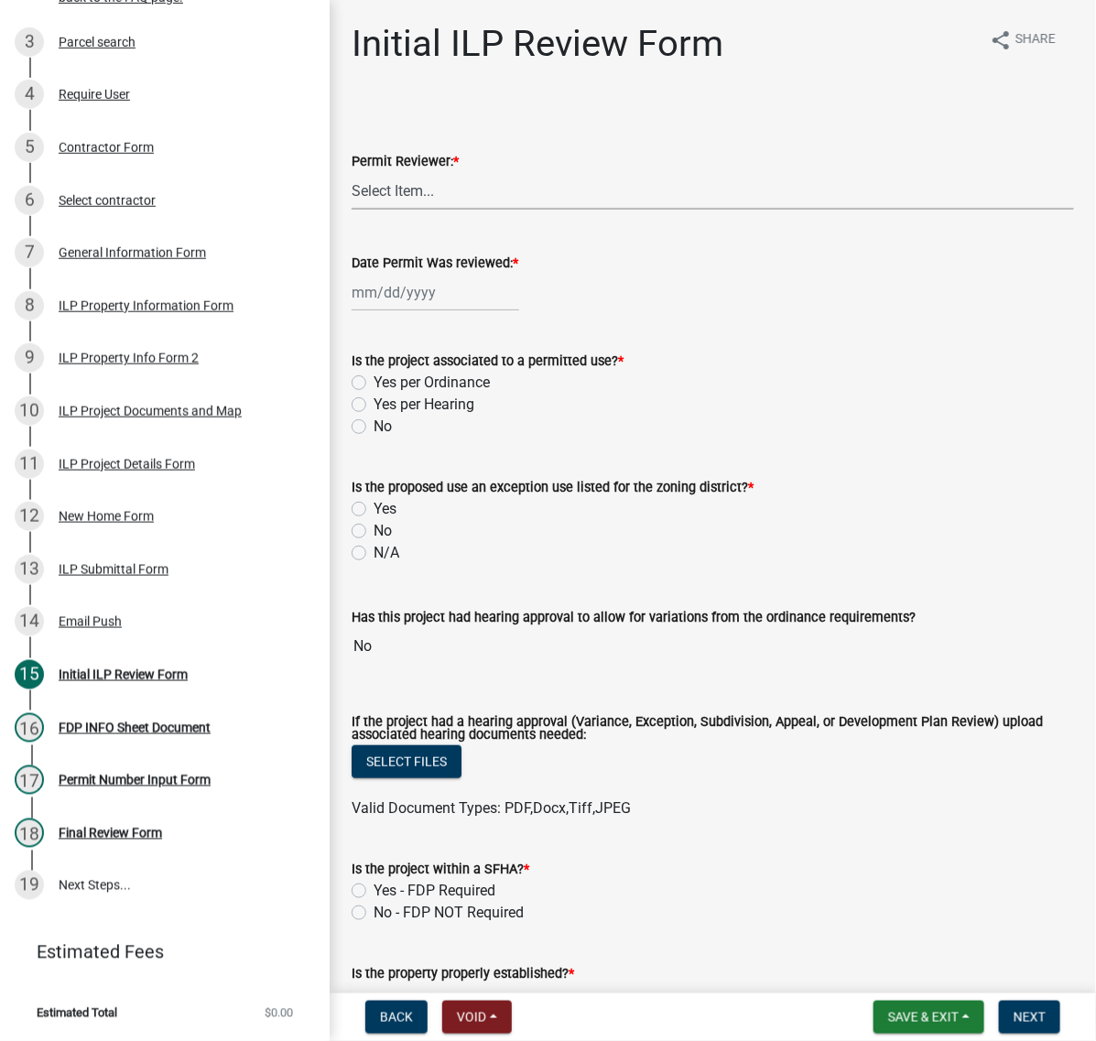
drag, startPoint x: 423, startPoint y: 235, endPoint x: 423, endPoint y: 254, distance: 19.2
click at [423, 210] on select "Select Item... MMS LT AT CS Vacant Vacant" at bounding box center [712, 191] width 722 height 38
click at [357, 210] on select "Select Item... MMS LT AT CS Vacant Vacant" at bounding box center [712, 191] width 722 height 38
select select "c872cdc8-ca01-49f1-a213-e4b05fa58cd2"
click at [413, 311] on div at bounding box center [434, 293] width 167 height 38
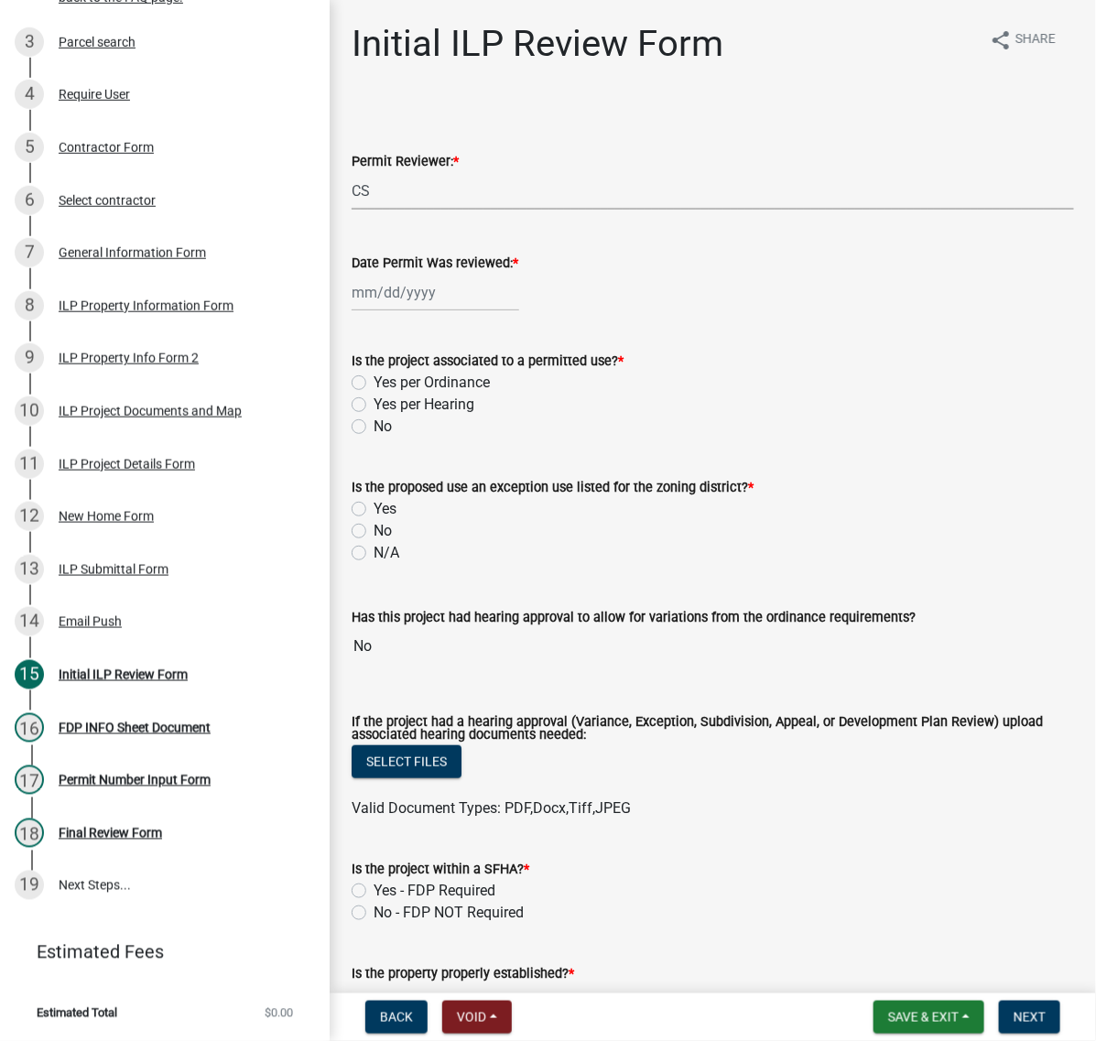
select select "10"
select select "2025"
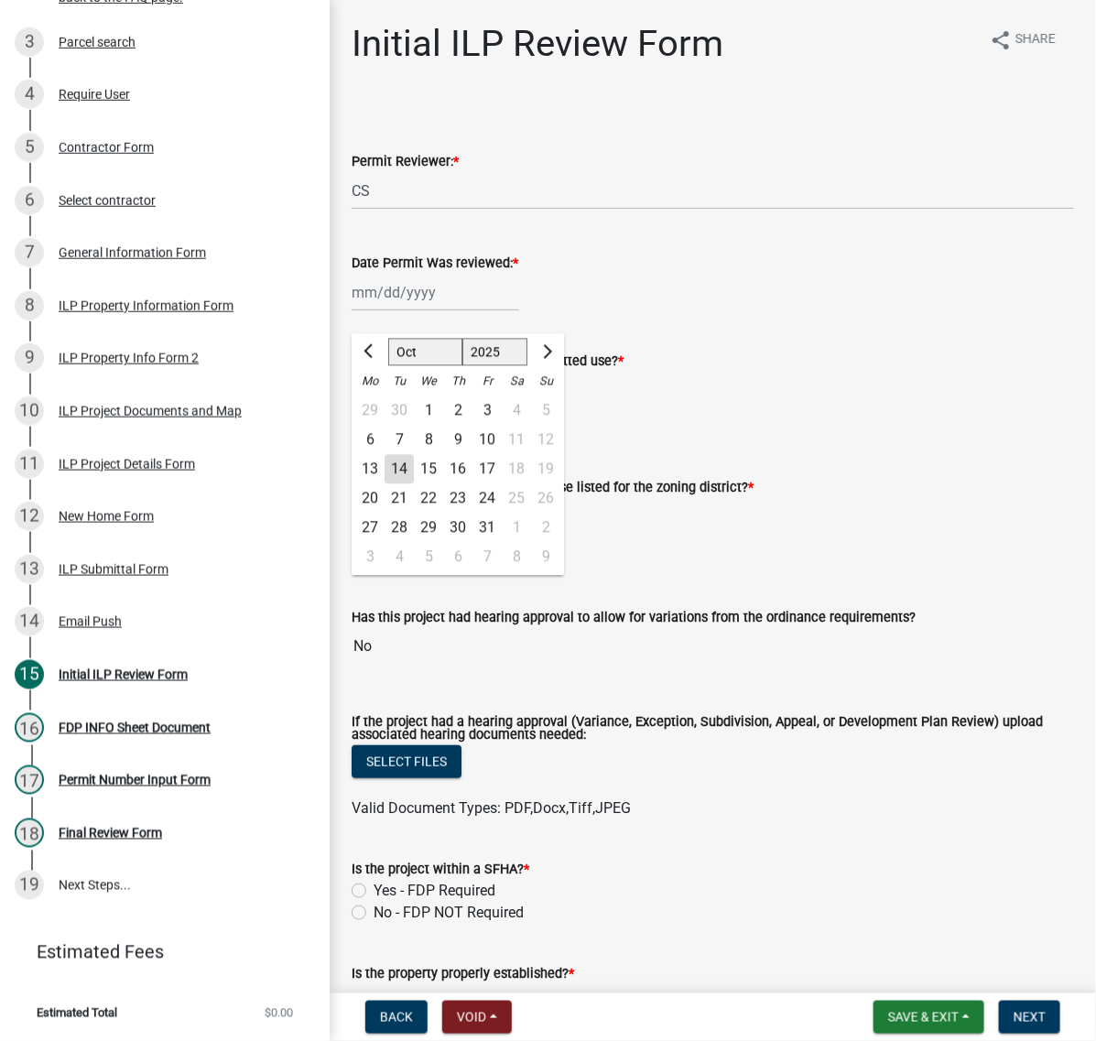
click at [414, 484] on div "14" at bounding box center [398, 469] width 29 height 29
type input "10/14/2025"
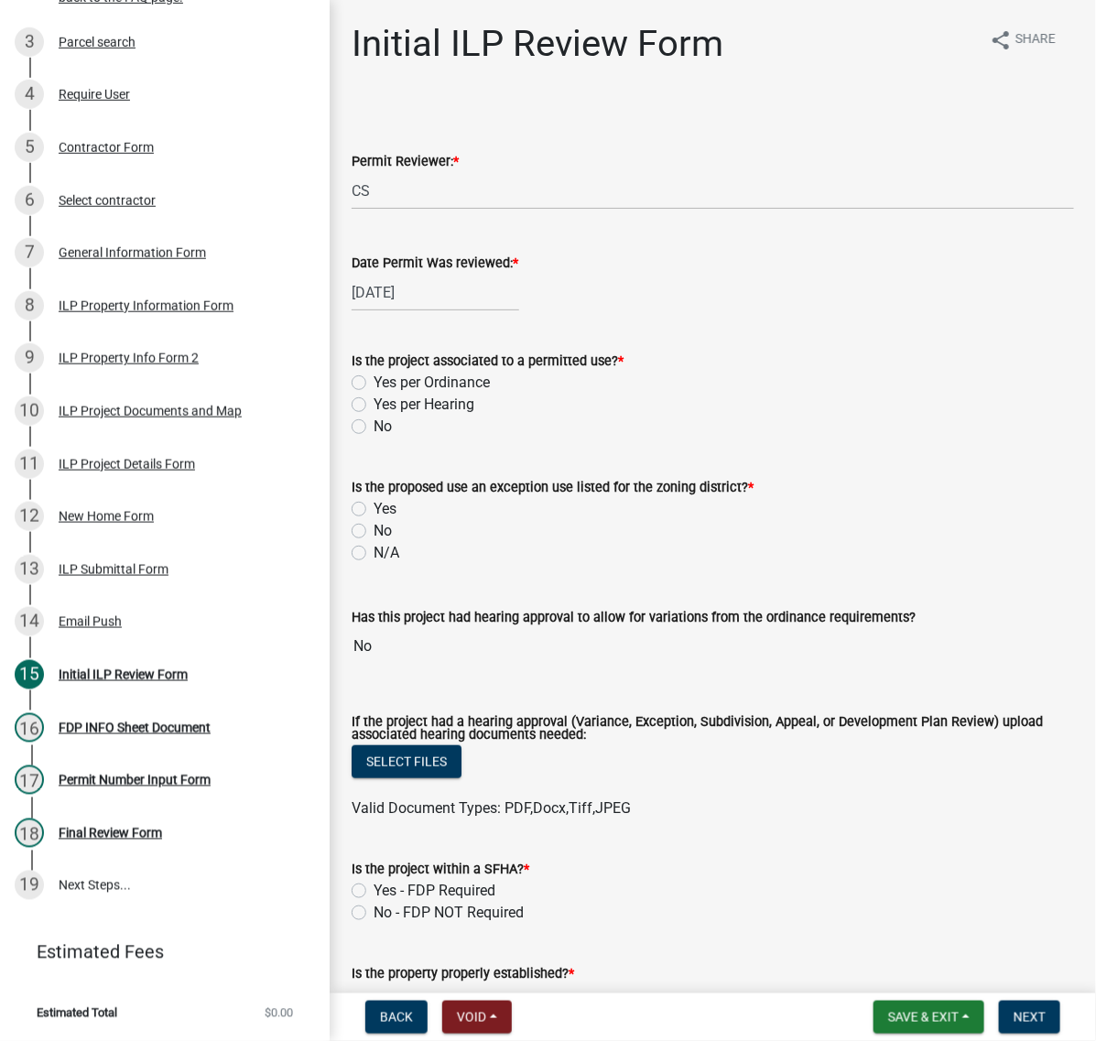
click at [373, 394] on label "Yes per Ordinance" at bounding box center [431, 383] width 116 height 22
click at [373, 383] on input "Yes per Ordinance" at bounding box center [379, 378] width 12 height 12
radio input "true"
click at [373, 542] on label "No" at bounding box center [382, 531] width 18 height 22
click at [373, 532] on input "No" at bounding box center [379, 526] width 12 height 12
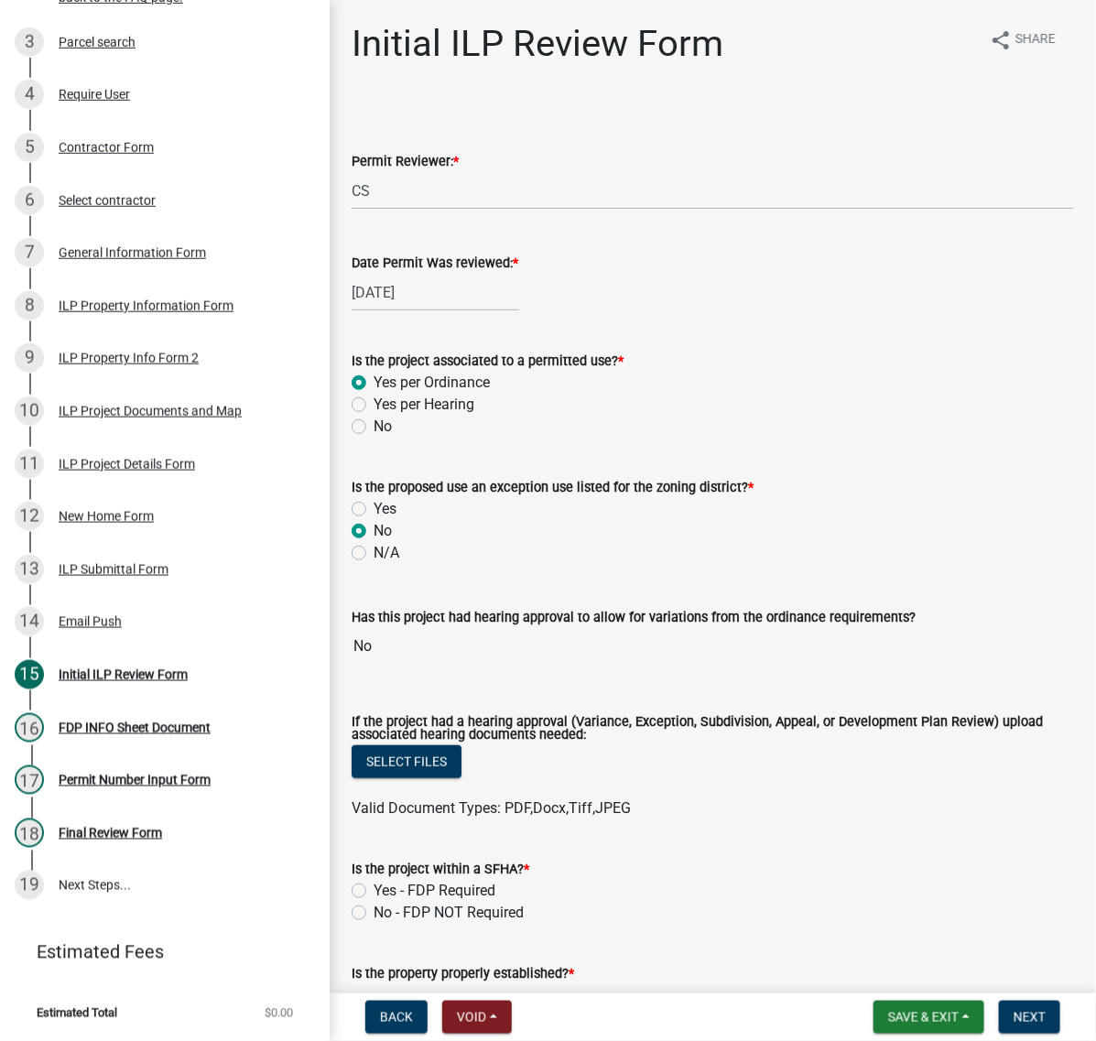
radio input "true"
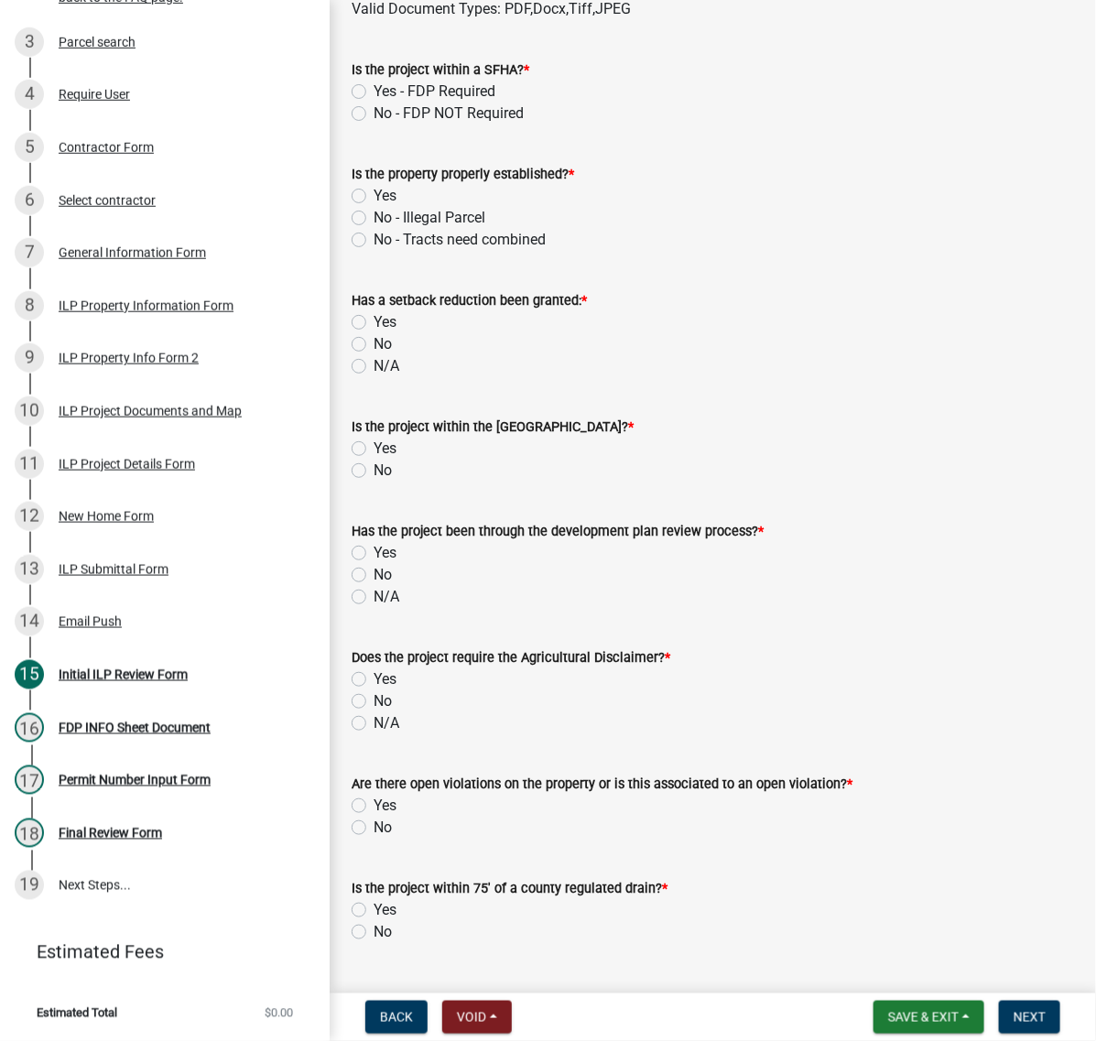
scroll to position [801, 0]
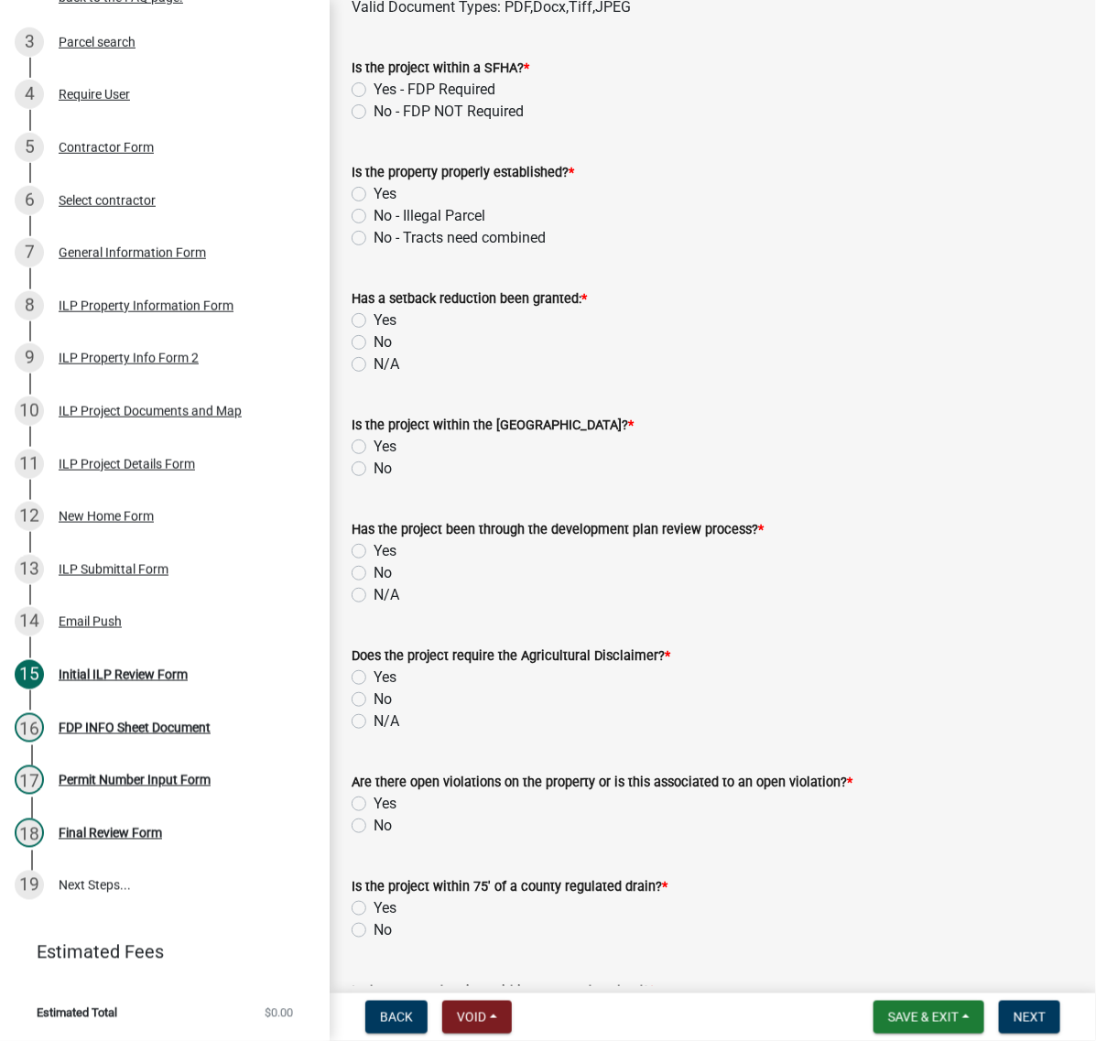
click at [373, 123] on label "No - FDP NOT Required" at bounding box center [448, 112] width 150 height 22
click at [373, 113] on input "No - FDP NOT Required" at bounding box center [379, 107] width 12 height 12
radio input "true"
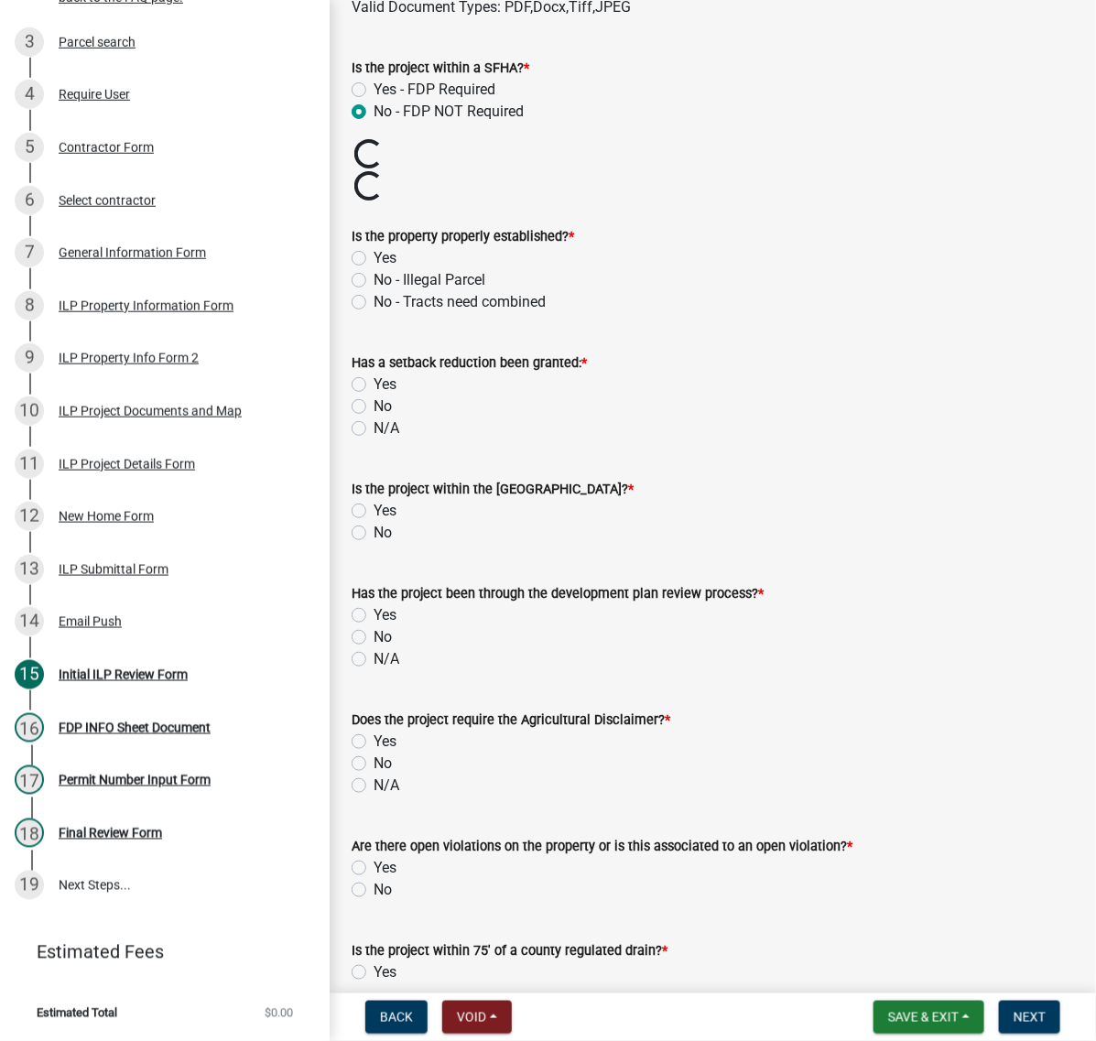
click at [373, 269] on label "Yes" at bounding box center [384, 258] width 23 height 22
click at [373, 259] on input "Yes" at bounding box center [379, 253] width 12 height 12
radio input "true"
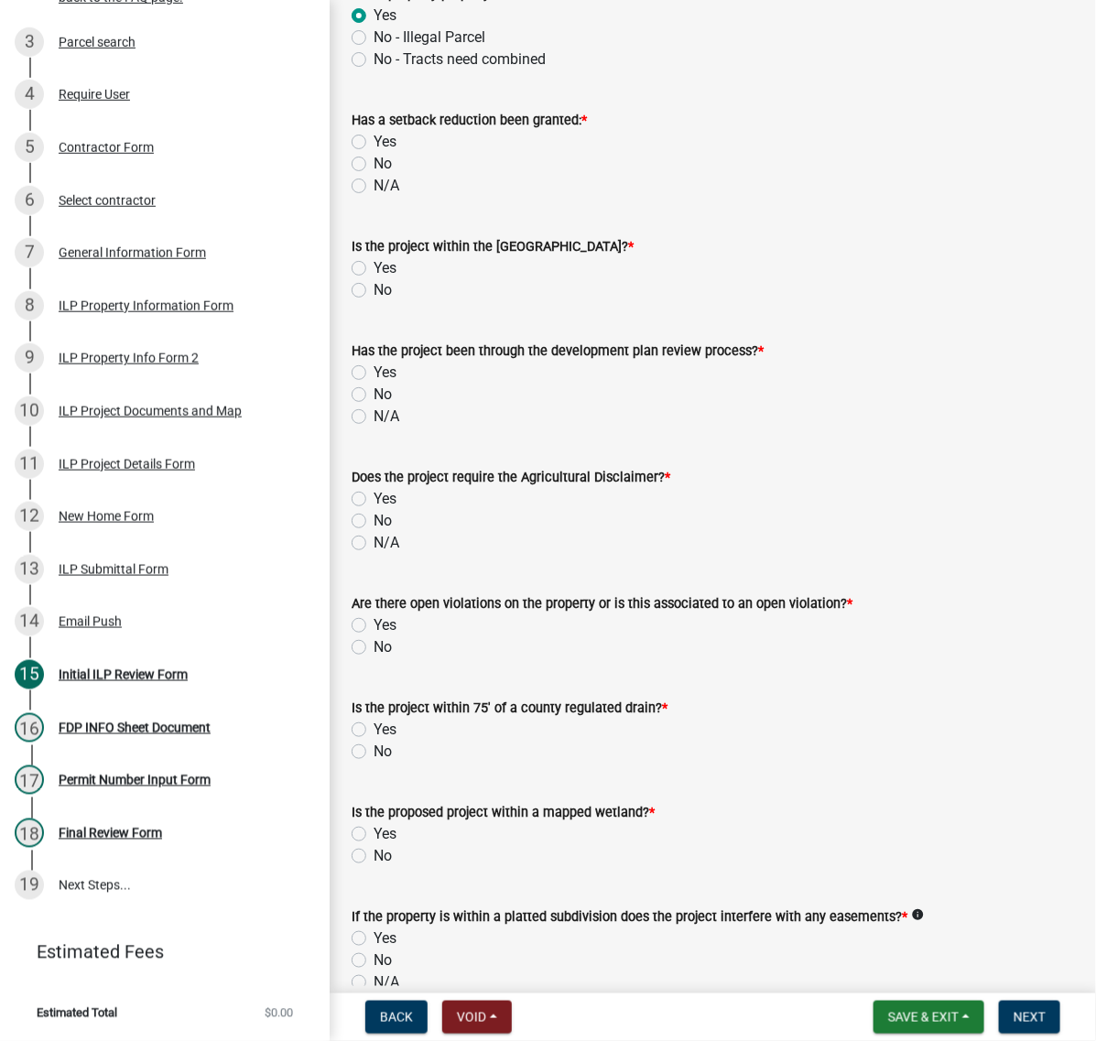
scroll to position [1030, 0]
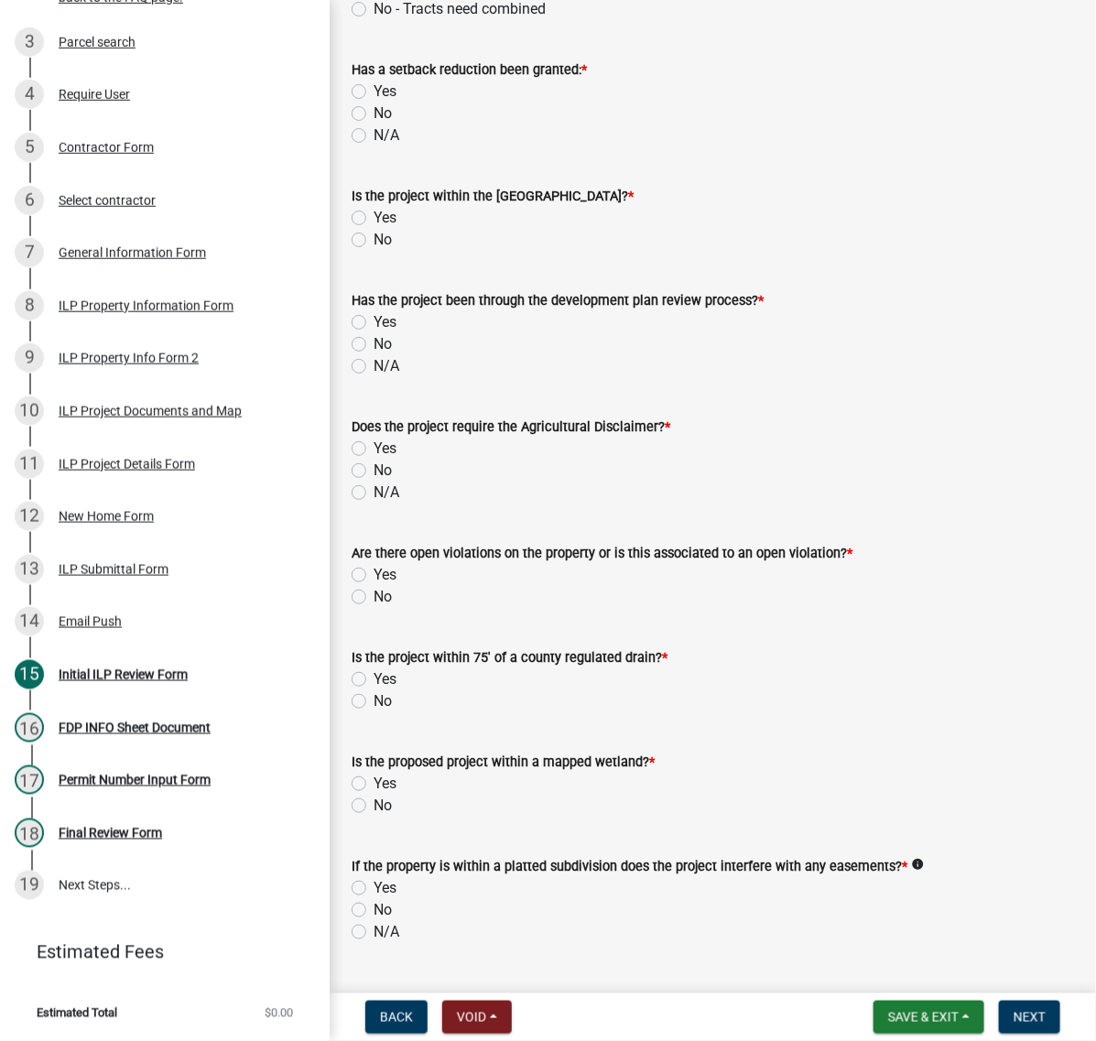
click at [373, 103] on label "Yes" at bounding box center [384, 92] width 23 height 22
click at [373, 92] on input "Yes" at bounding box center [379, 87] width 12 height 12
radio input "true"
click at [373, 124] on label "No" at bounding box center [382, 114] width 18 height 22
click at [373, 114] on input "No" at bounding box center [379, 109] width 12 height 12
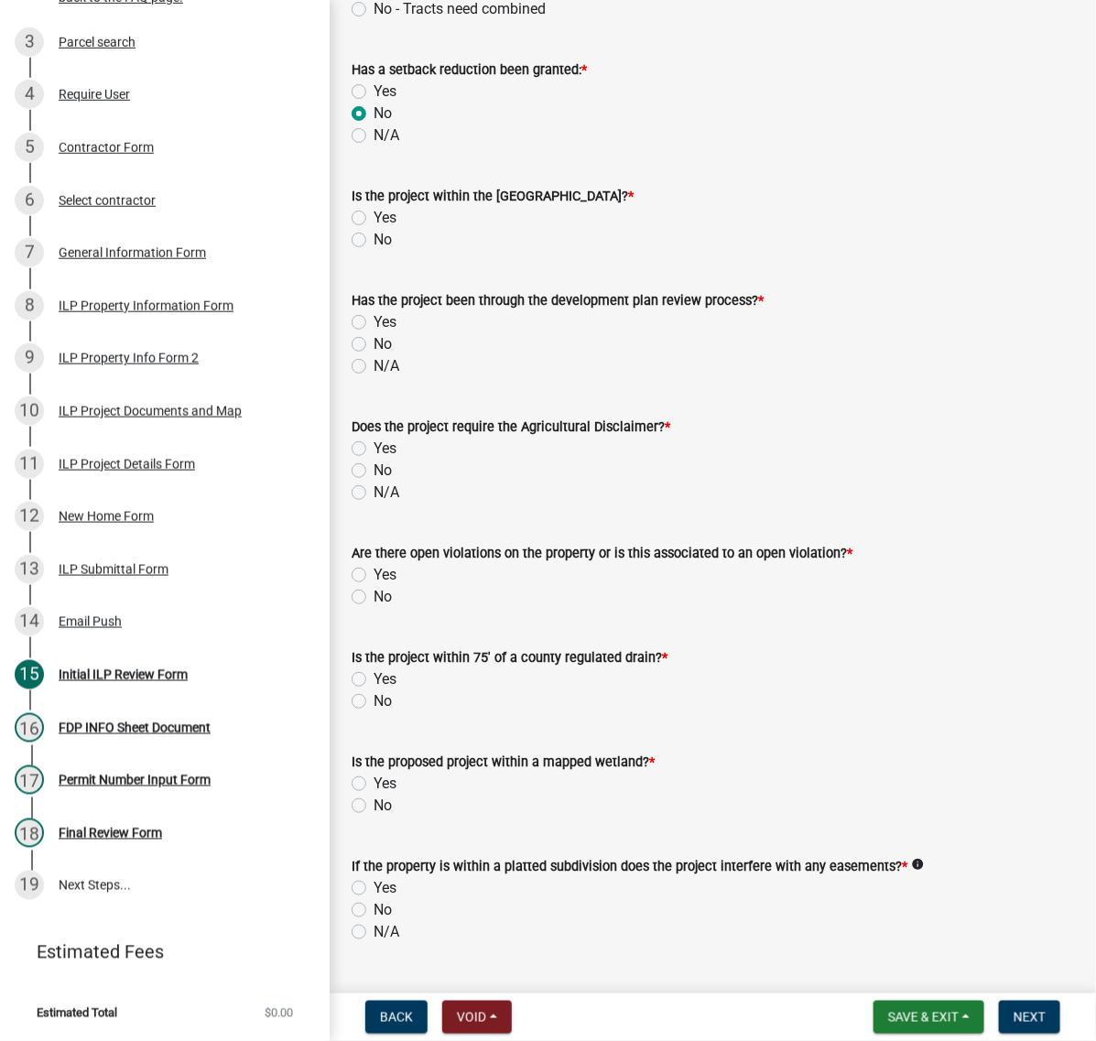
radio input "true"
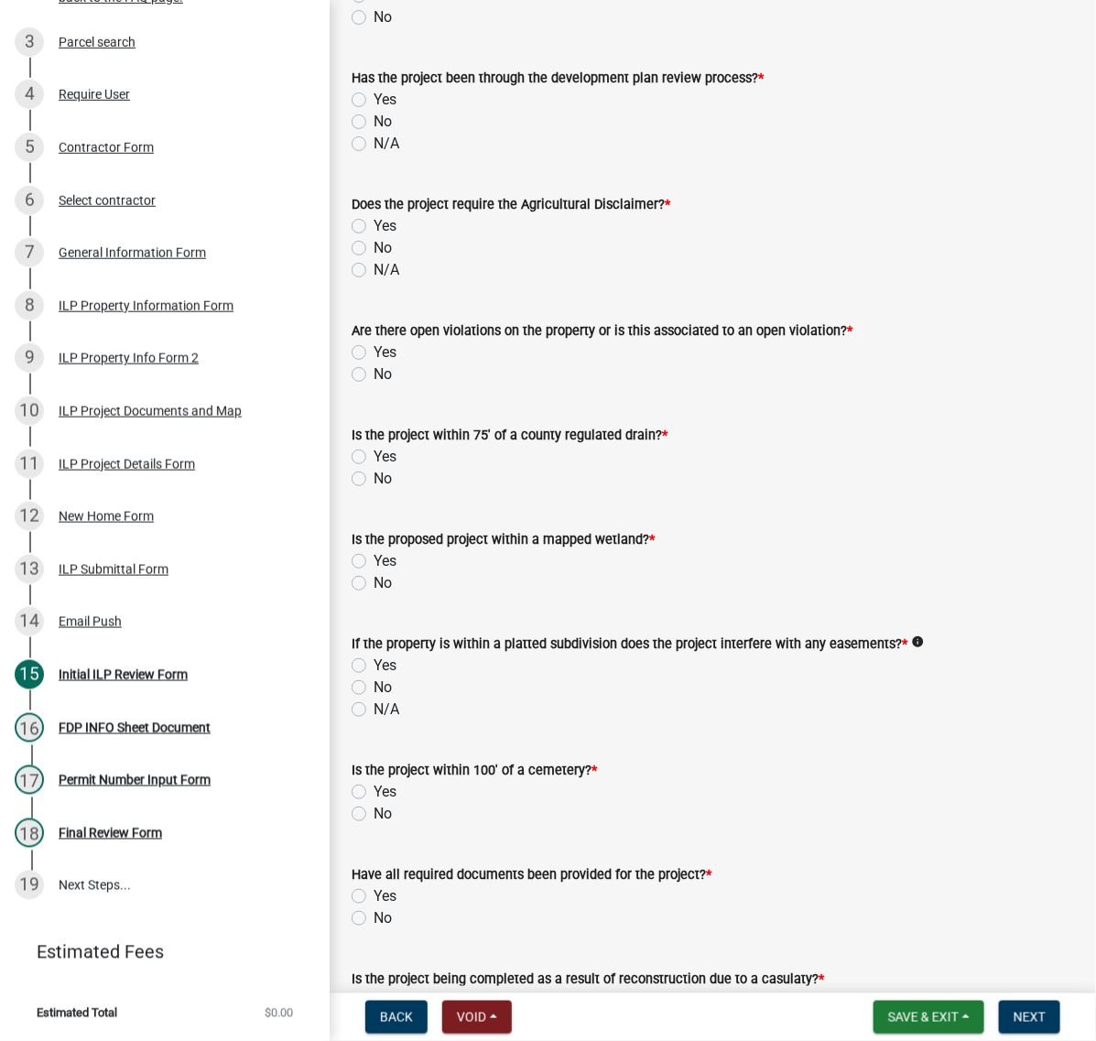
scroll to position [1258, 0]
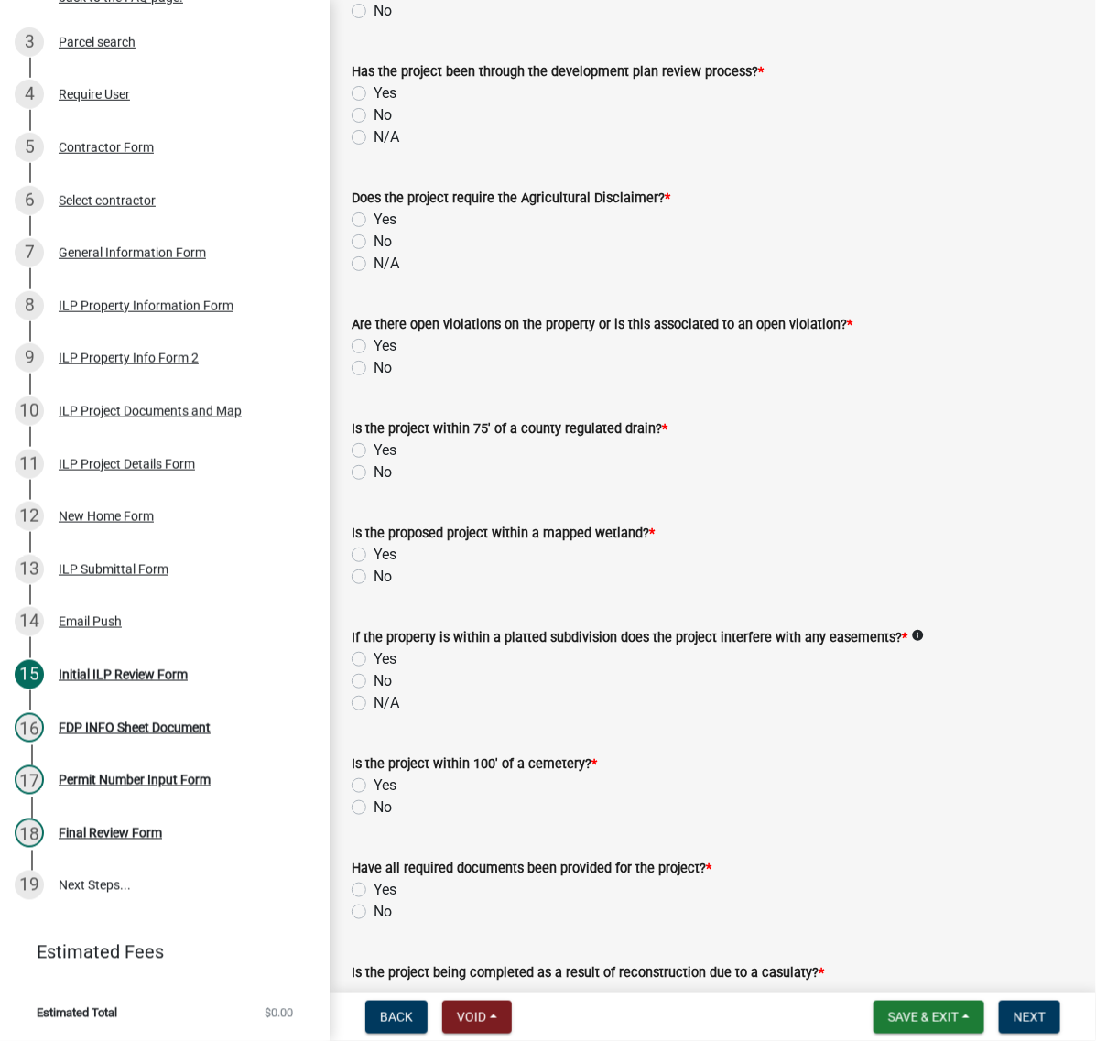
click at [373, 22] on label "No" at bounding box center [382, 11] width 18 height 22
click at [373, 12] on input "No" at bounding box center [379, 6] width 12 height 12
radio input "true"
click at [373, 126] on label "No" at bounding box center [382, 115] width 18 height 22
click at [373, 116] on input "No" at bounding box center [379, 110] width 12 height 12
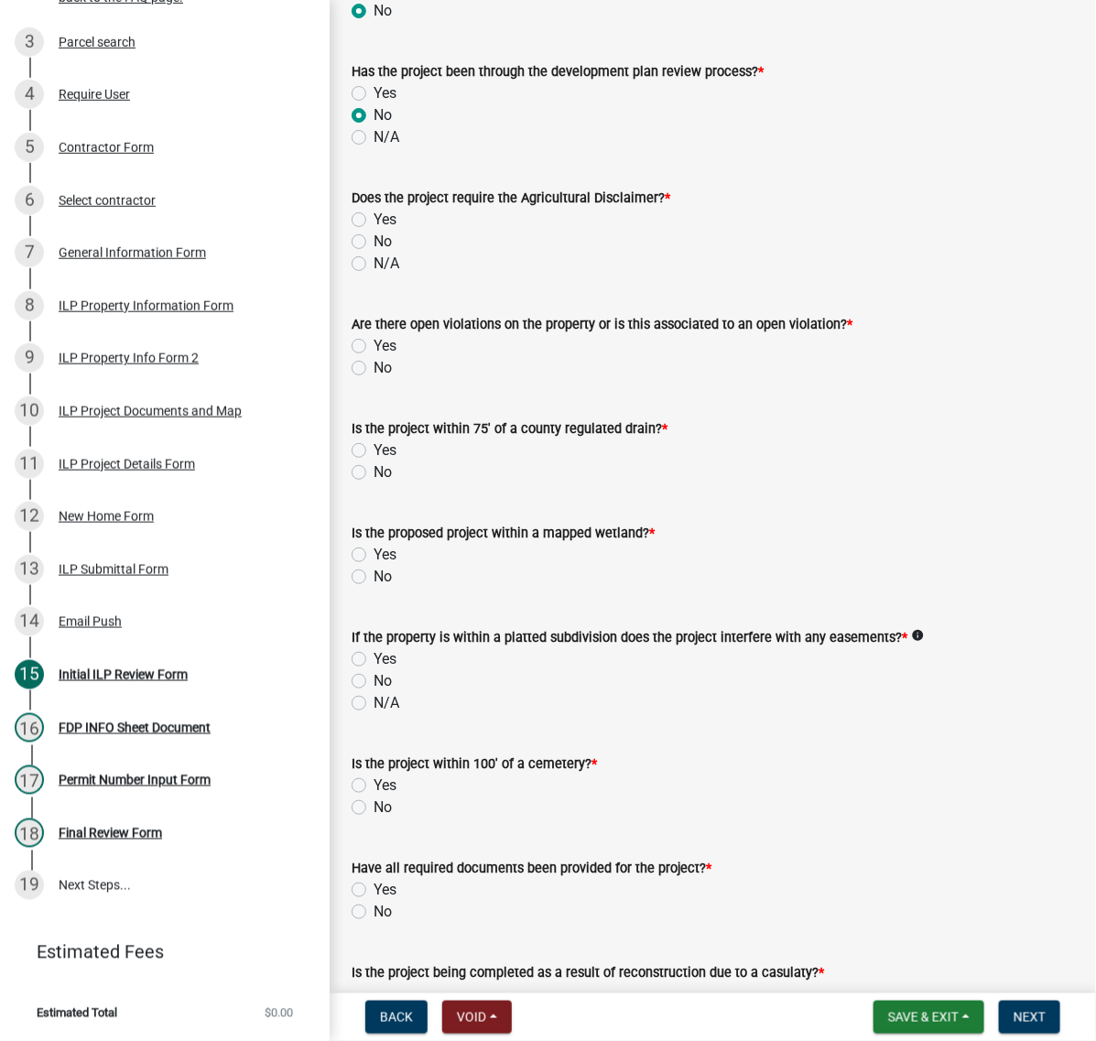
radio input "true"
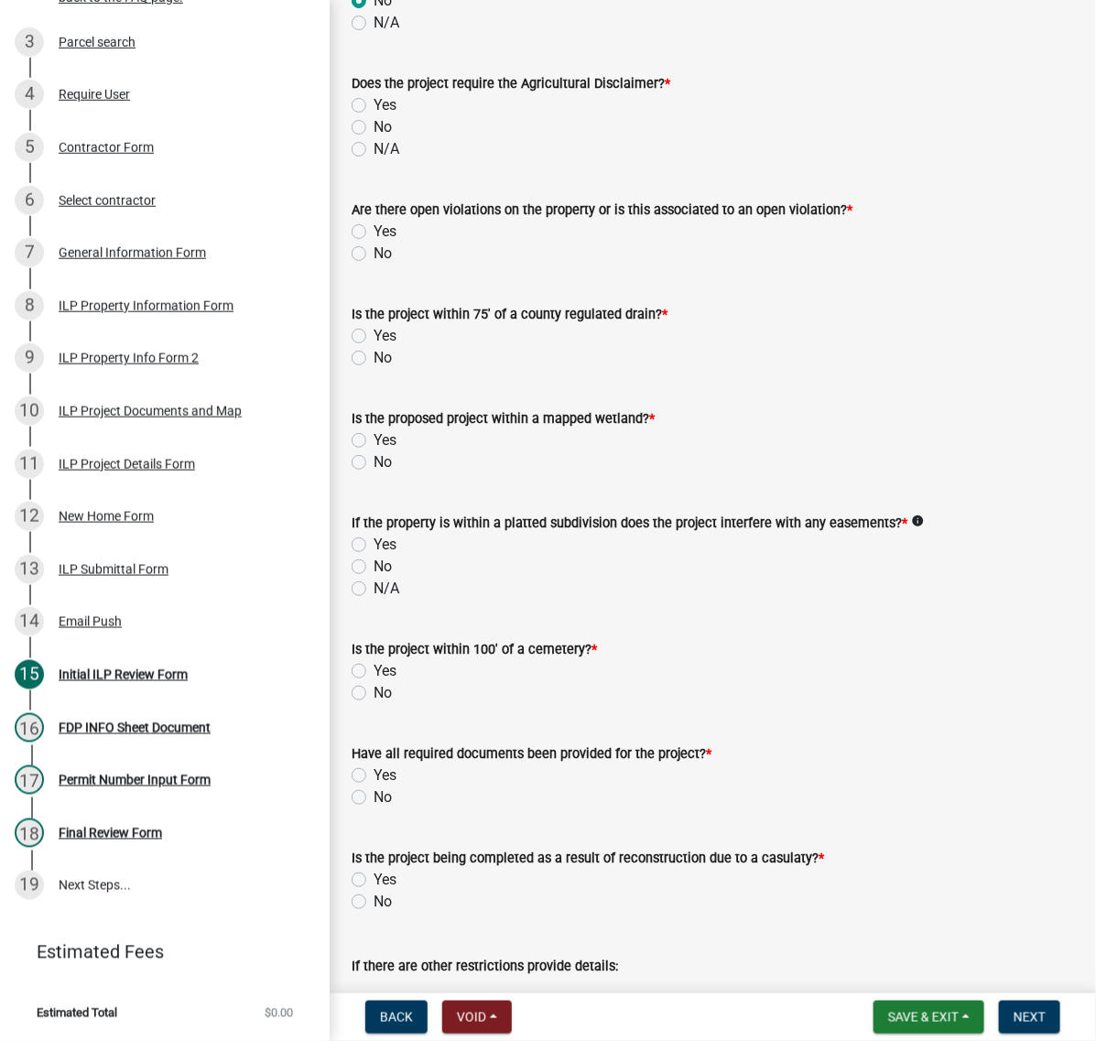
click at [373, 138] on label "No" at bounding box center [382, 127] width 18 height 22
click at [373, 128] on input "No" at bounding box center [379, 122] width 12 height 12
radio input "true"
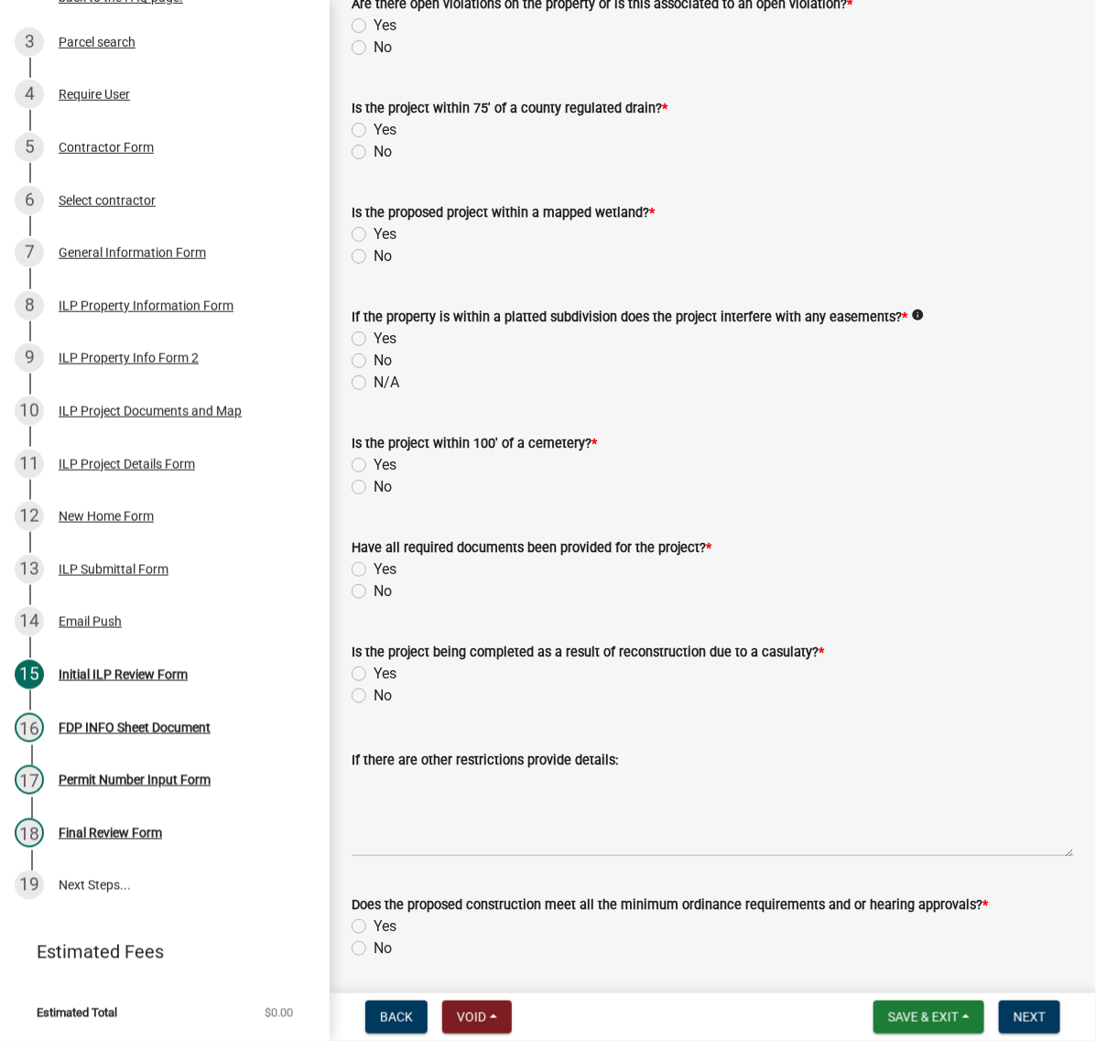
scroll to position [1602, 0]
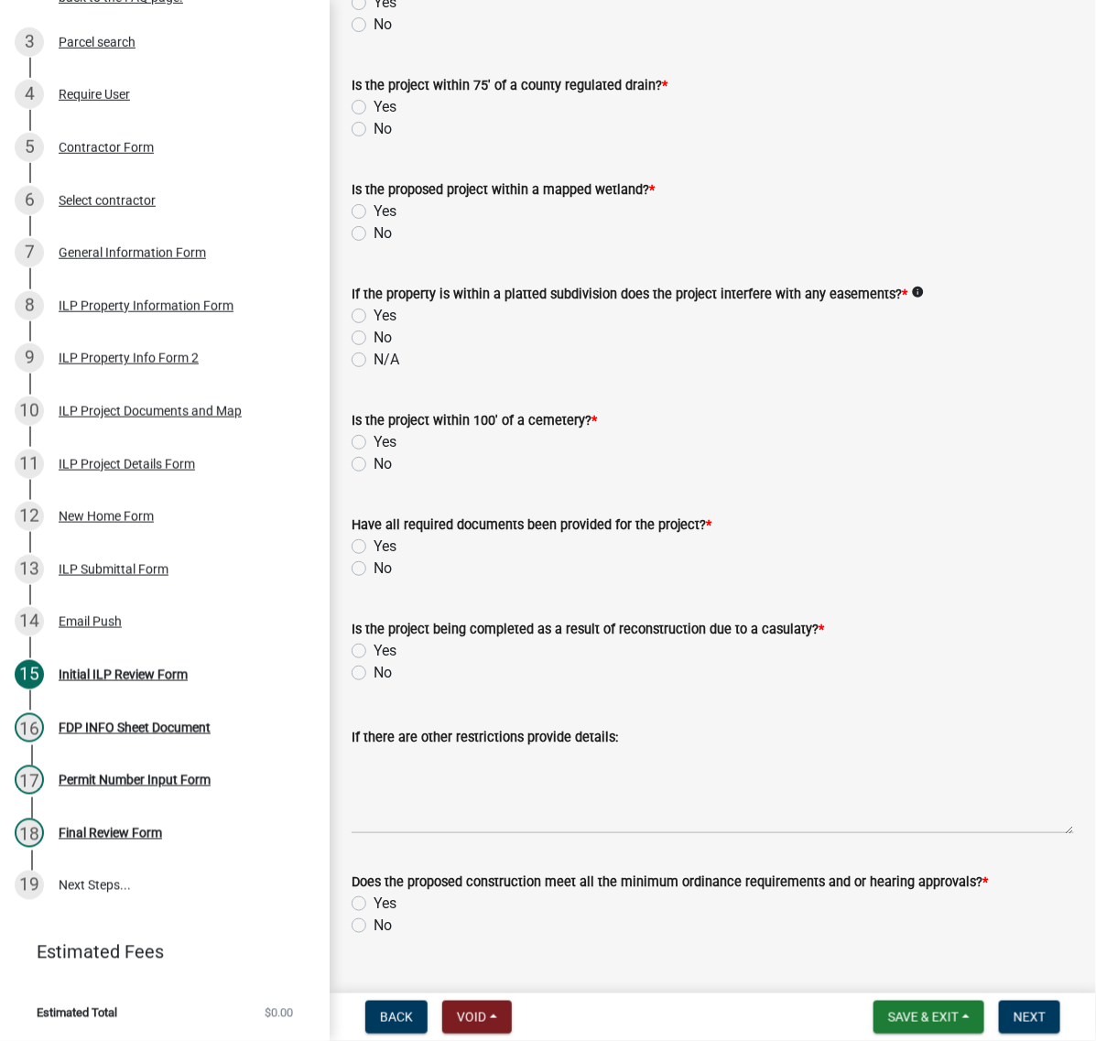
click at [373, 36] on label "No" at bounding box center [382, 25] width 18 height 22
click at [373, 26] on input "No" at bounding box center [379, 20] width 12 height 12
radio input "true"
click at [373, 140] on label "No" at bounding box center [382, 129] width 18 height 22
click at [373, 130] on input "No" at bounding box center [379, 124] width 12 height 12
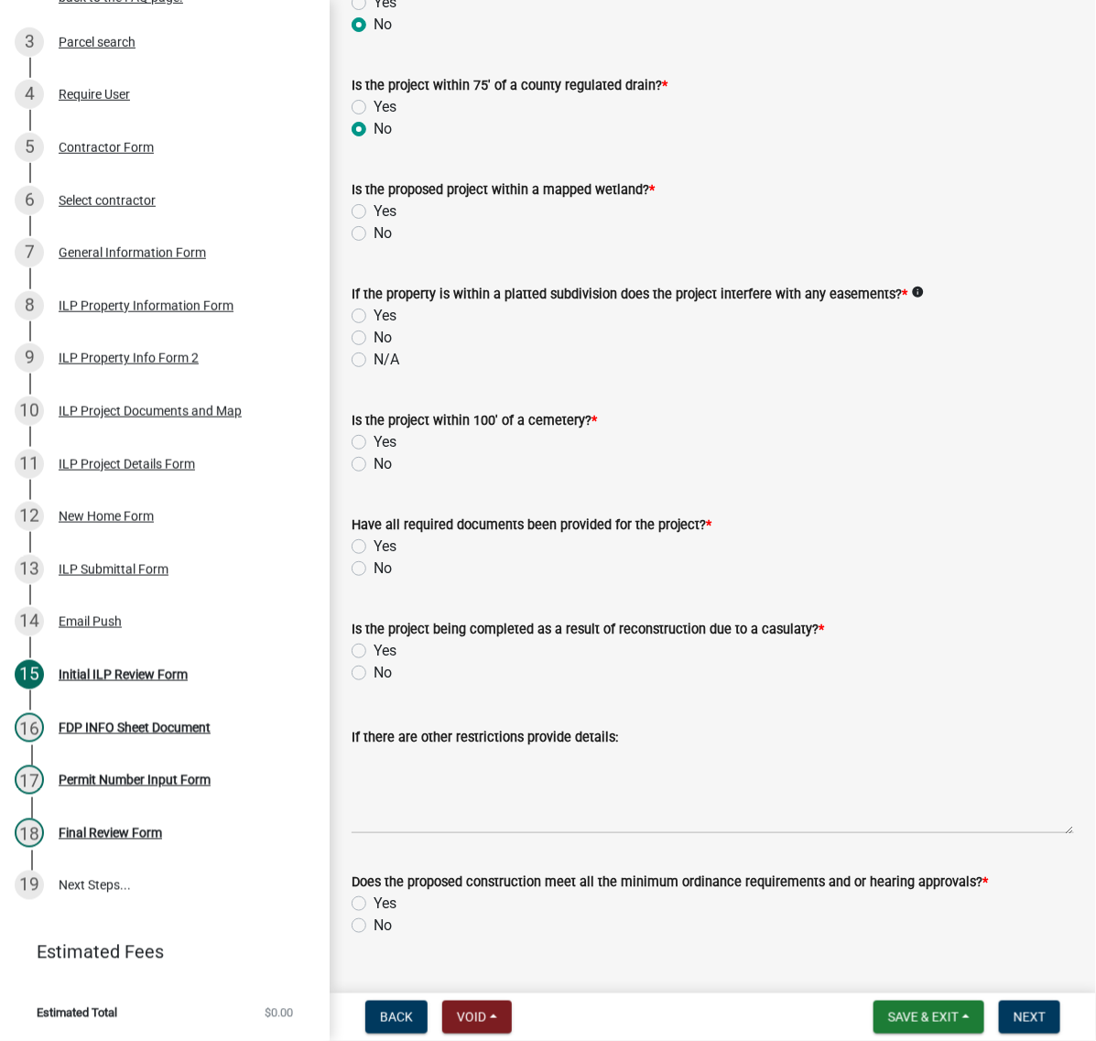
radio input "true"
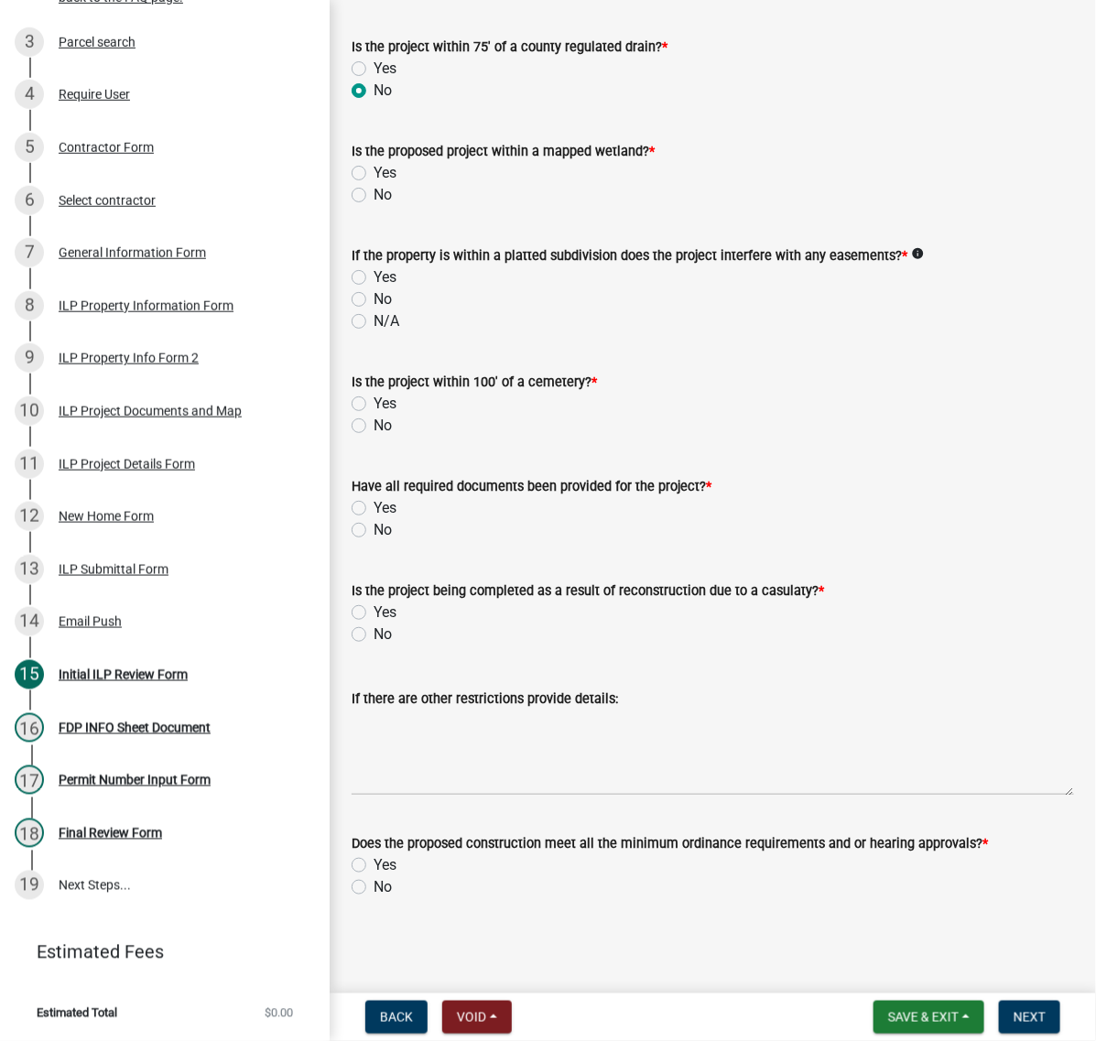
scroll to position [1831, 0]
click at [373, 206] on label "No" at bounding box center [382, 195] width 18 height 22
click at [373, 196] on input "No" at bounding box center [379, 190] width 12 height 12
radio input "true"
click at [373, 310] on label "No" at bounding box center [382, 299] width 18 height 22
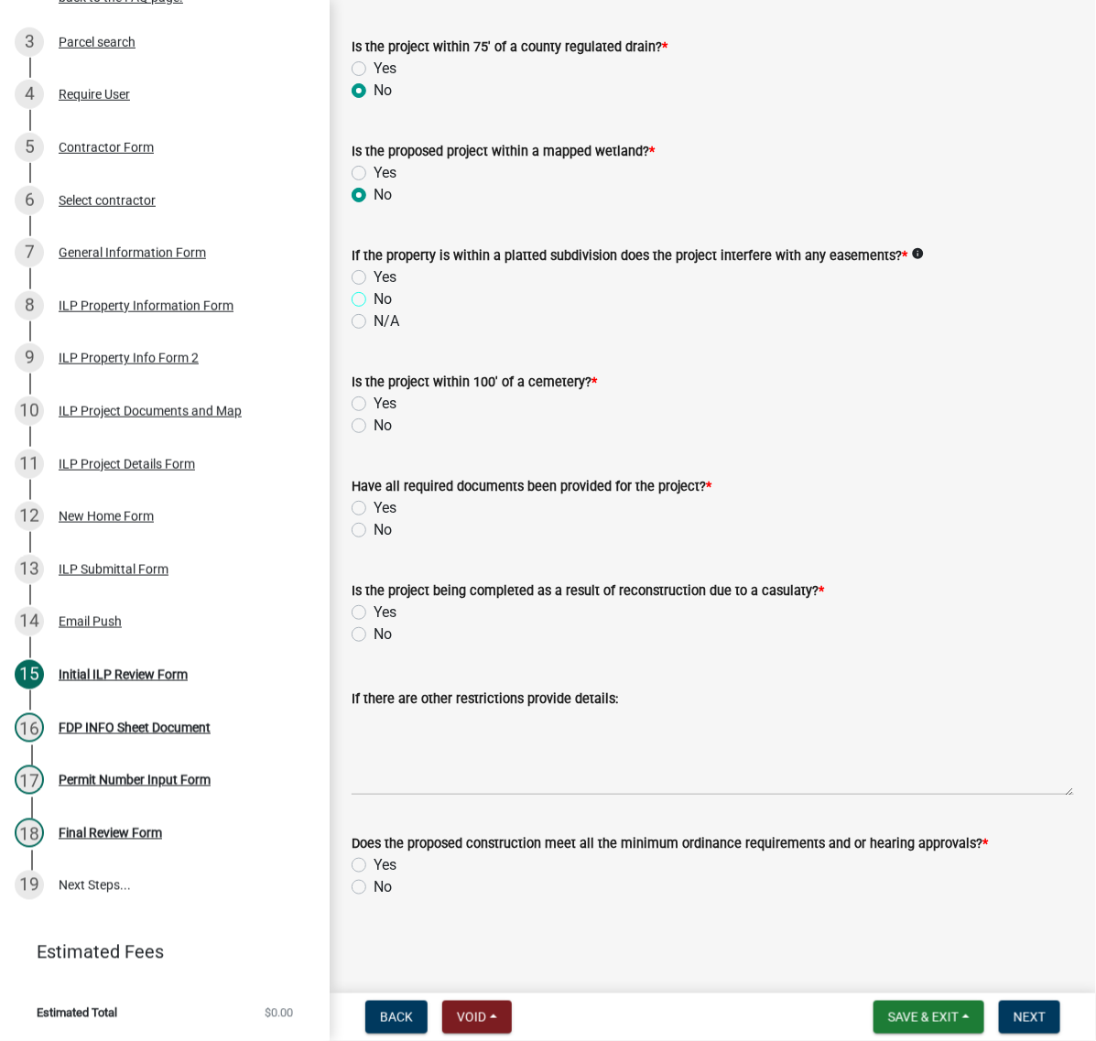
click at [373, 300] on input "No" at bounding box center [379, 294] width 12 height 12
radio input "true"
click at [373, 433] on label "No" at bounding box center [382, 426] width 18 height 22
click at [373, 427] on input "No" at bounding box center [379, 421] width 12 height 12
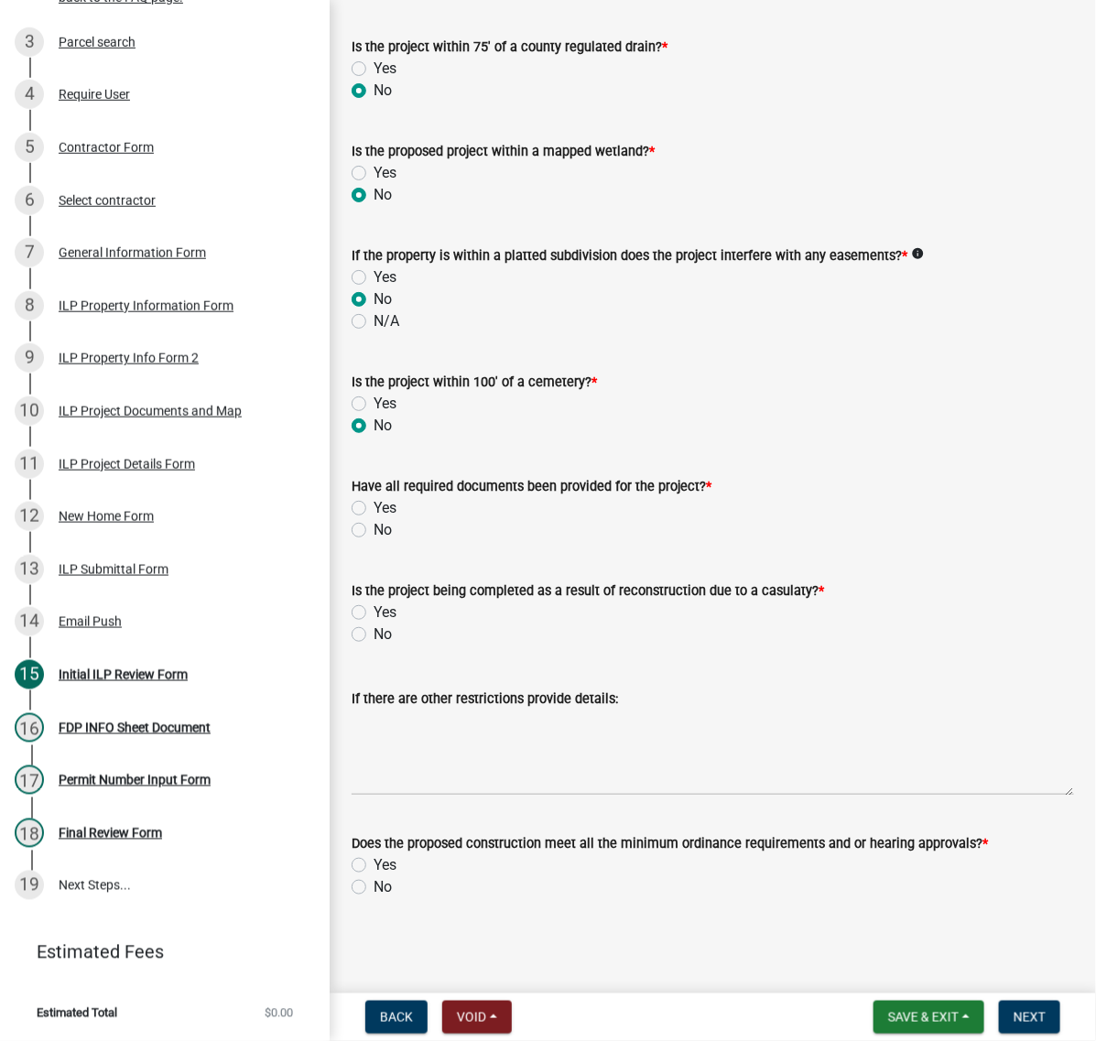
radio input "true"
click at [373, 519] on label "Yes" at bounding box center [384, 508] width 23 height 22
click at [373, 509] on input "Yes" at bounding box center [379, 503] width 12 height 12
radio input "true"
click at [368, 738] on div "If there are other restrictions provide details:" at bounding box center [712, 729] width 722 height 134
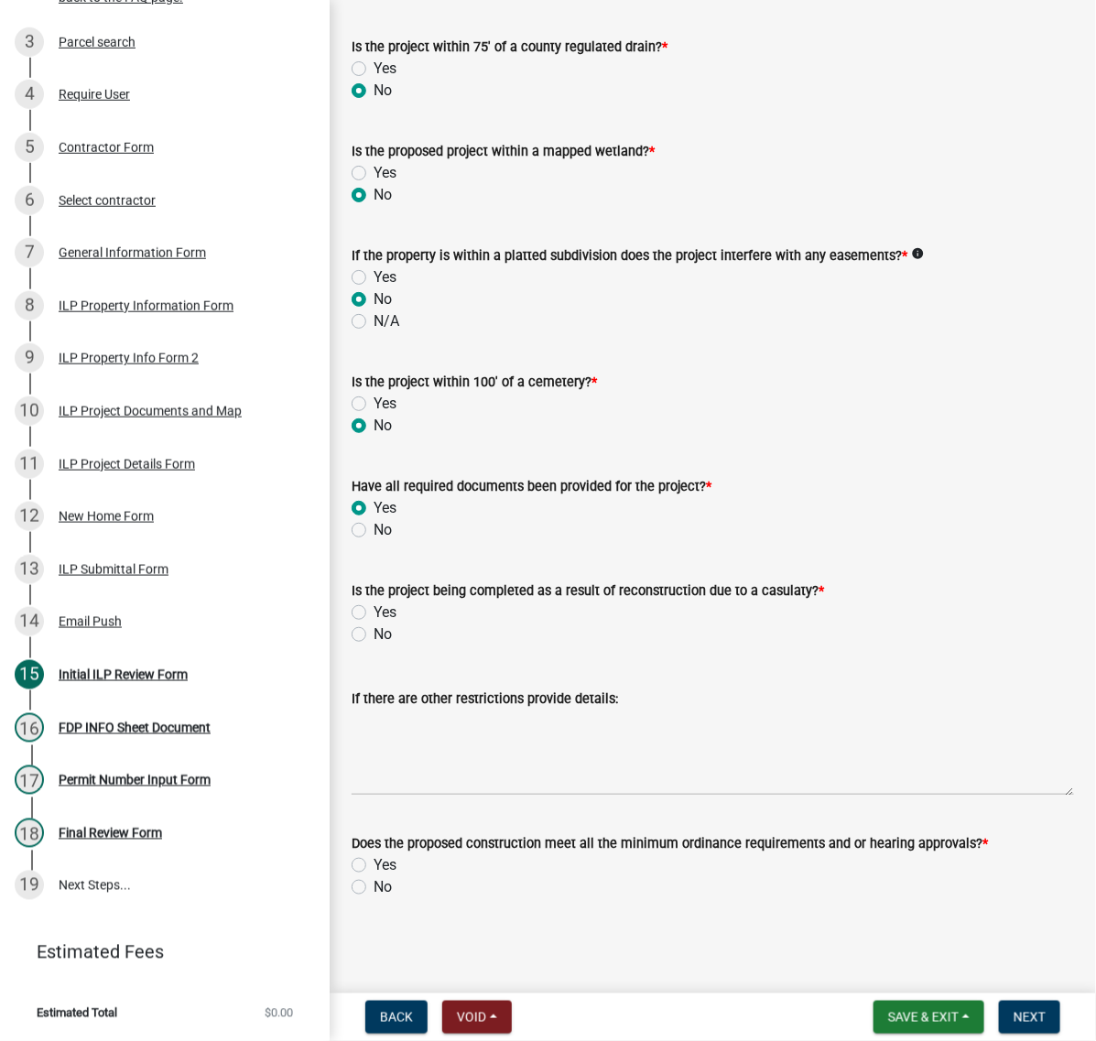
click at [373, 645] on label "No" at bounding box center [382, 634] width 18 height 22
click at [373, 635] on input "No" at bounding box center [379, 629] width 12 height 12
radio input "true"
click at [888, 1010] on span "Save & Exit" at bounding box center [923, 1017] width 70 height 15
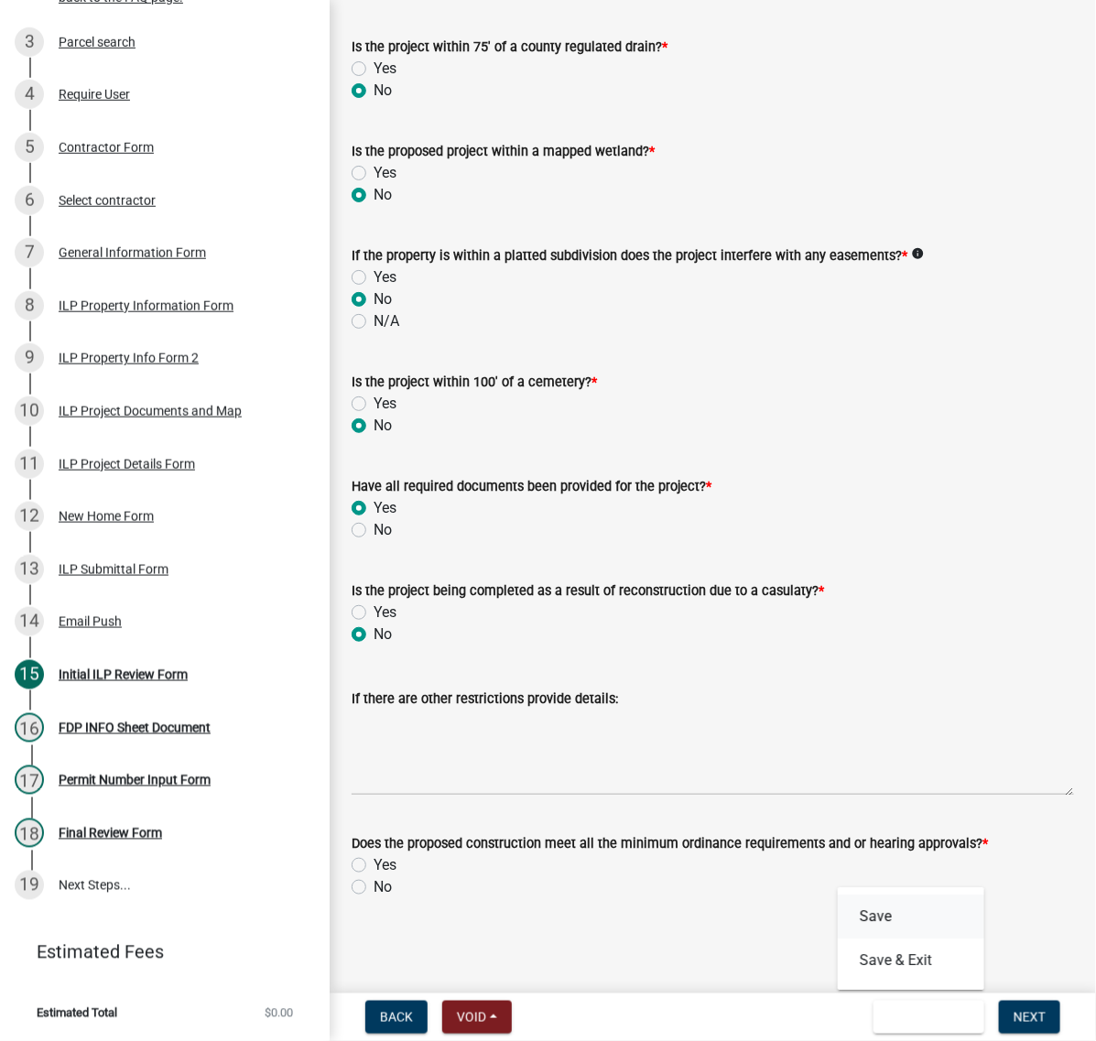
click at [837, 895] on button "Save" at bounding box center [910, 917] width 146 height 44
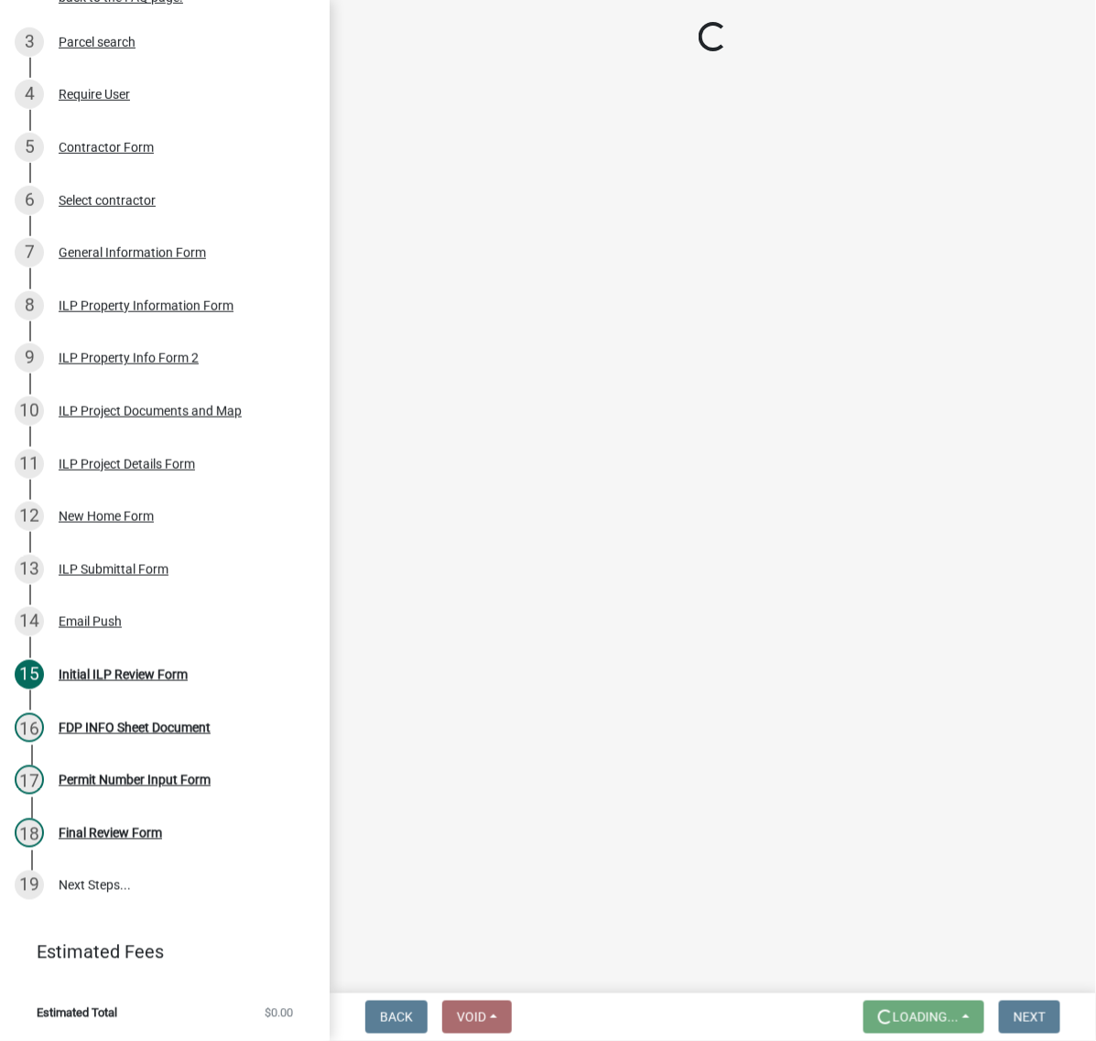
scroll to position [0, 0]
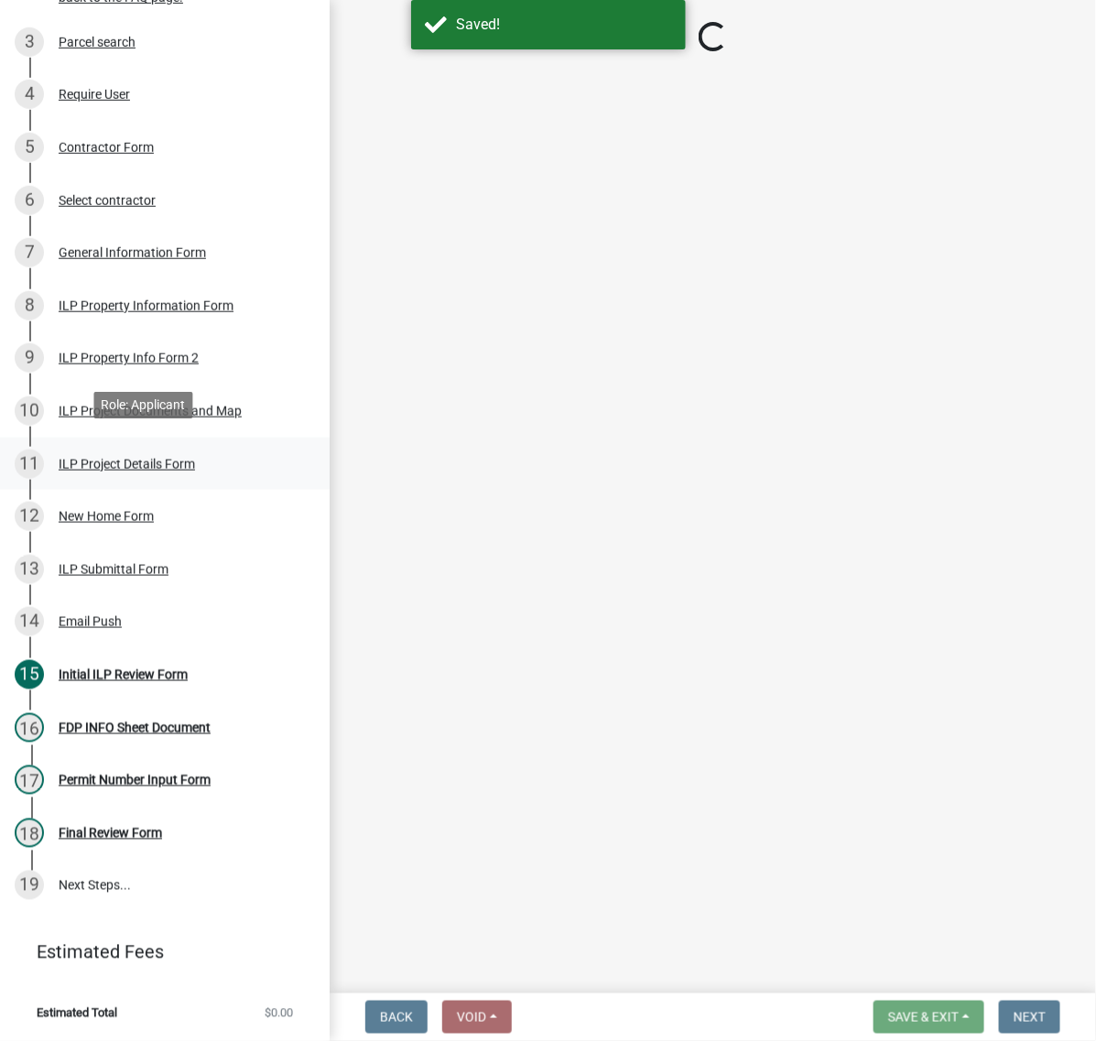
click at [195, 458] on div "ILP Project Details Form" at bounding box center [127, 464] width 136 height 13
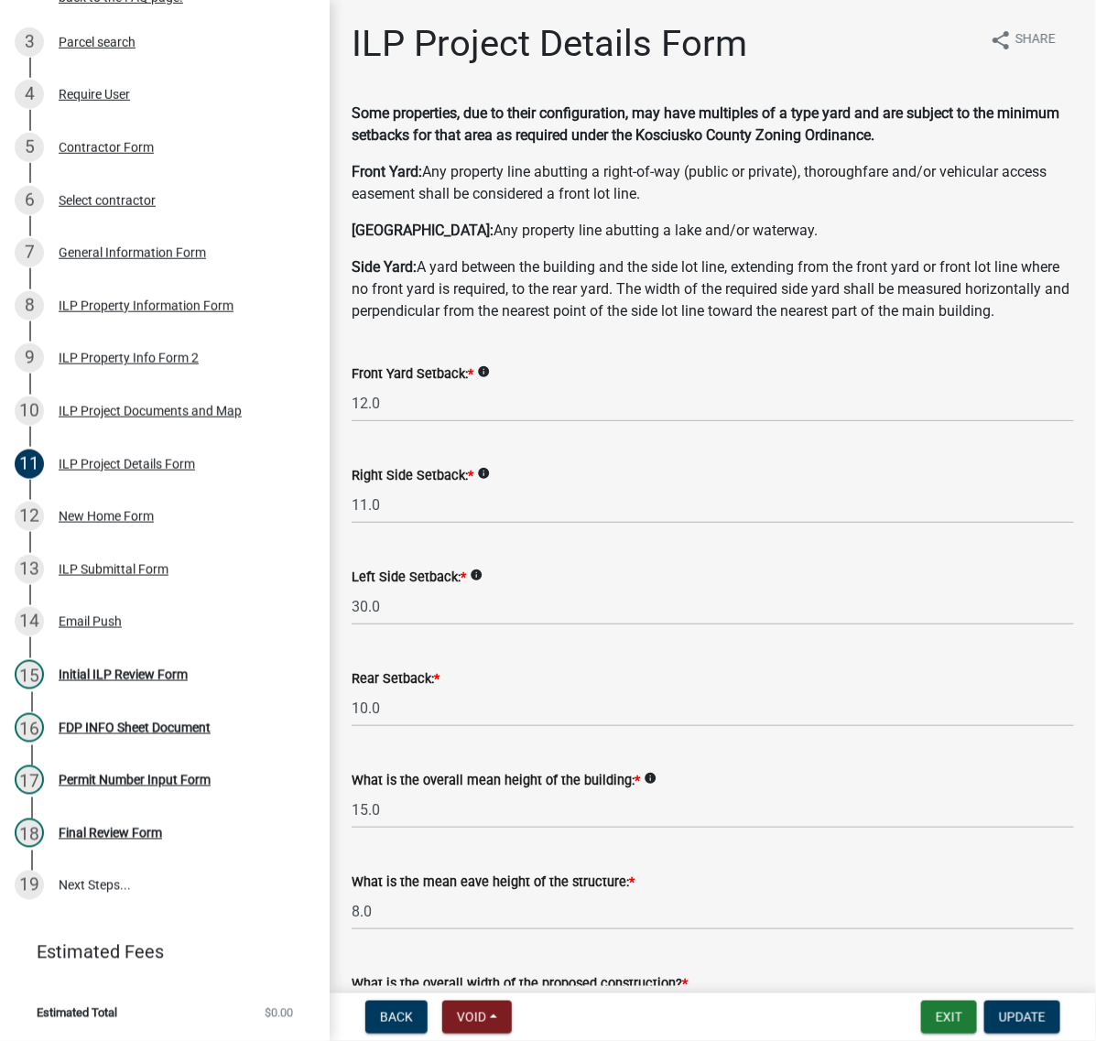
scroll to position [114, 0]
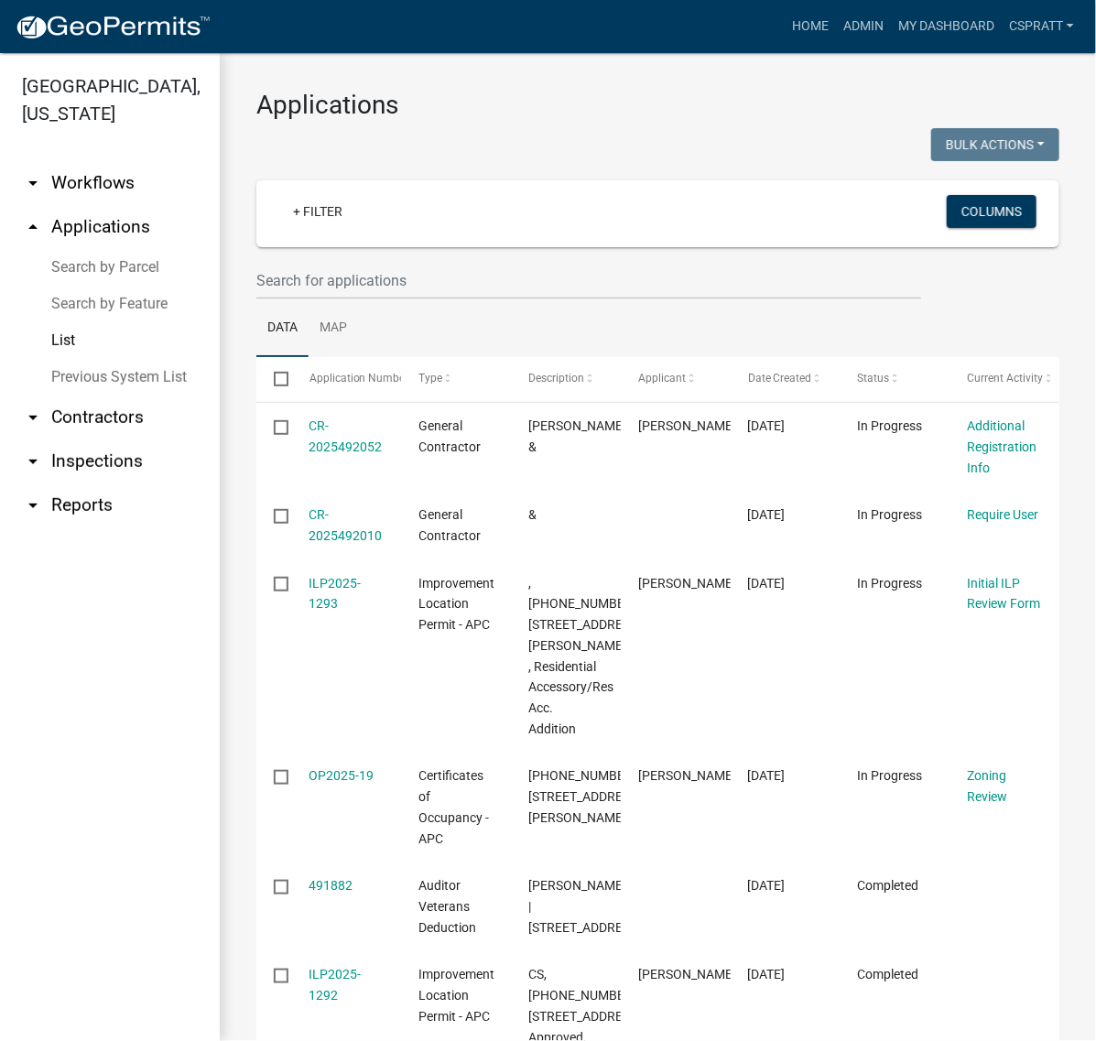
click at [115, 286] on link "Search by Parcel" at bounding box center [110, 267] width 220 height 37
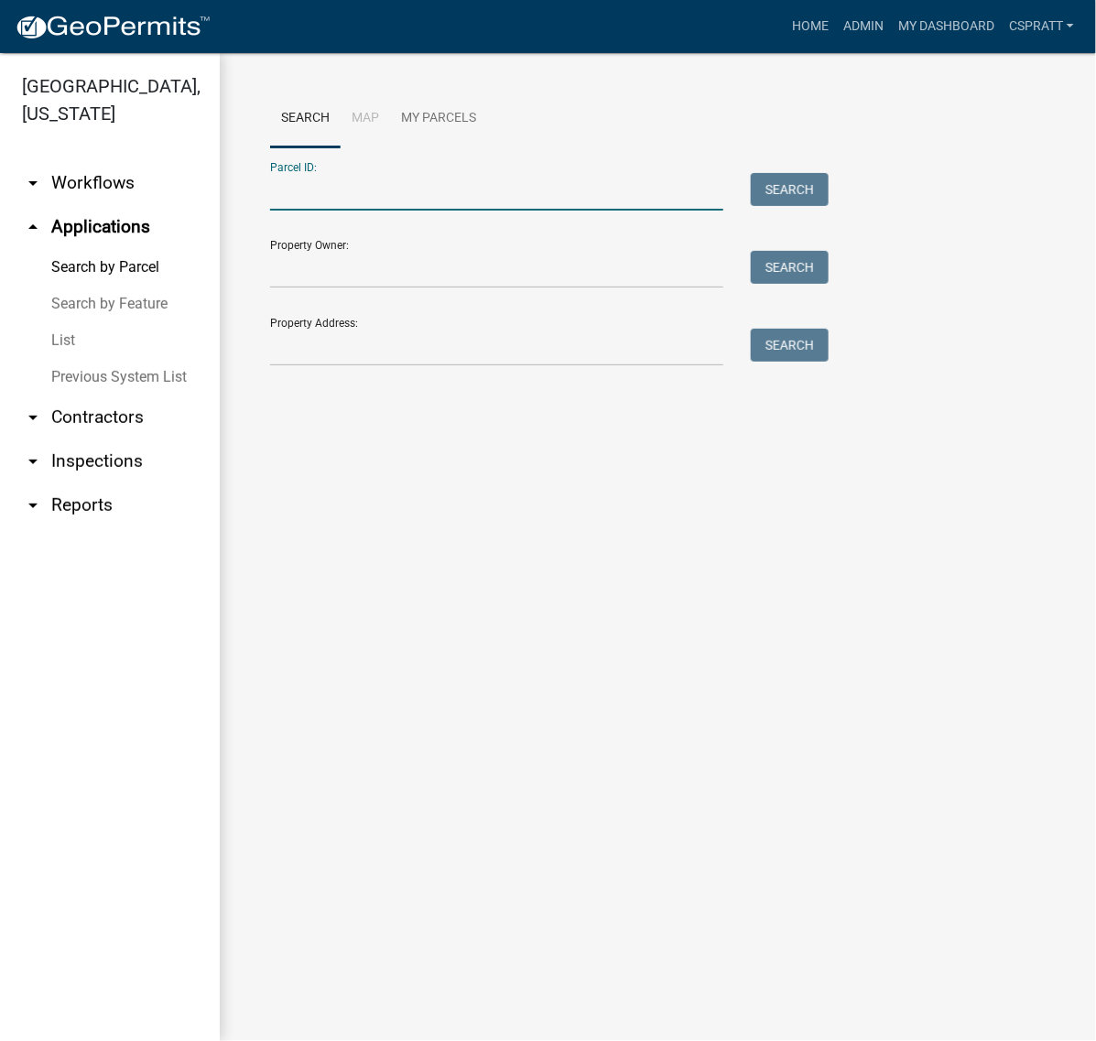
click at [308, 211] on input "Parcel ID:" at bounding box center [496, 192] width 453 height 38
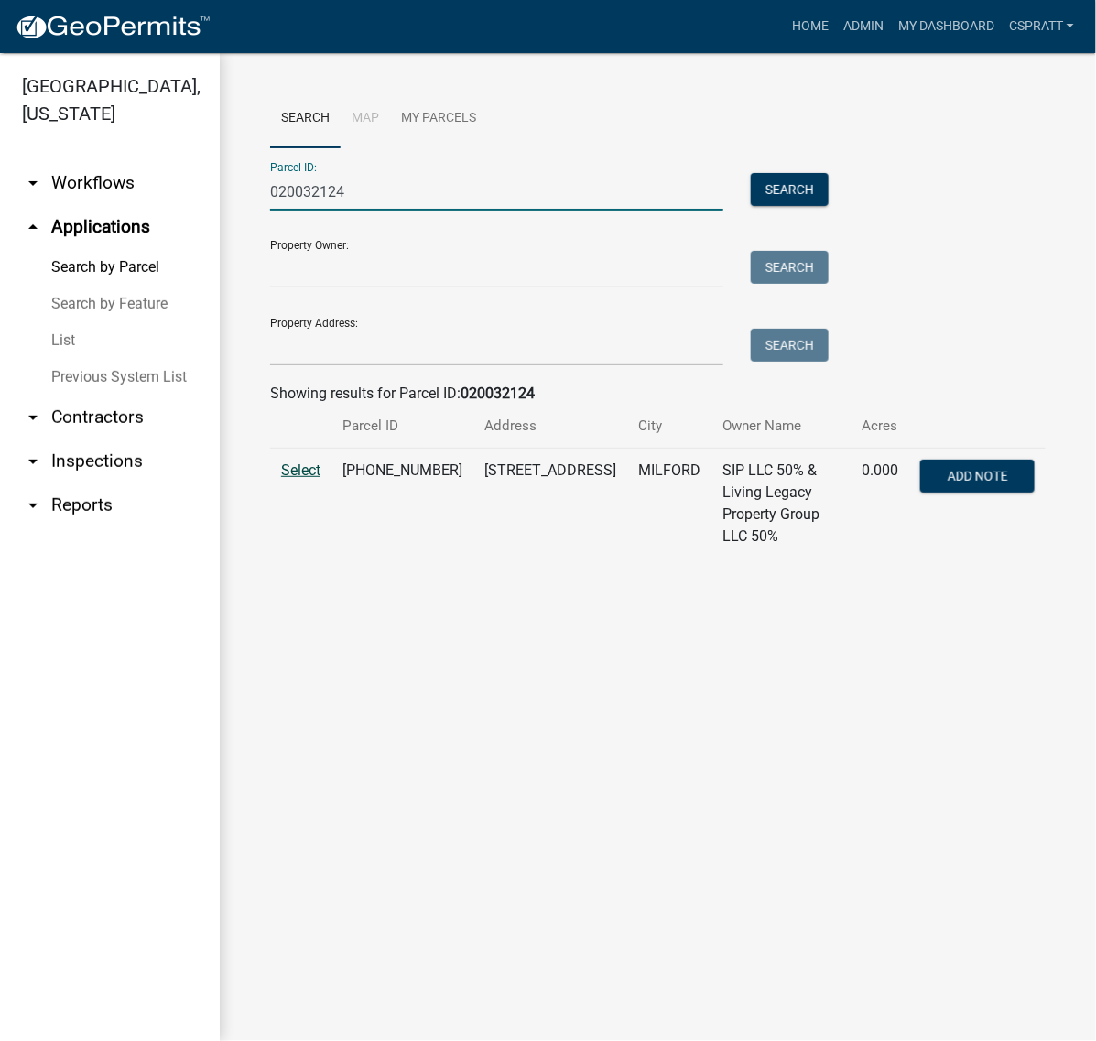
click at [320, 479] on span "Select" at bounding box center [300, 469] width 39 height 17
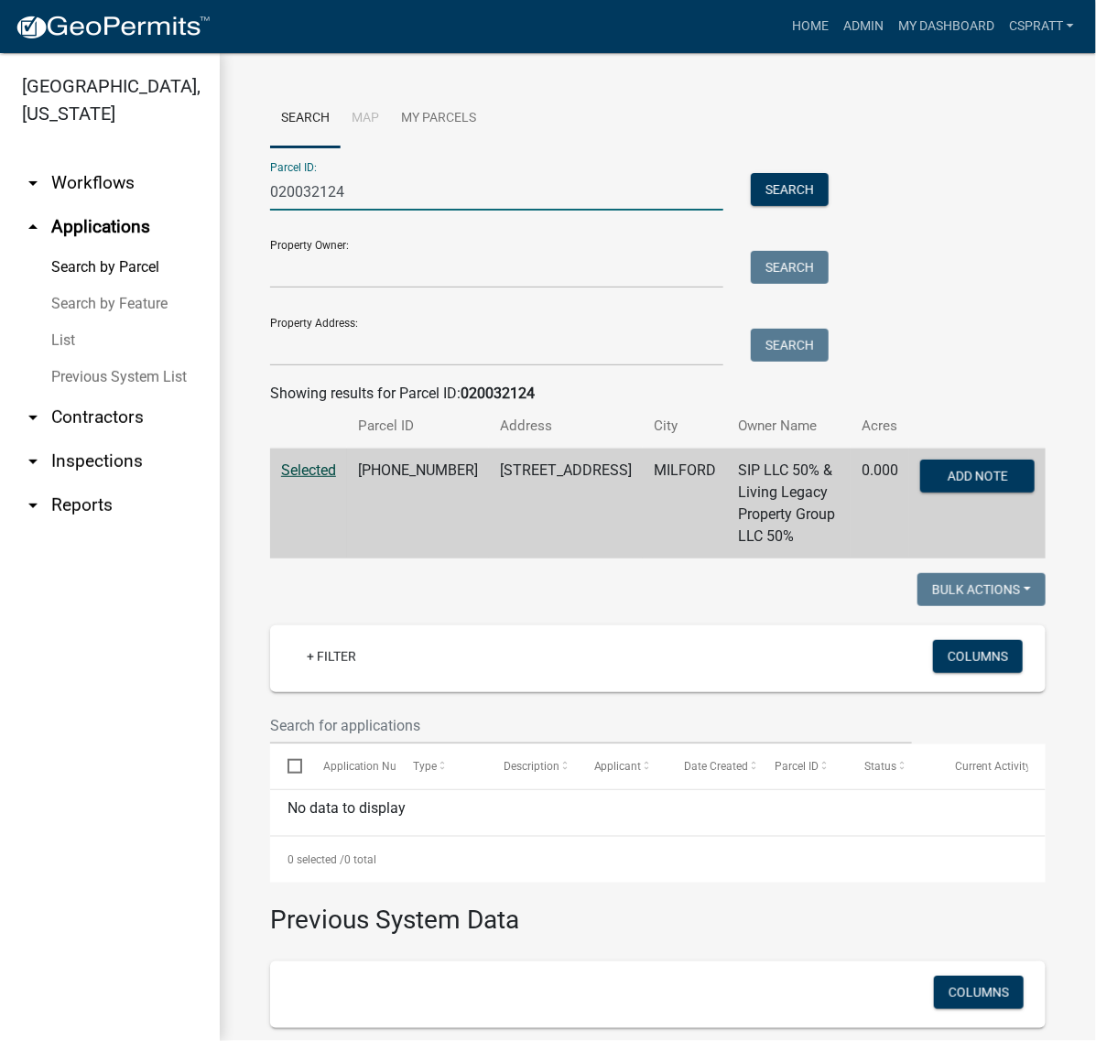
drag, startPoint x: 396, startPoint y: 200, endPoint x: 161, endPoint y: 222, distance: 236.3
click at [161, 222] on div "Kosciusko County, Indiana arrow_drop_down Workflows List arrow_drop_up Applicat…" at bounding box center [548, 547] width 1096 height 988
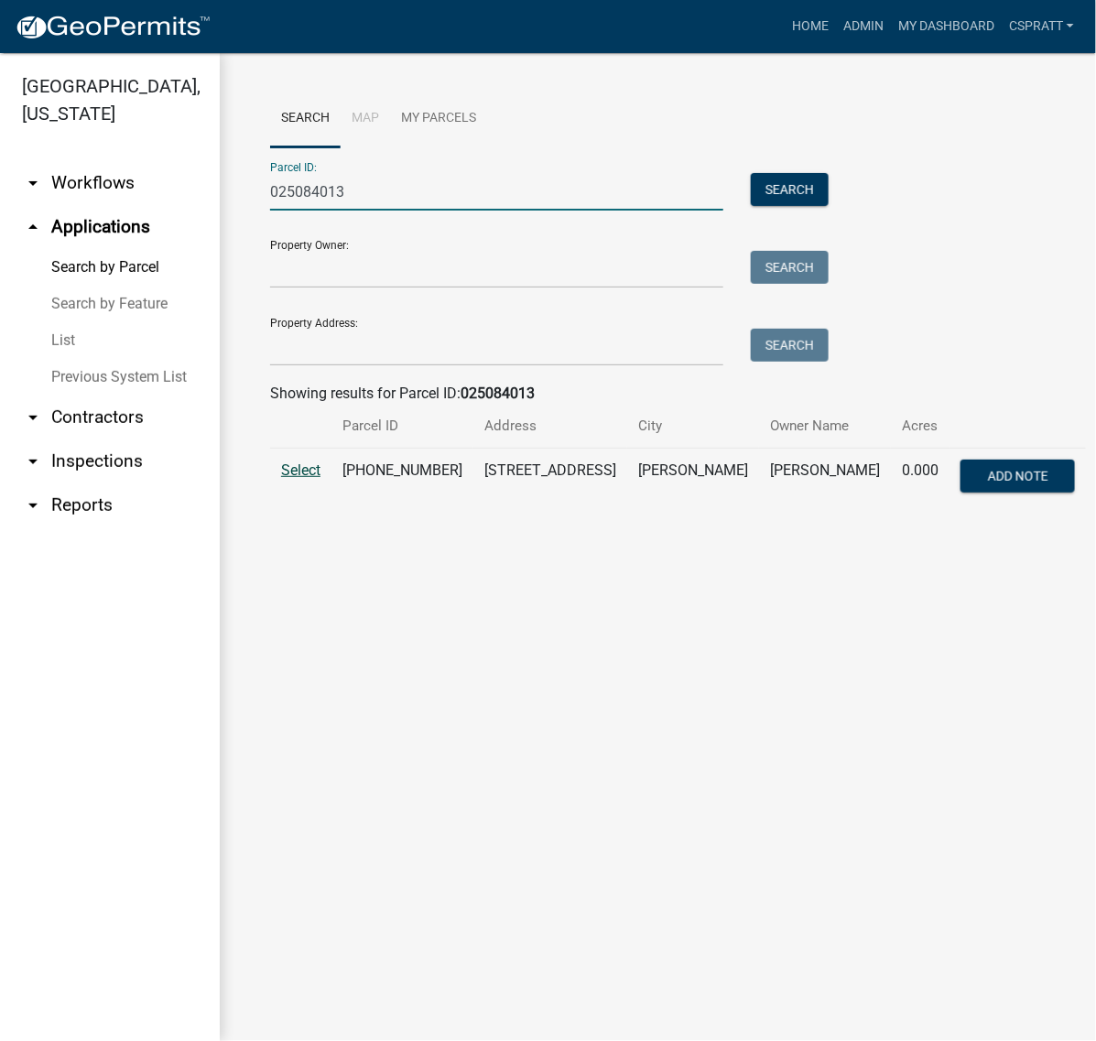
click at [320, 479] on span "Select" at bounding box center [300, 469] width 39 height 17
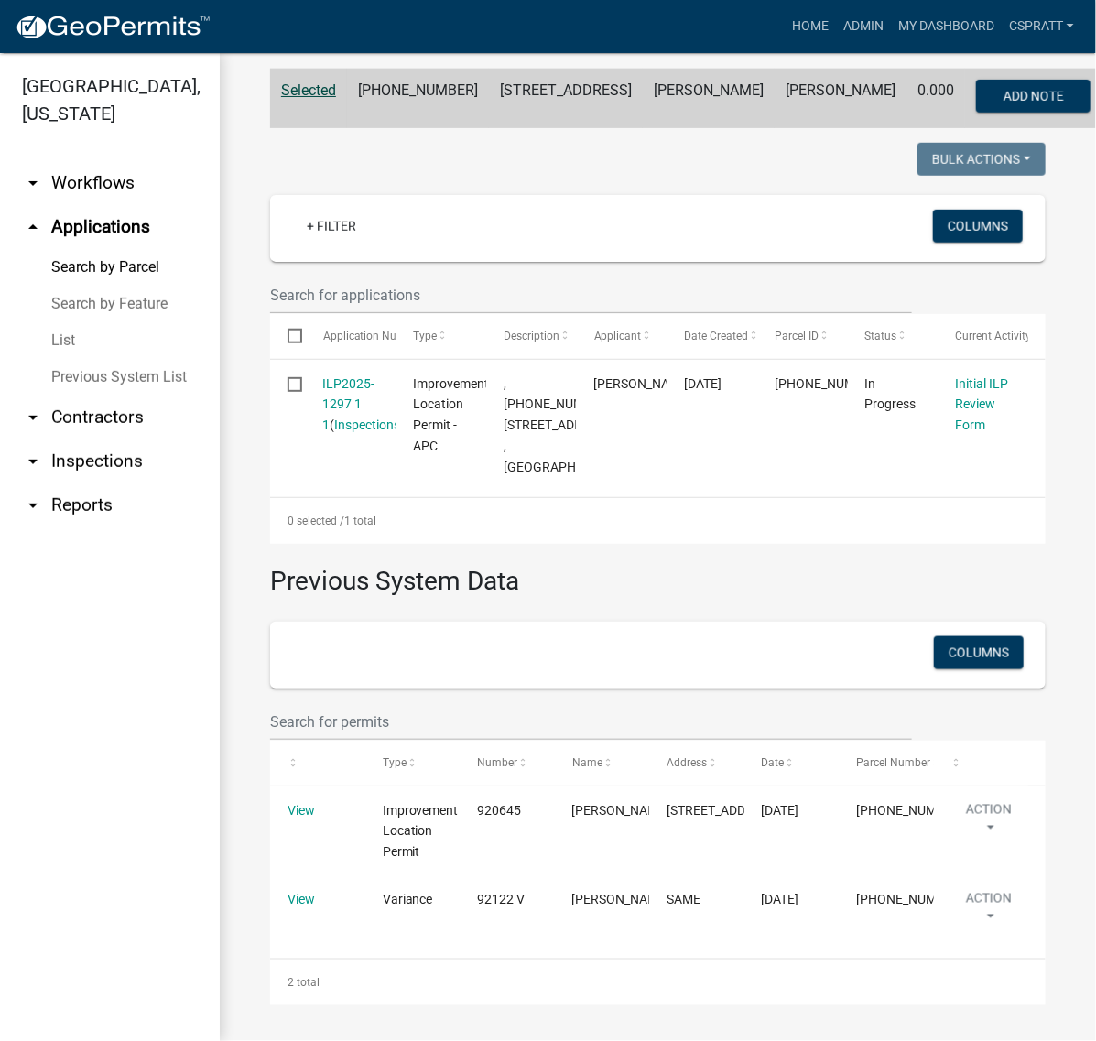
scroll to position [802, 0]
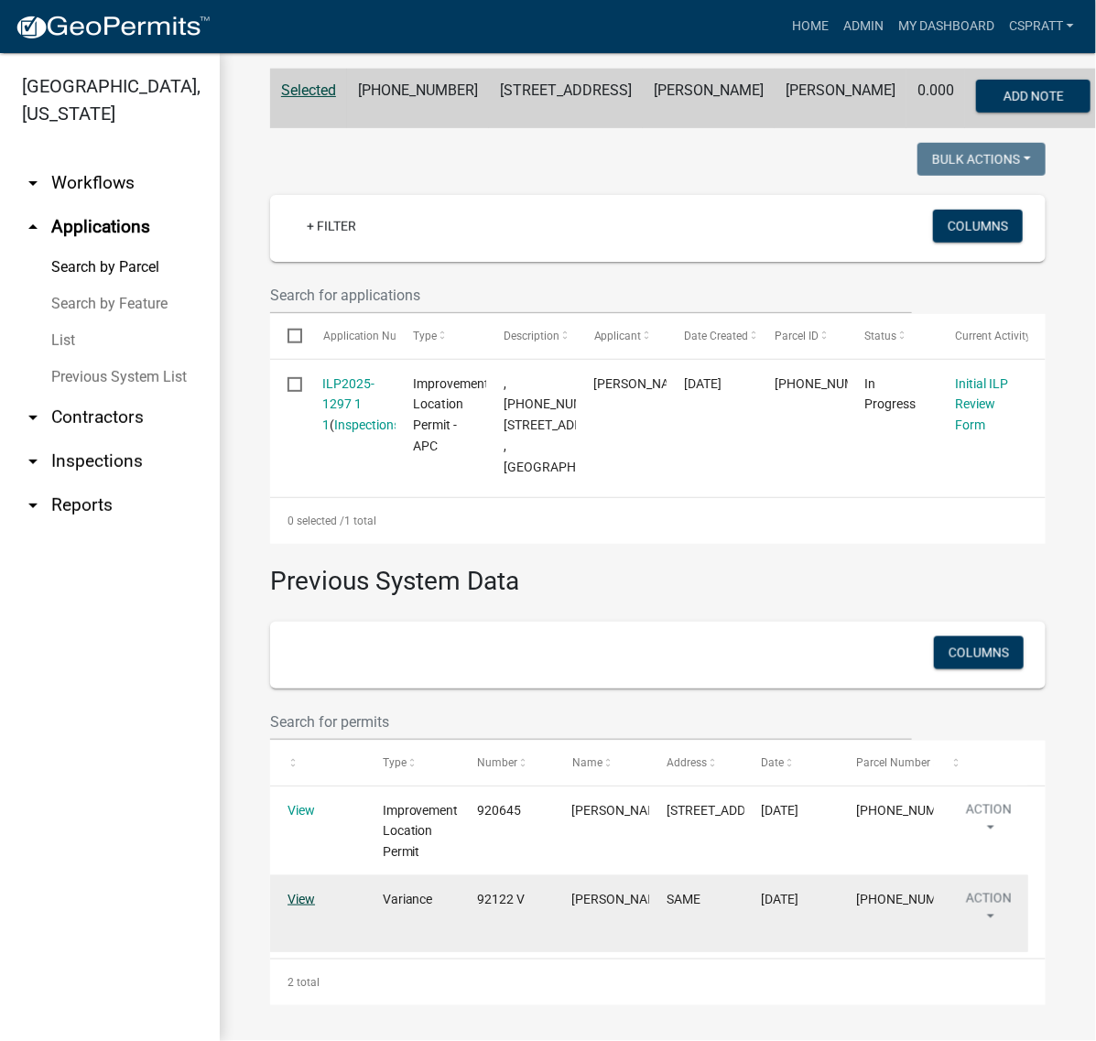
click at [291, 891] on link "View" at bounding box center [300, 898] width 27 height 15
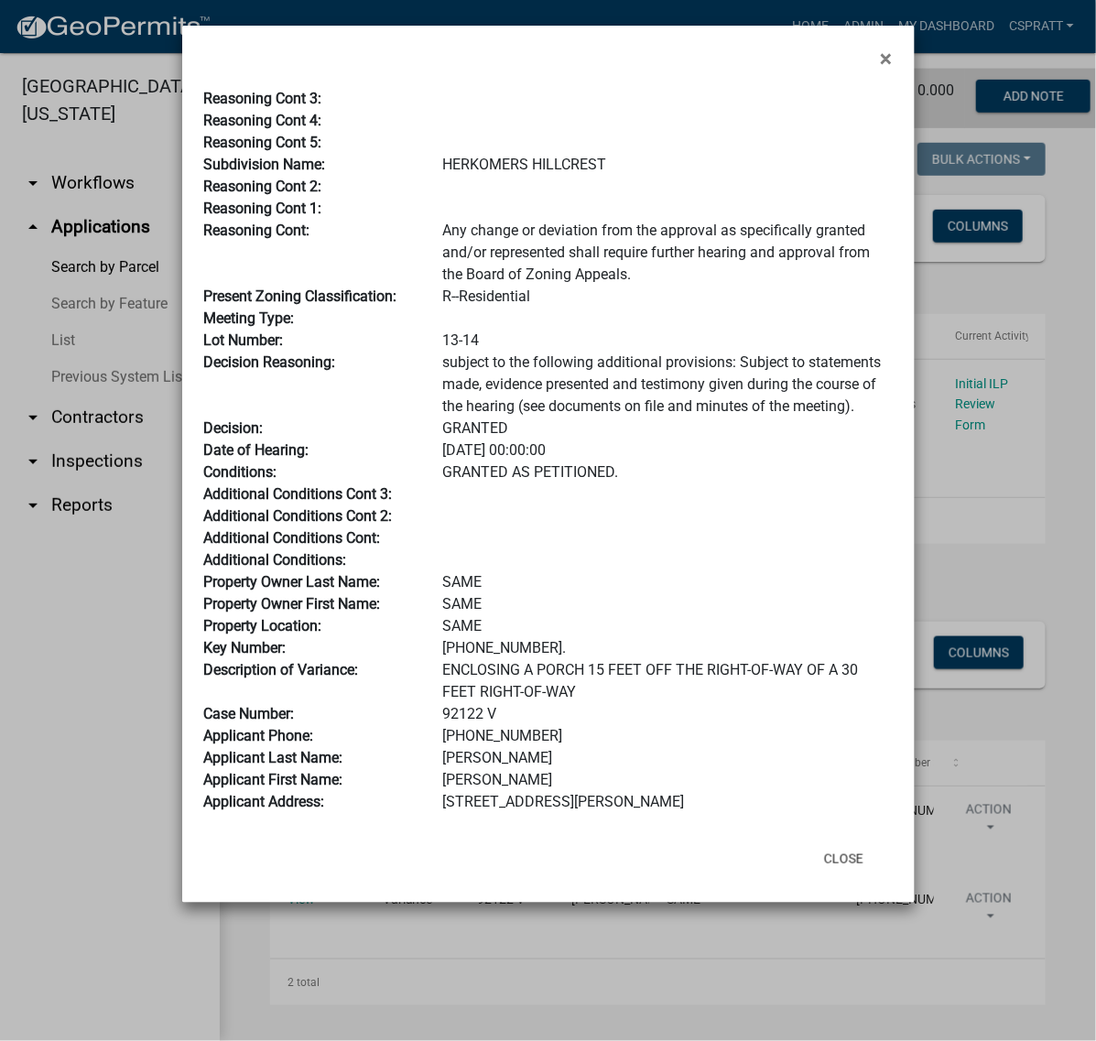
scroll to position [319, 0]
click at [839, 875] on button "Close" at bounding box center [843, 858] width 69 height 33
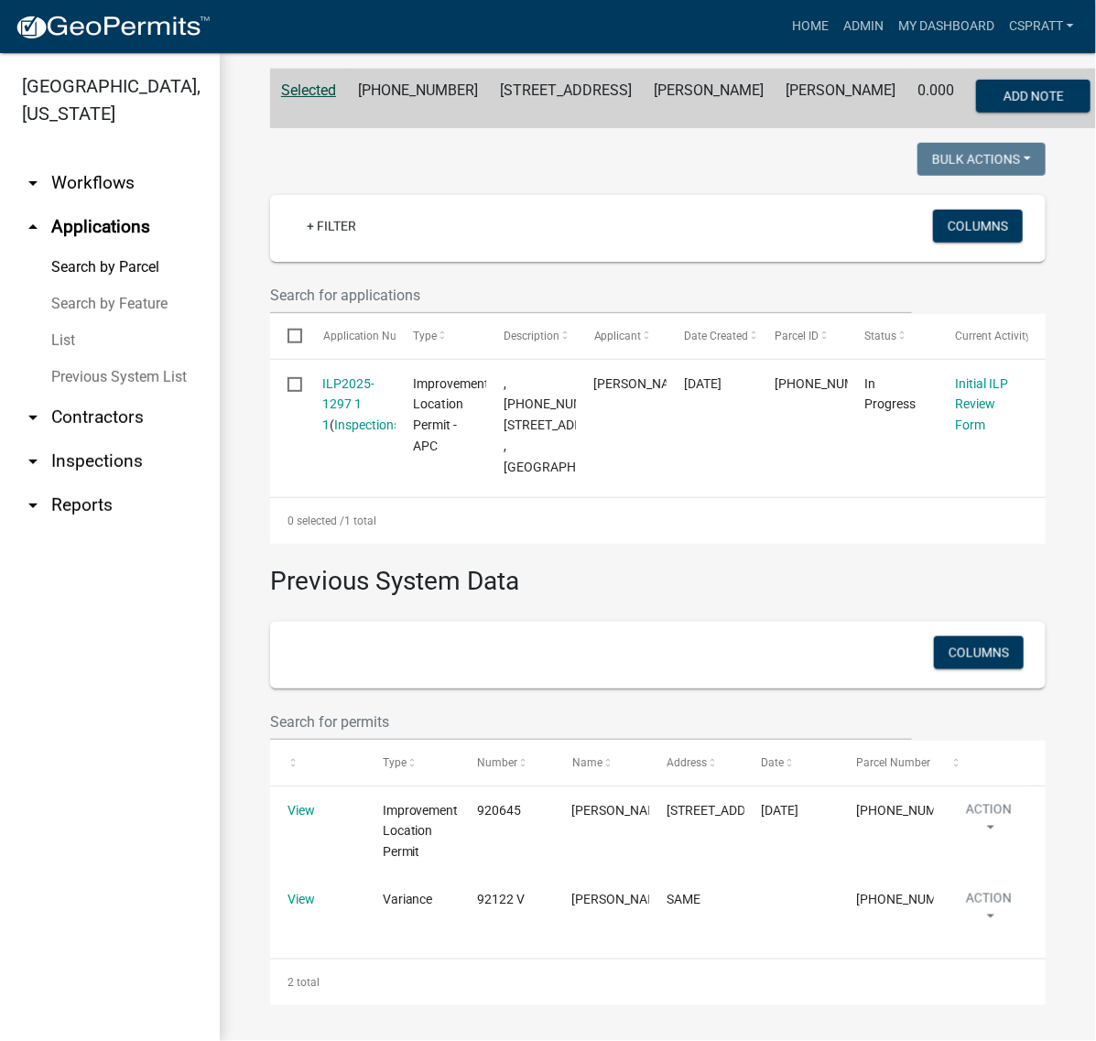
scroll to position [344, 0]
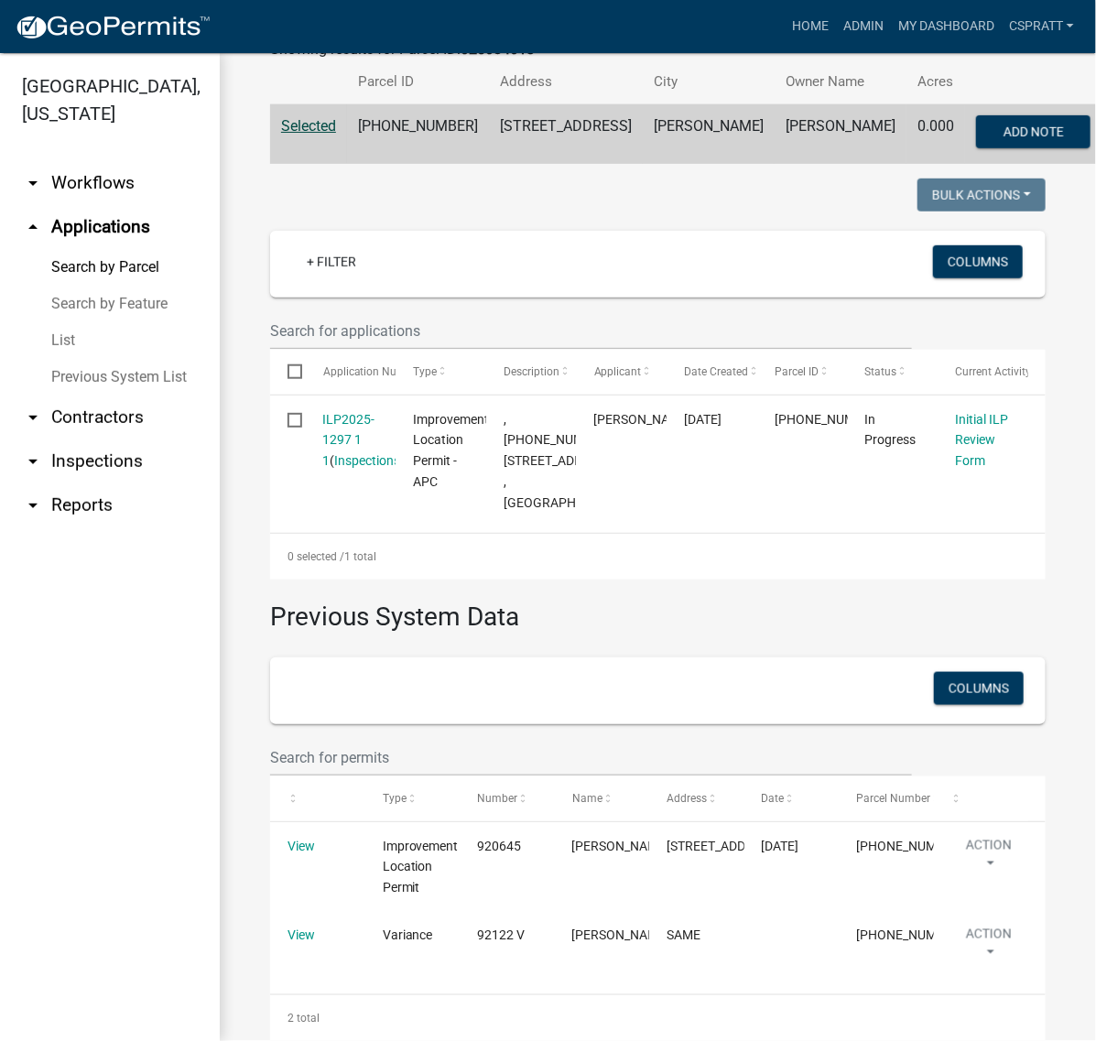
click at [124, 286] on link "Search by Parcel" at bounding box center [110, 267] width 220 height 37
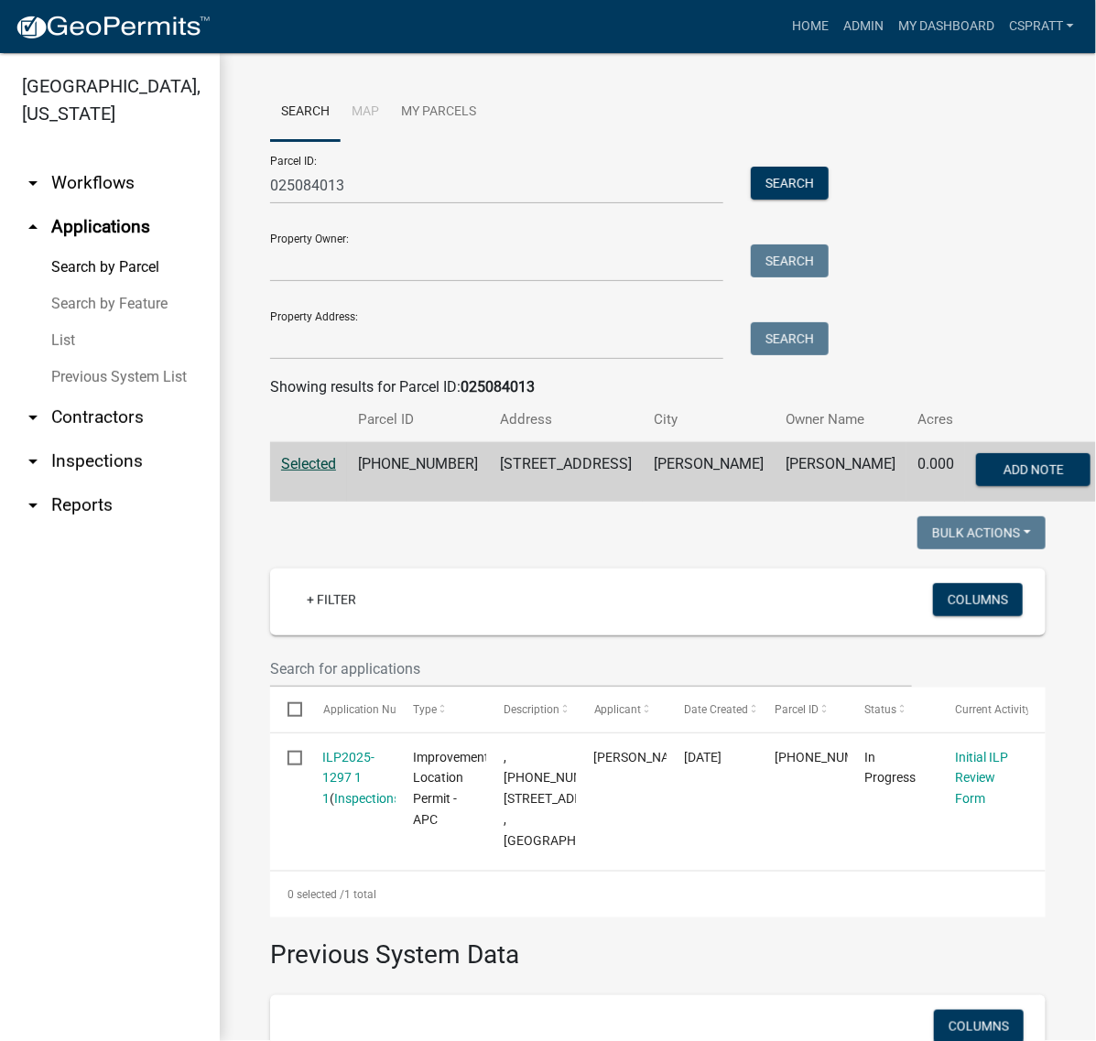
scroll to position [0, 0]
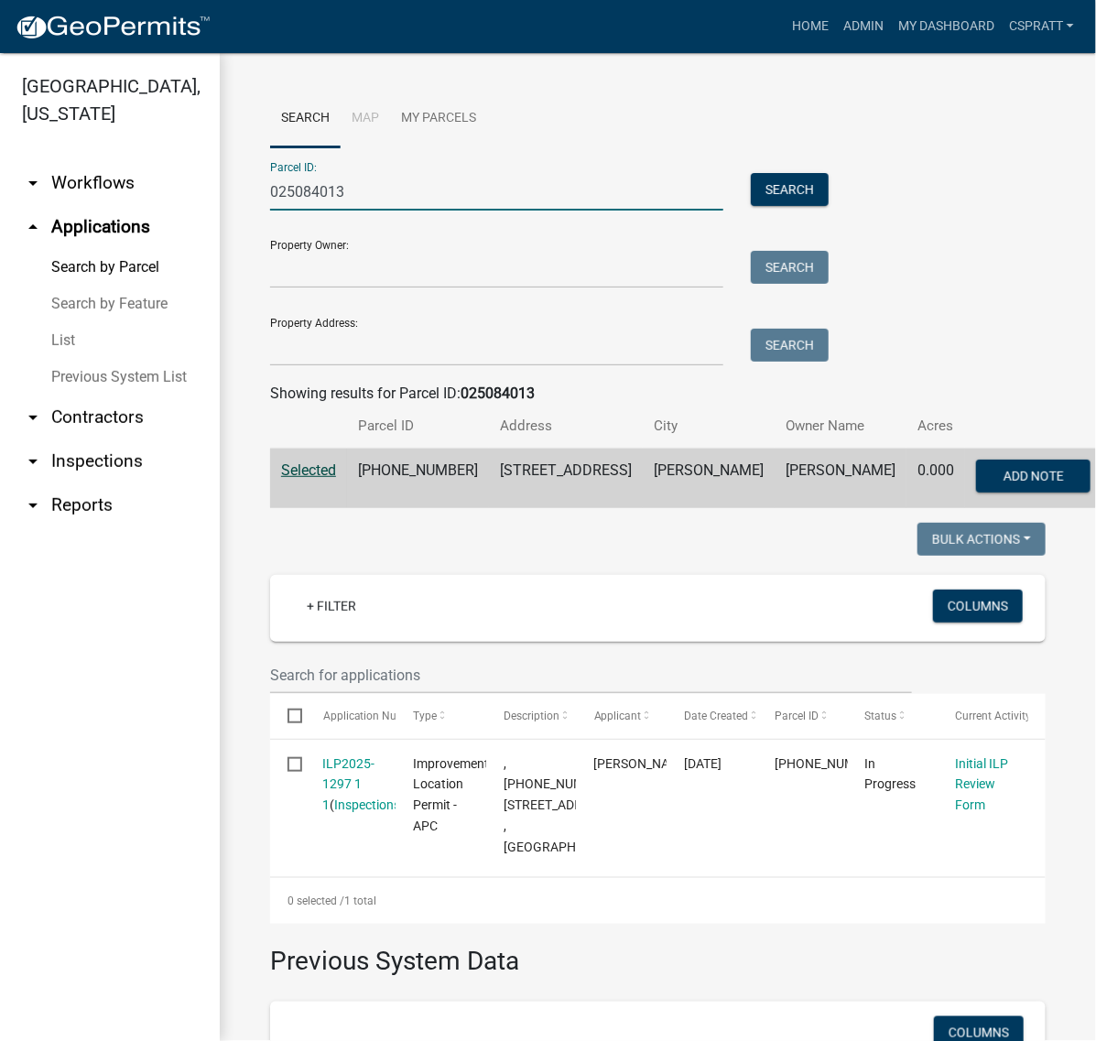
click at [389, 211] on input "025084013" at bounding box center [496, 192] width 453 height 38
click at [390, 211] on input "025084013" at bounding box center [496, 192] width 453 height 38
click at [391, 211] on input "025084013" at bounding box center [496, 192] width 453 height 38
click at [390, 211] on input "025084013" at bounding box center [496, 192] width 453 height 38
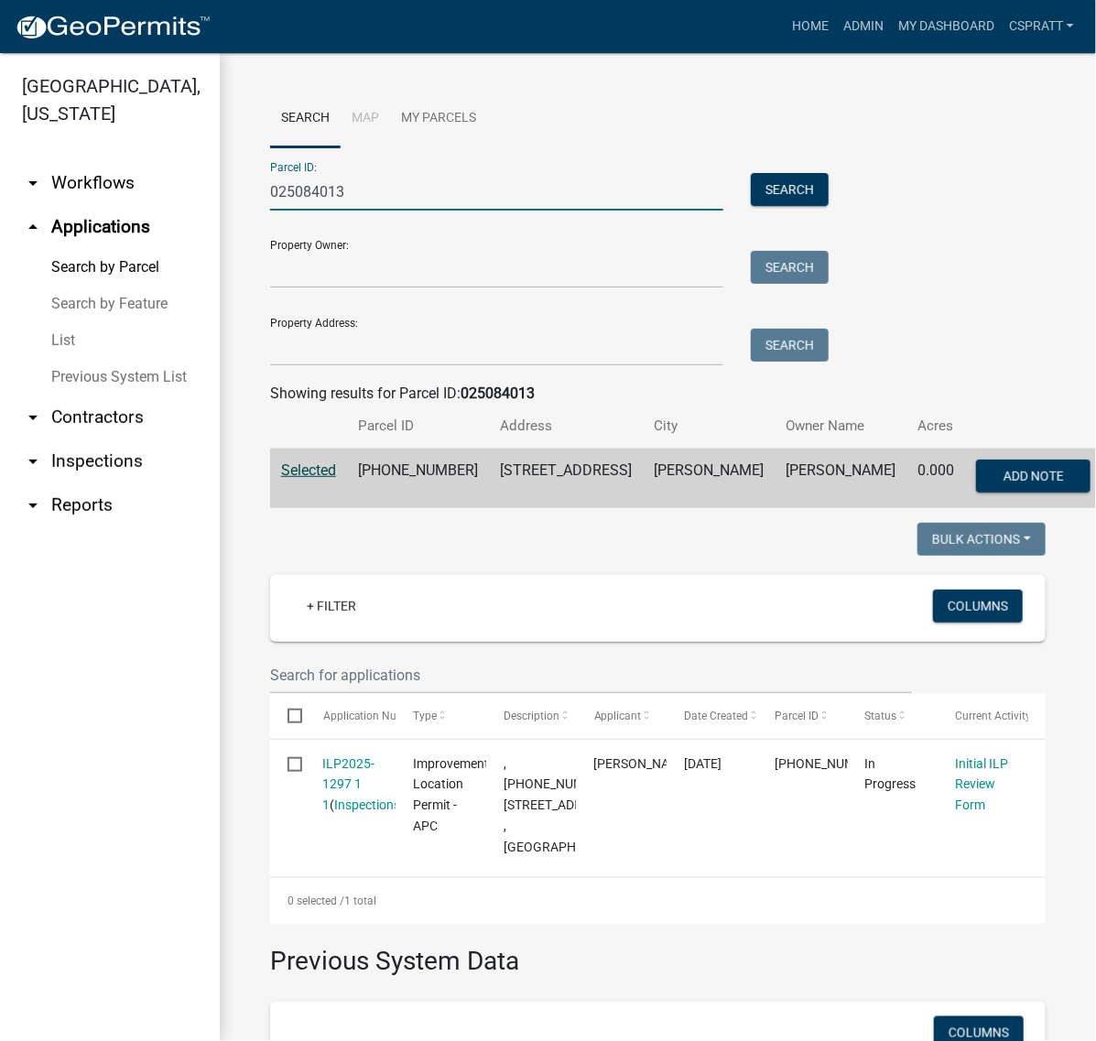
click at [391, 211] on input "025084013" at bounding box center [496, 192] width 453 height 38
click at [394, 211] on input "025084013" at bounding box center [496, 192] width 453 height 38
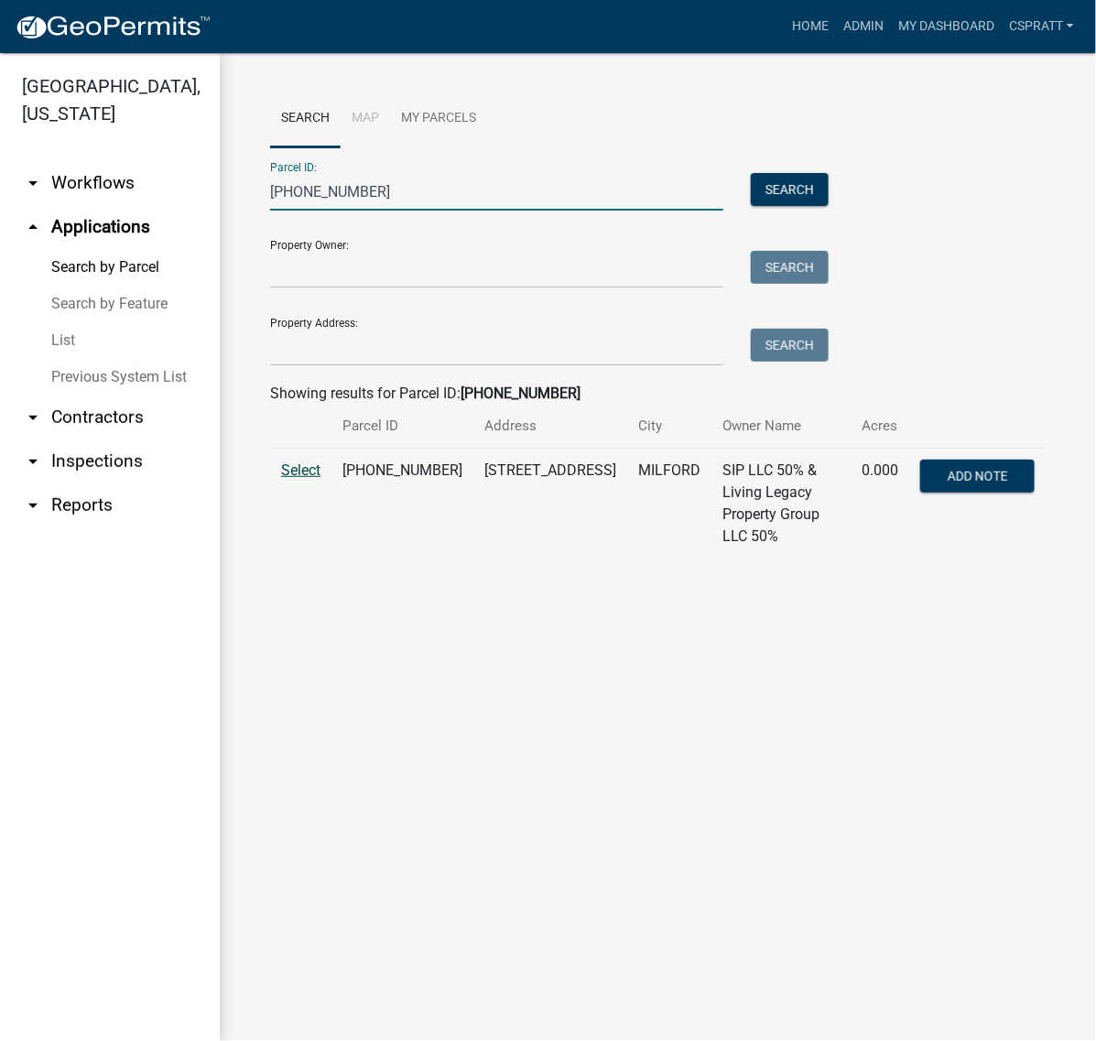
type input "020-032-124"
click at [312, 479] on span "Select" at bounding box center [300, 469] width 39 height 17
